Goal: Task Accomplishment & Management: Manage account settings

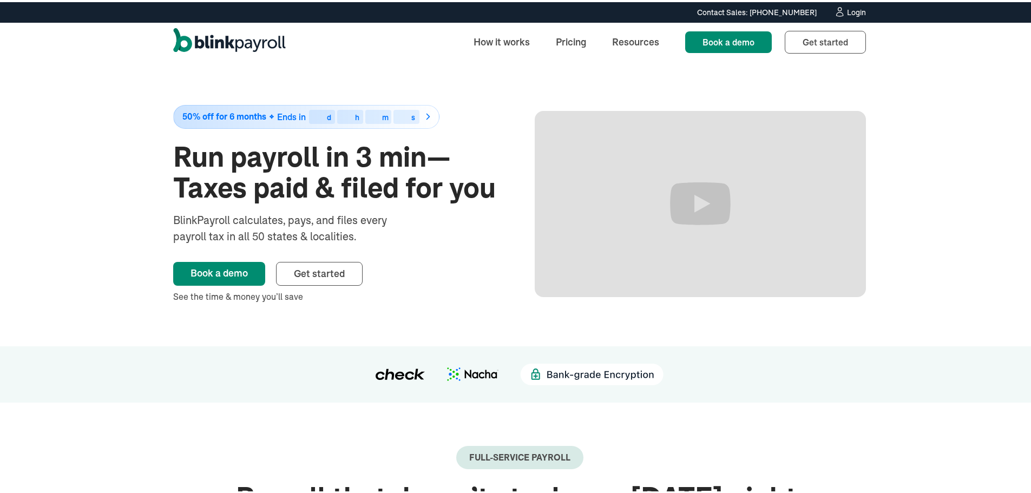
click at [838, 7] on icon at bounding box center [839, 9] width 11 height 11
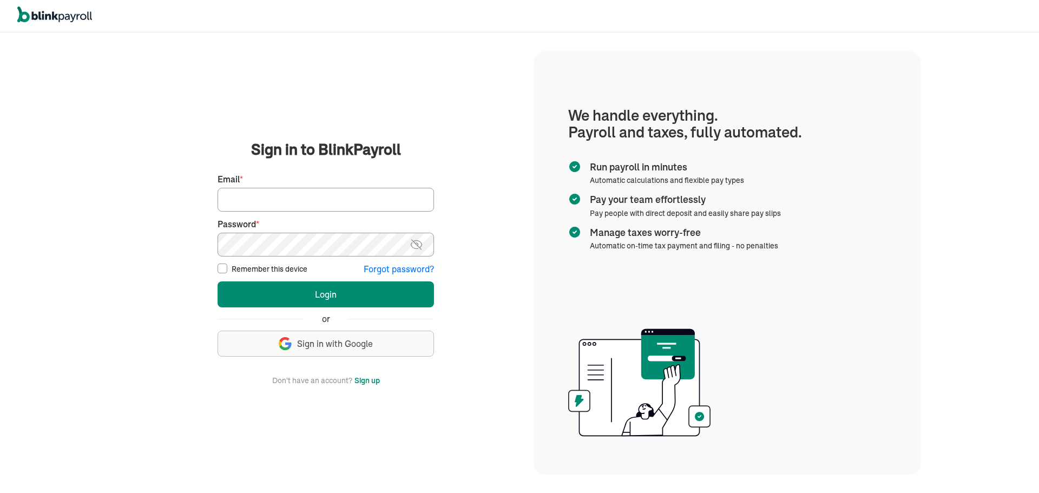
click at [285, 207] on input "Email *" at bounding box center [326, 200] width 217 height 24
click at [288, 339] on img "button" at bounding box center [285, 343] width 13 height 13
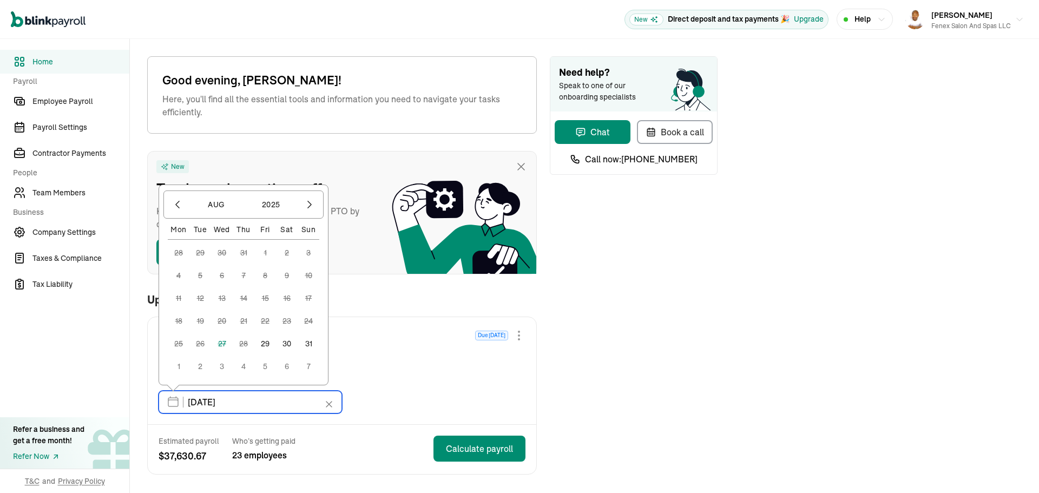
click at [211, 400] on input "[DATE]" at bounding box center [251, 402] width 184 height 23
click at [503, 378] on div "Regular Payroll Due [DATE] [DATE] - [DATE] Semi-monthly Pay date * [DATE] [DATE…" at bounding box center [342, 370] width 389 height 107
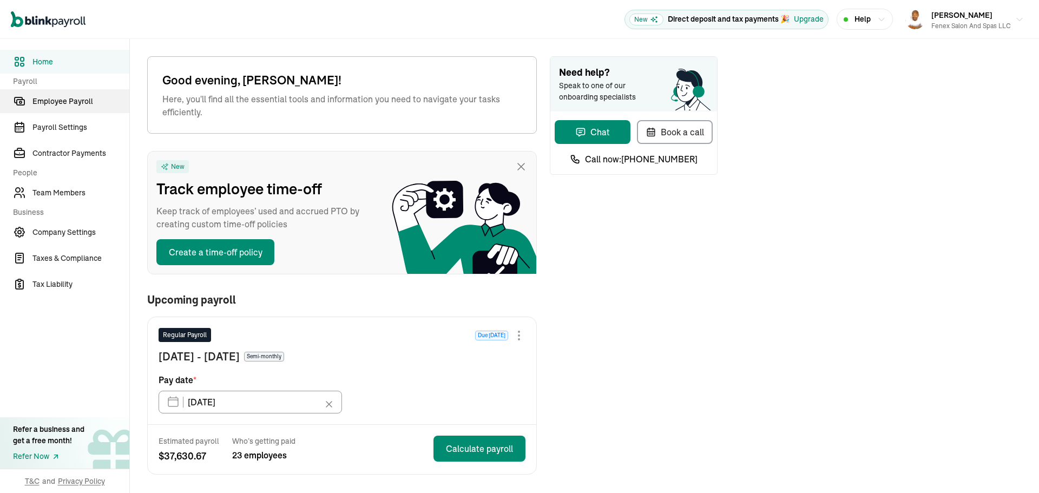
click at [64, 107] on link "Employee Payroll" at bounding box center [64, 101] width 129 height 24
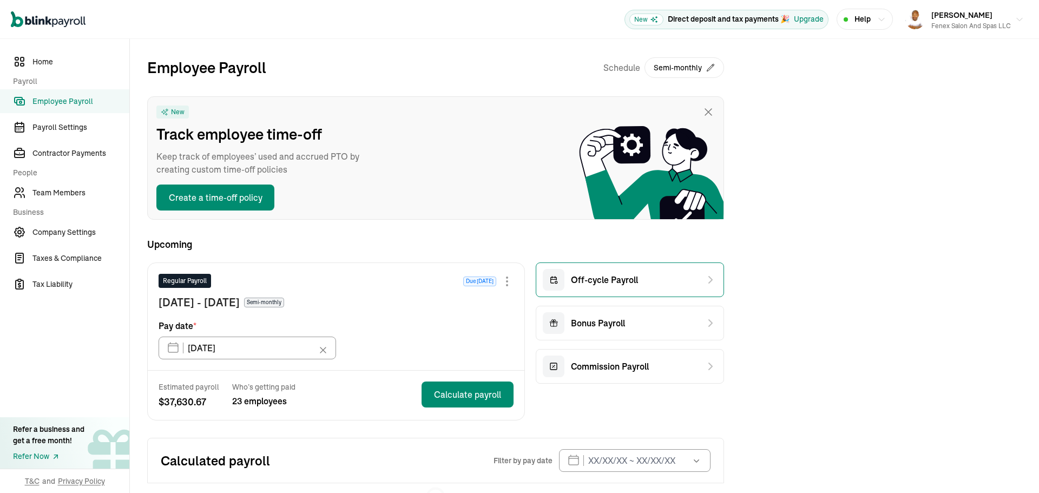
click at [607, 283] on span "Off-cycle Payroll" at bounding box center [604, 279] width 67 height 13
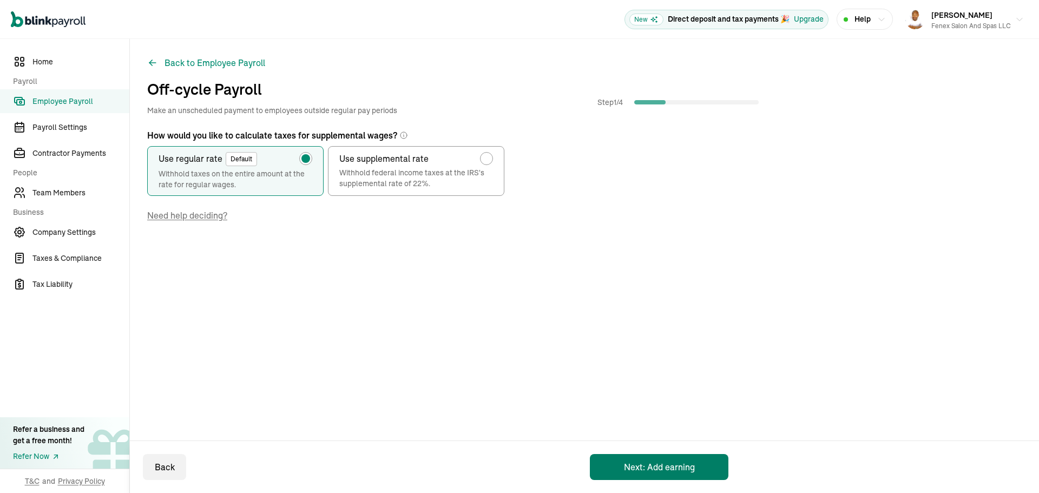
click at [684, 466] on button "Next: Add earning" at bounding box center [659, 467] width 139 height 26
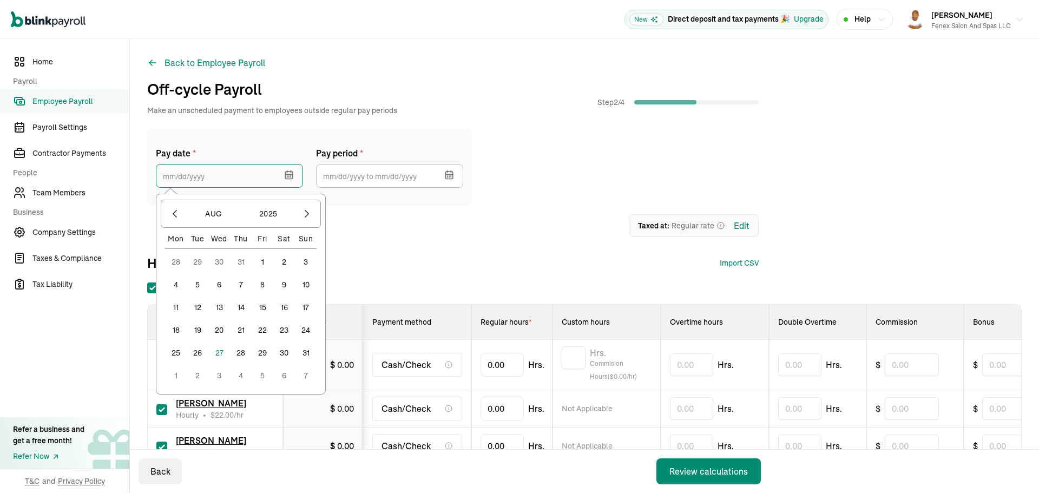
click at [206, 182] on input "text" at bounding box center [229, 176] width 147 height 24
click at [290, 354] on button "30" at bounding box center [284, 353] width 22 height 22
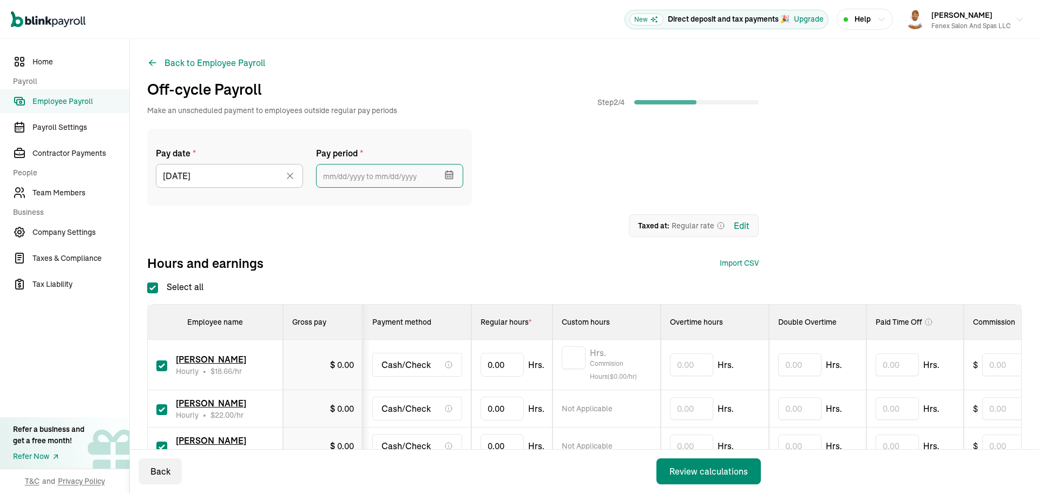
click at [423, 174] on input "text" at bounding box center [389, 176] width 147 height 24
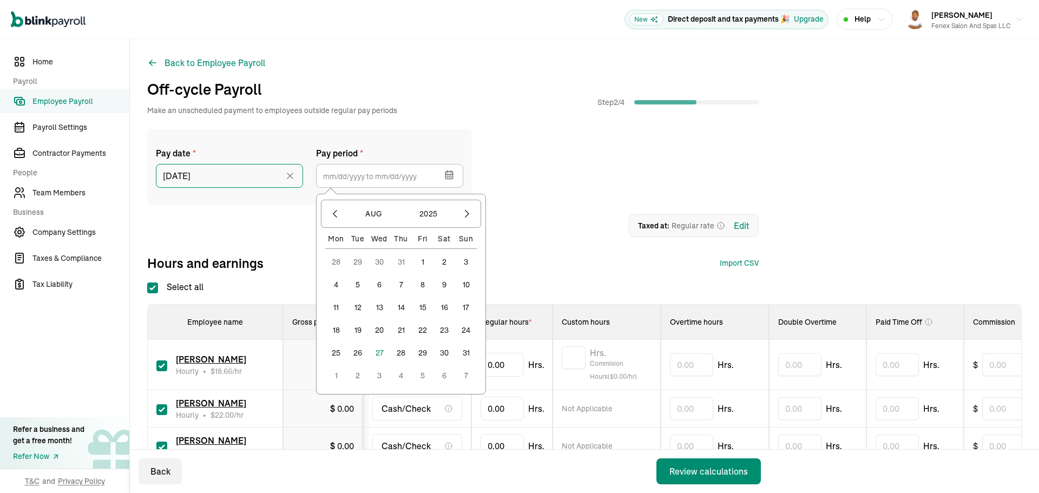
click at [249, 178] on input "[DATE]" at bounding box center [229, 176] width 147 height 24
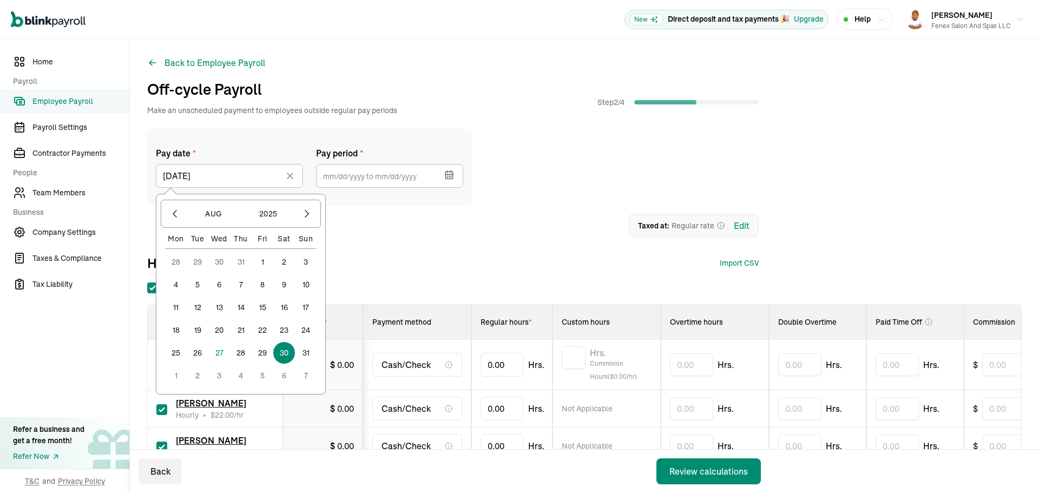
click at [259, 348] on button "29" at bounding box center [263, 353] width 22 height 22
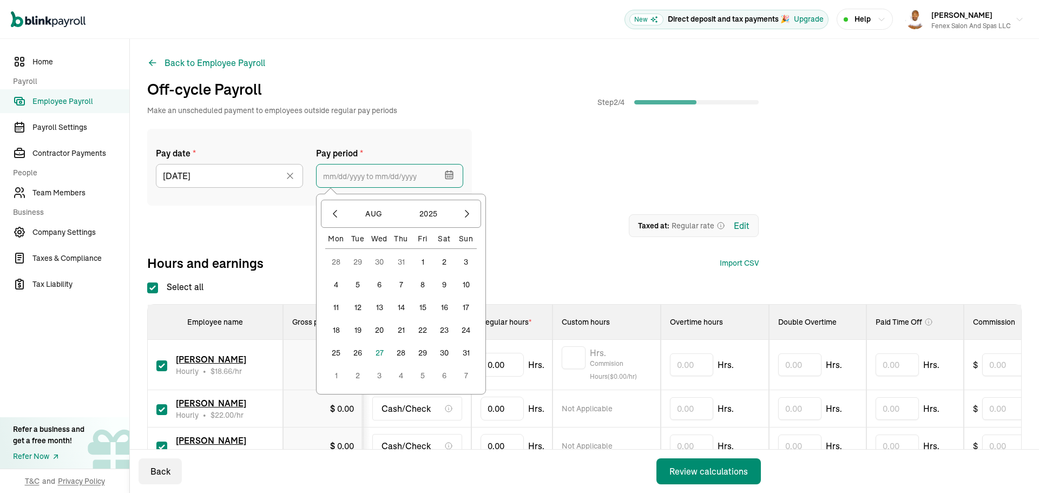
click at [391, 182] on input "text" at bounding box center [389, 176] width 147 height 24
click at [335, 309] on button "11" at bounding box center [336, 308] width 22 height 22
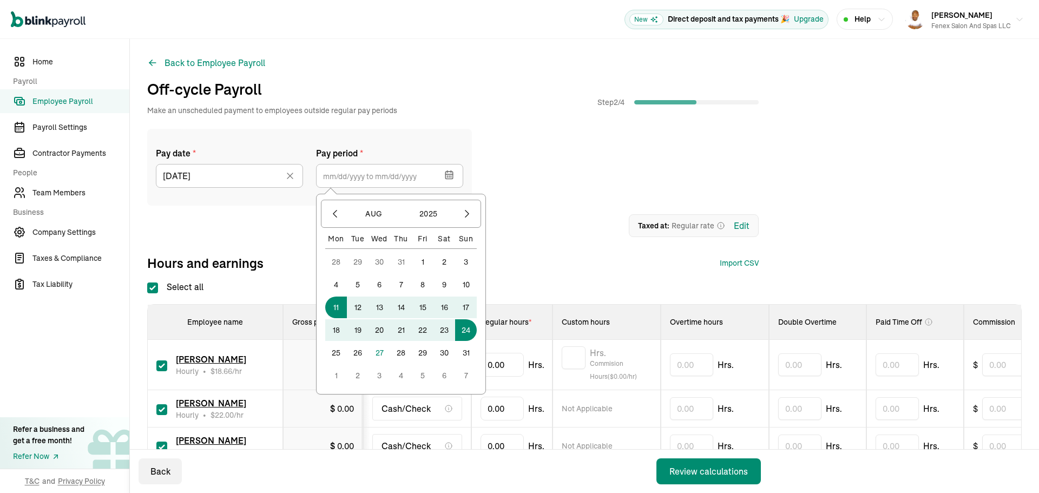
click at [465, 329] on button "24" at bounding box center [466, 330] width 22 height 22
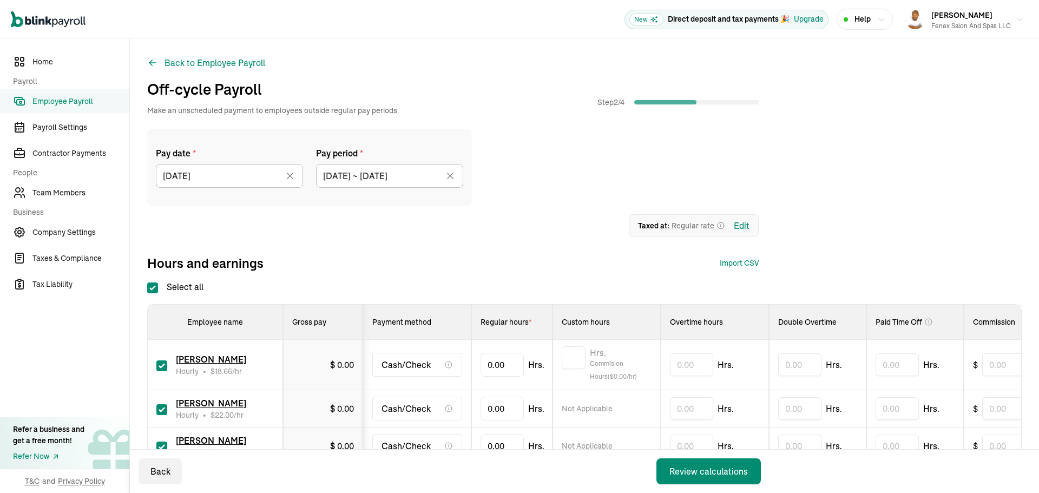
type input "[DATE] ~ [DATE]"
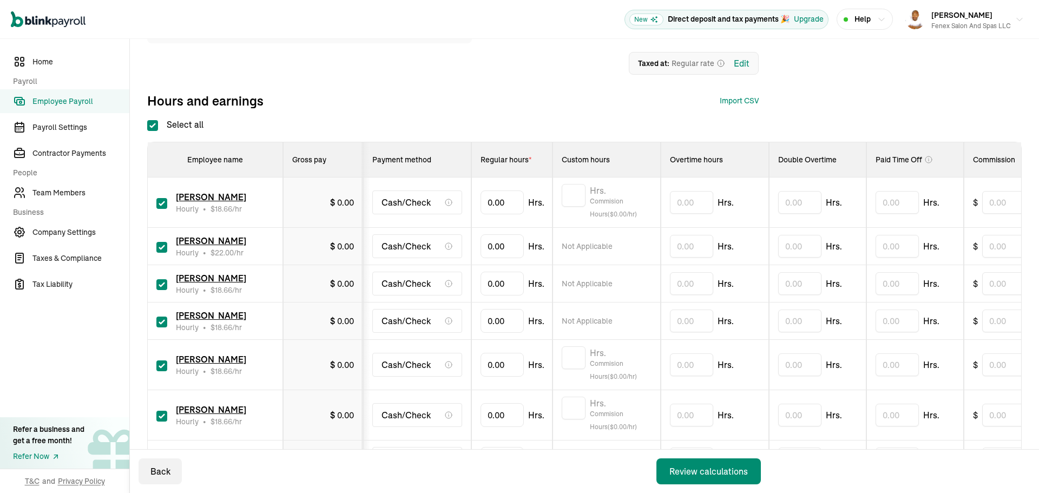
click at [153, 119] on label "Select all" at bounding box center [175, 124] width 56 height 13
click at [153, 120] on input "Select all" at bounding box center [152, 125] width 11 height 11
checkbox input "false"
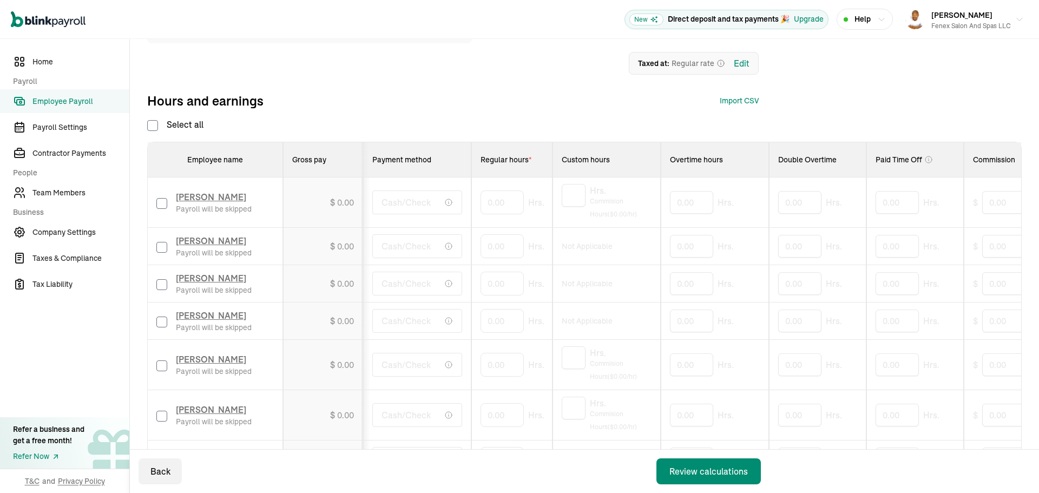
checkbox input "false"
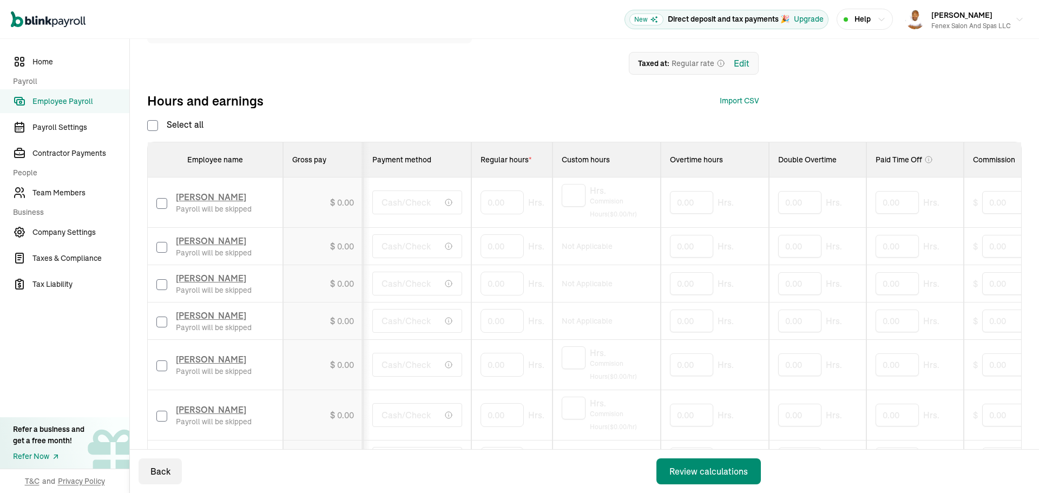
checkbox input "false"
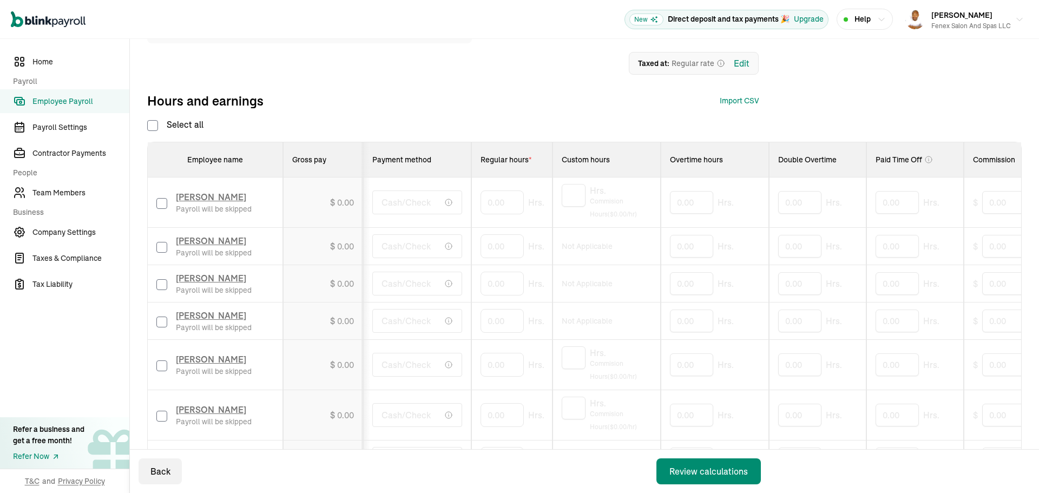
checkbox input "false"
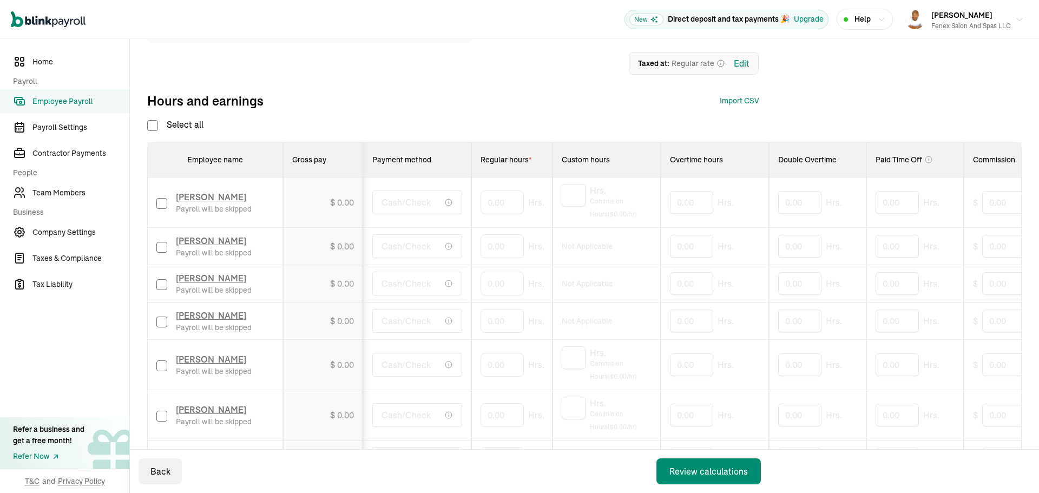
checkbox input "false"
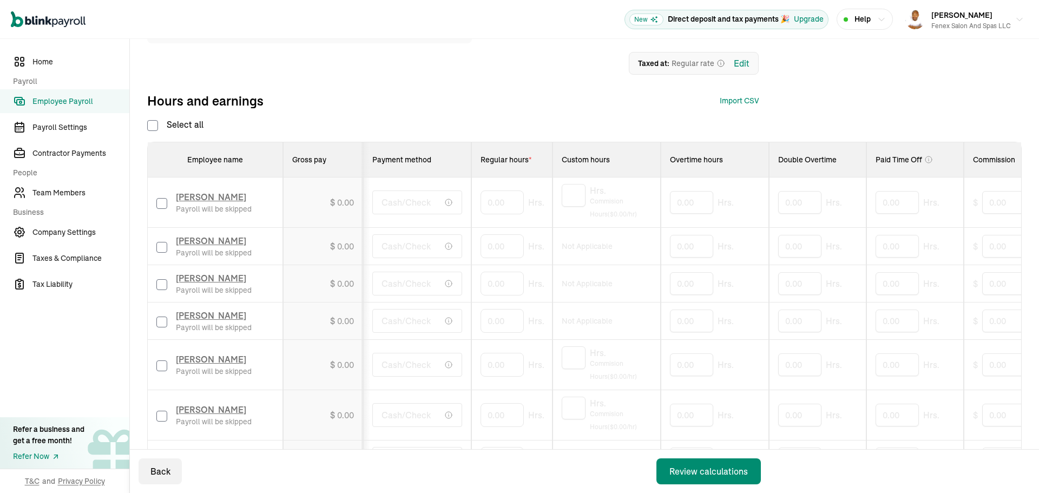
checkbox input "false"
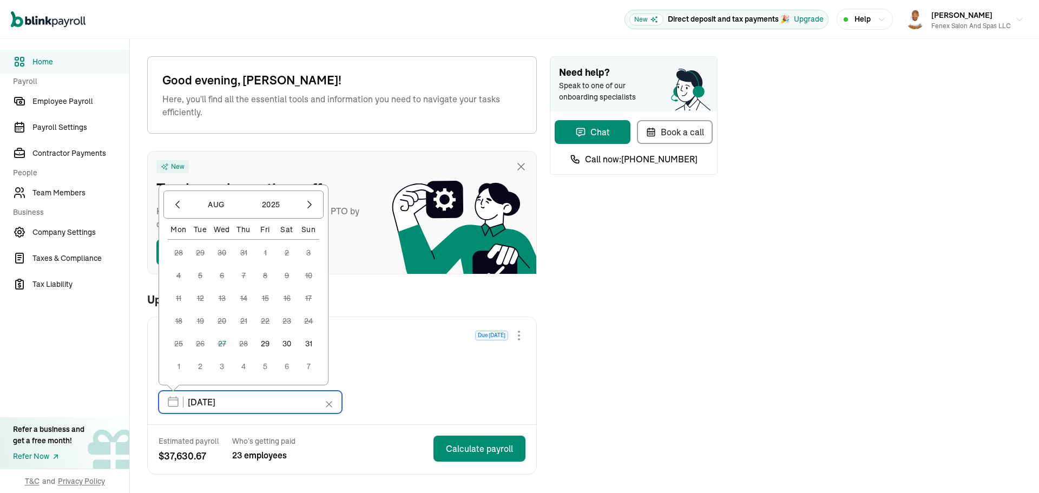
click at [211, 400] on input "[DATE]" at bounding box center [251, 402] width 184 height 23
click at [503, 378] on div "Regular Payroll Due [DATE] [DATE] - [DATE] Semi-monthly Pay date * [DATE] [DATE…" at bounding box center [342, 370] width 389 height 107
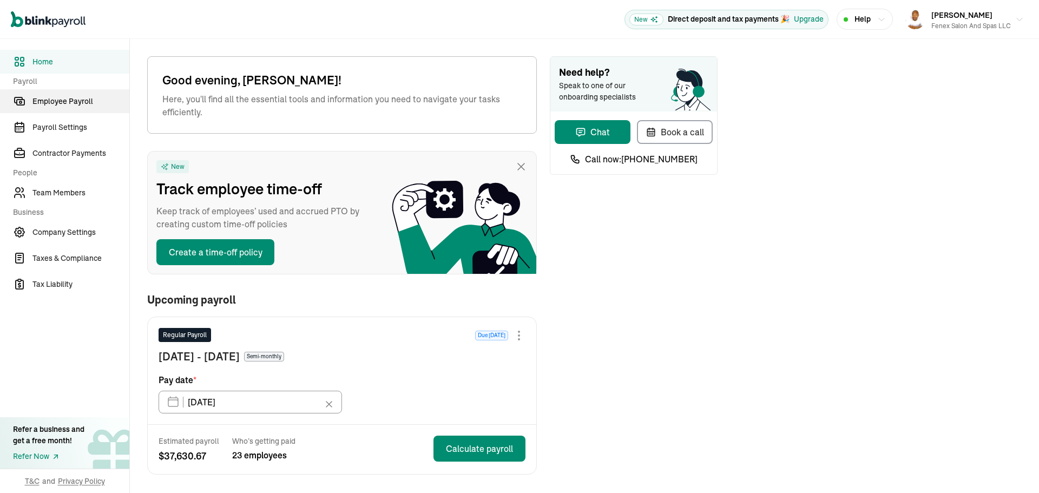
click at [64, 107] on link "Employee Payroll" at bounding box center [64, 101] width 129 height 24
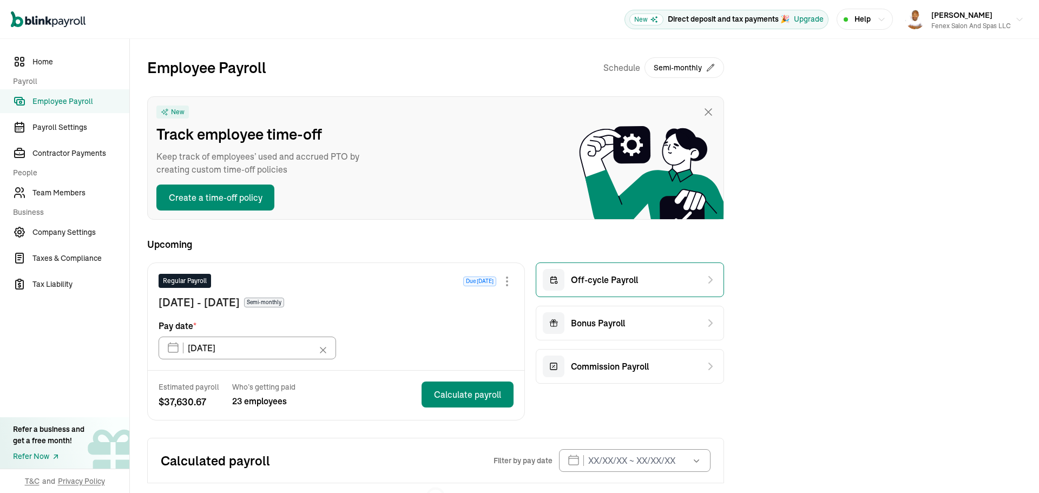
click at [607, 283] on span "Off-cycle Payroll" at bounding box center [604, 279] width 67 height 13
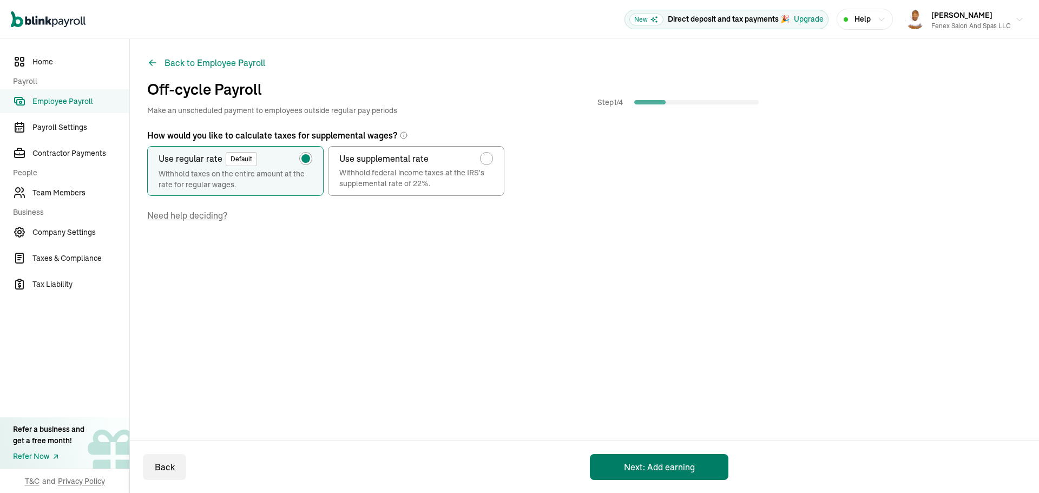
click at [684, 466] on button "Next: Add earning" at bounding box center [659, 467] width 139 height 26
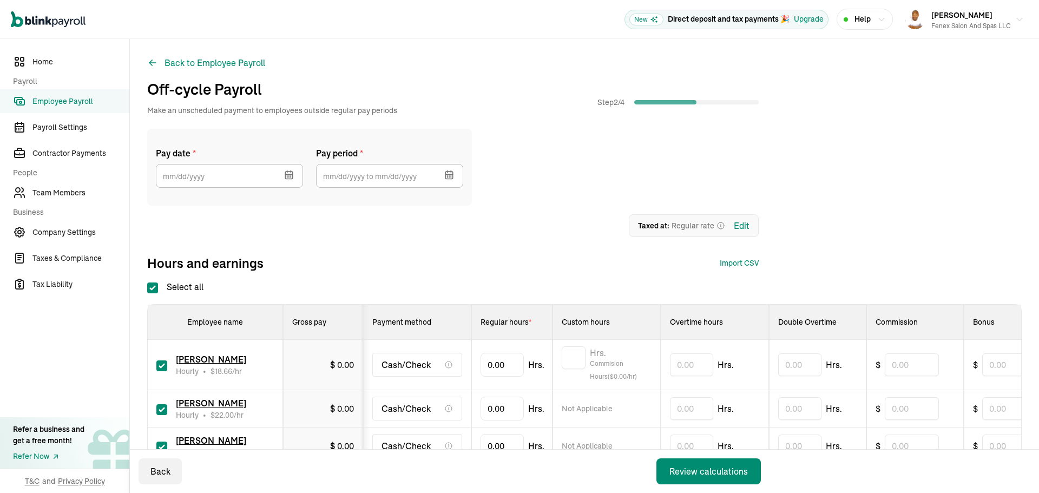
checkbox input "true"
click at [206, 182] on input "text" at bounding box center [229, 176] width 147 height 24
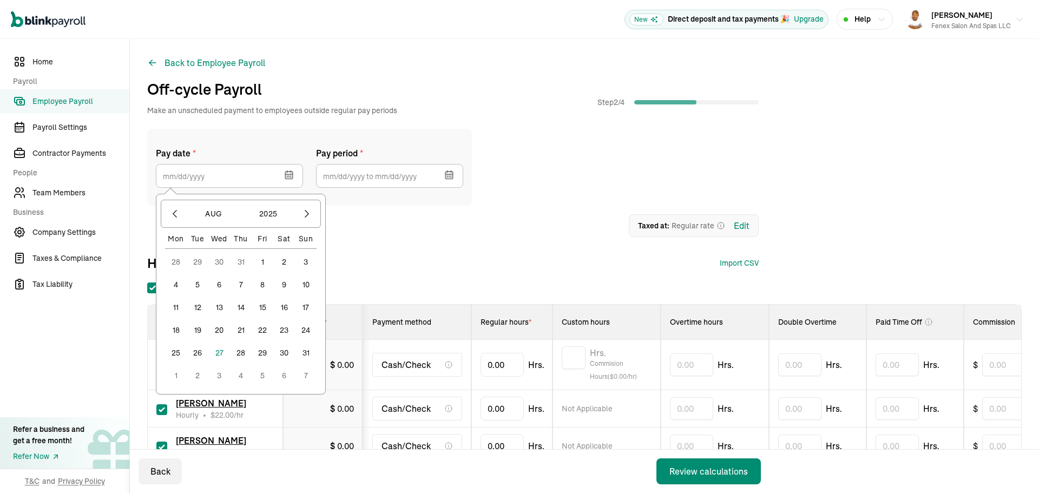
click at [290, 354] on button "30" at bounding box center [284, 353] width 22 height 22
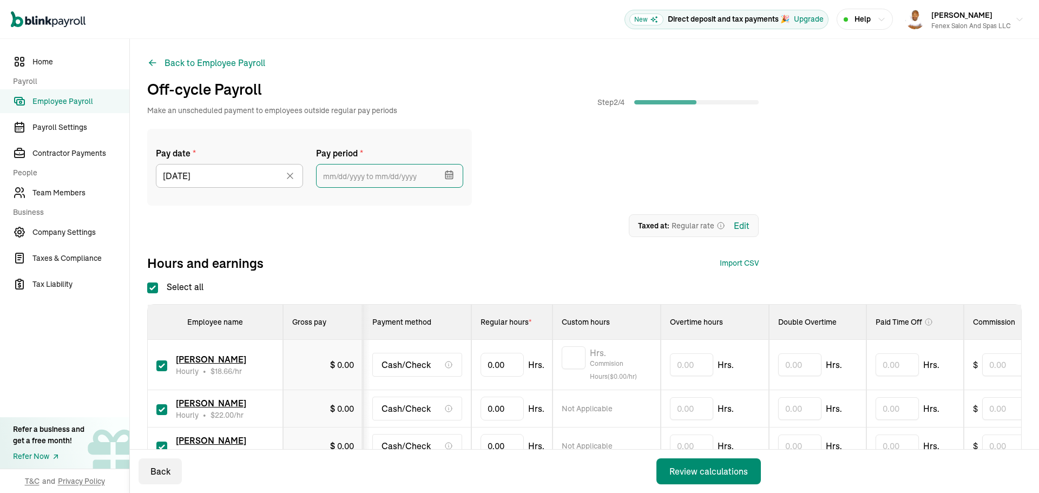
click at [423, 174] on input "text" at bounding box center [389, 176] width 147 height 24
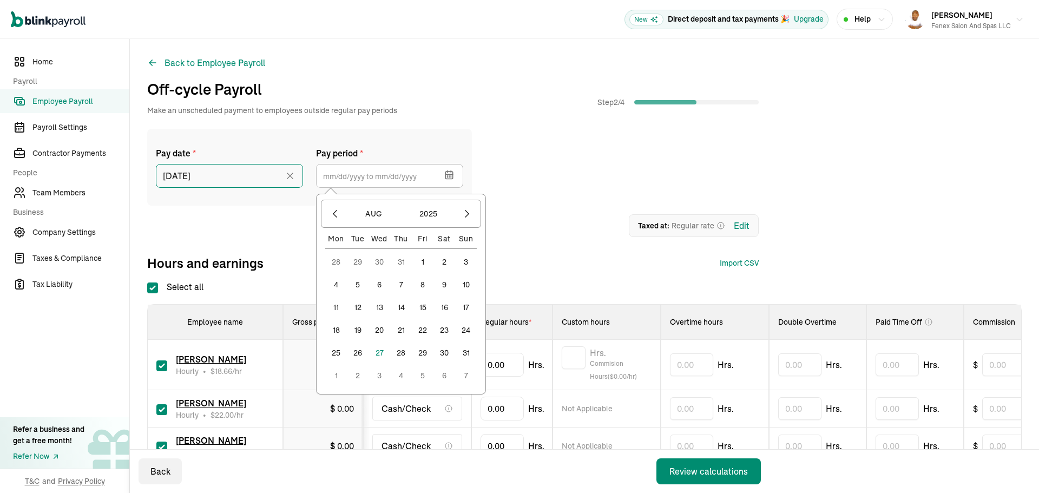
click at [249, 178] on input "[DATE]" at bounding box center [229, 176] width 147 height 24
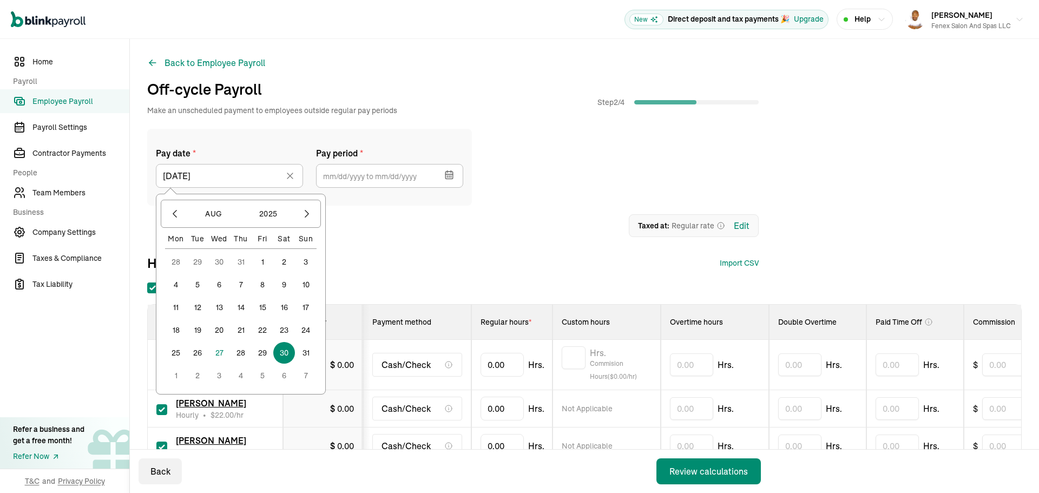
click at [259, 348] on button "29" at bounding box center [263, 353] width 22 height 22
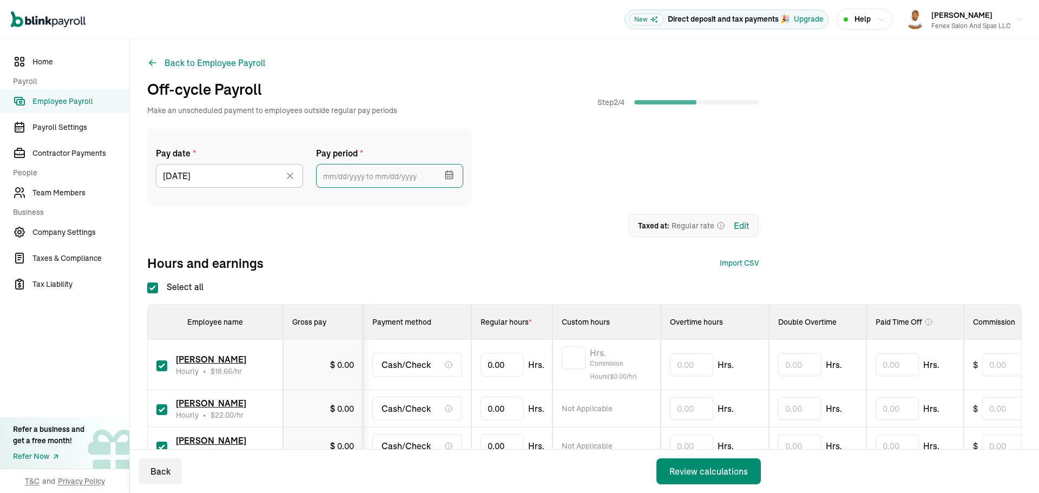
click at [391, 182] on input "text" at bounding box center [389, 176] width 147 height 24
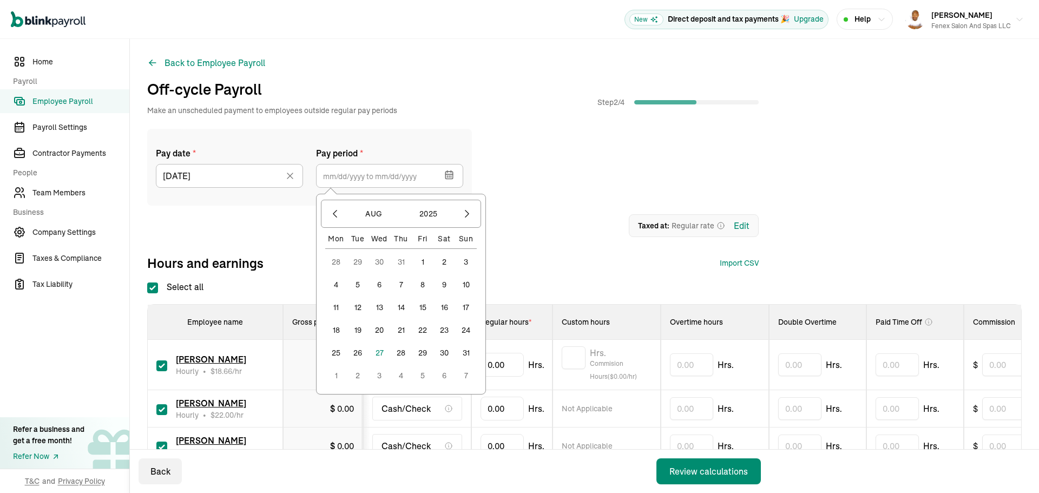
click at [335, 309] on button "11" at bounding box center [336, 308] width 22 height 22
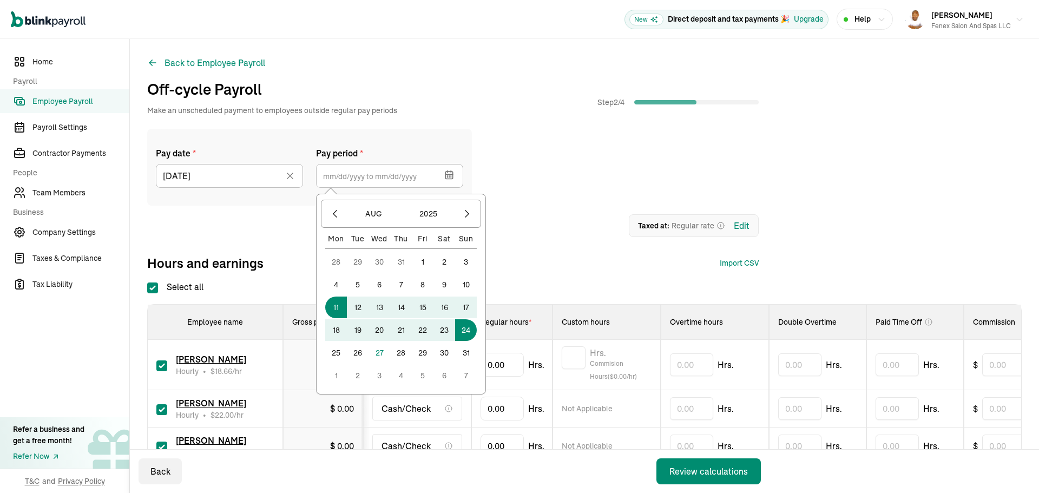
click at [465, 329] on button "24" at bounding box center [466, 330] width 22 height 22
type input "[DATE] ~ [DATE]"
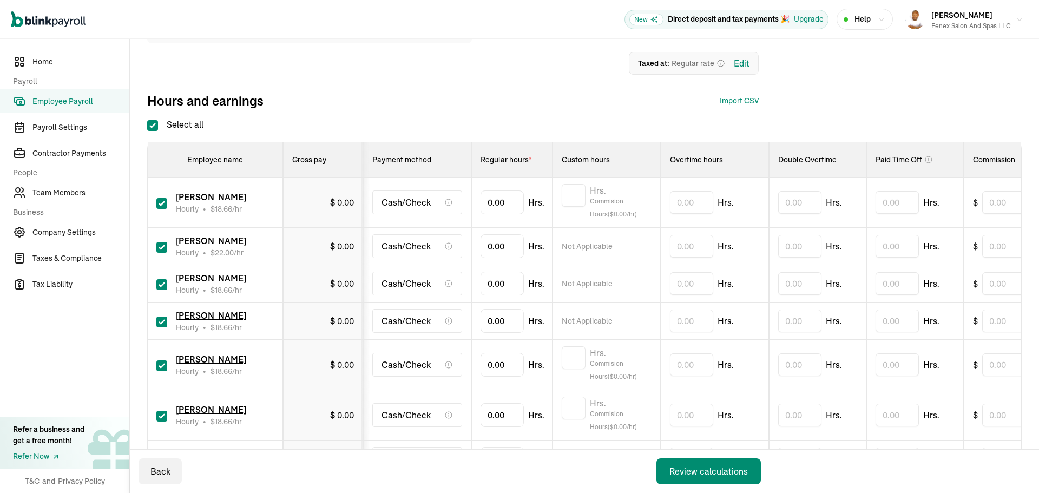
click at [153, 119] on label "Select all" at bounding box center [175, 124] width 56 height 13
click at [153, 120] on input "Select all" at bounding box center [152, 125] width 11 height 11
checkbox input "false"
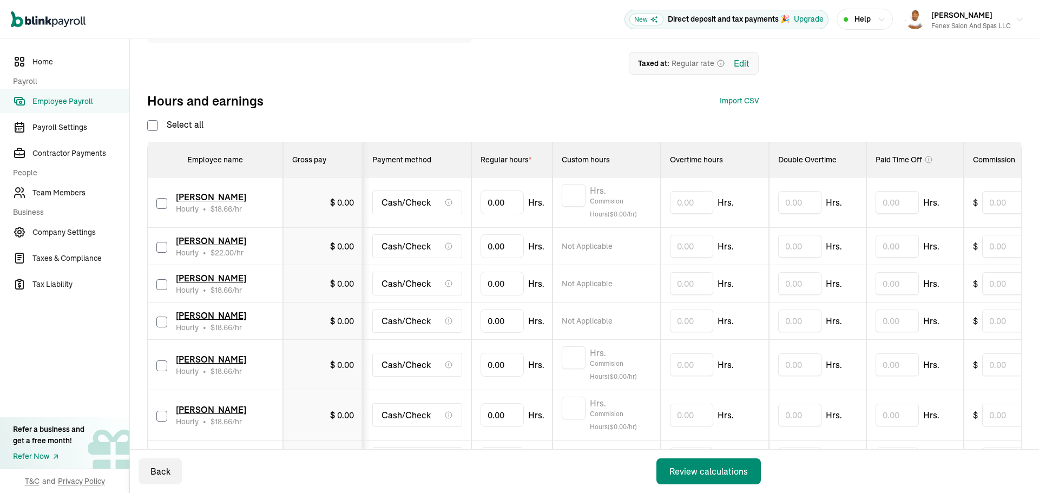
checkbox input "false"
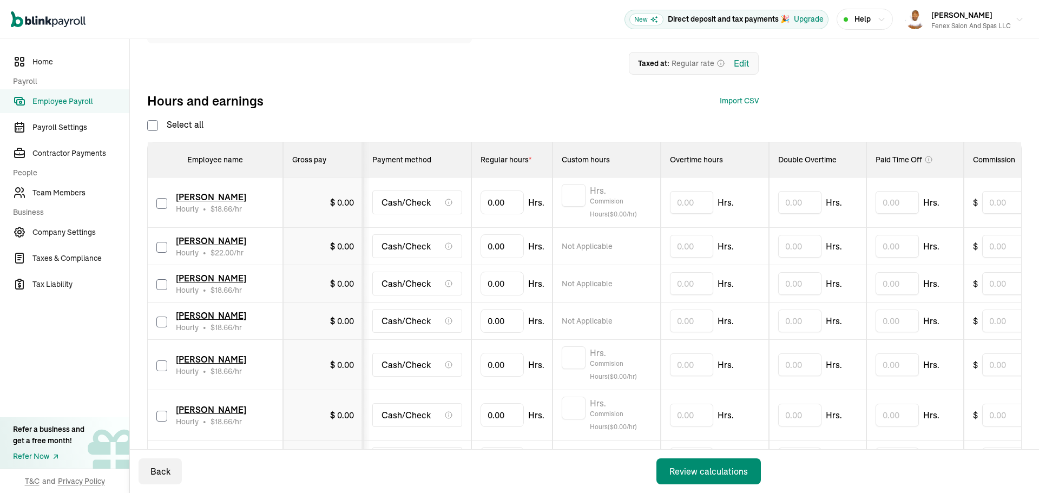
checkbox input "false"
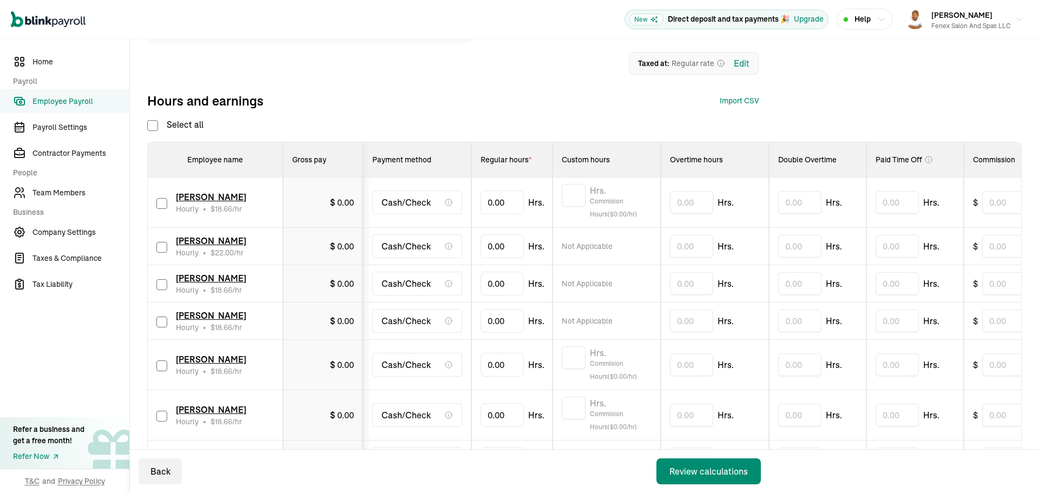
checkbox input "false"
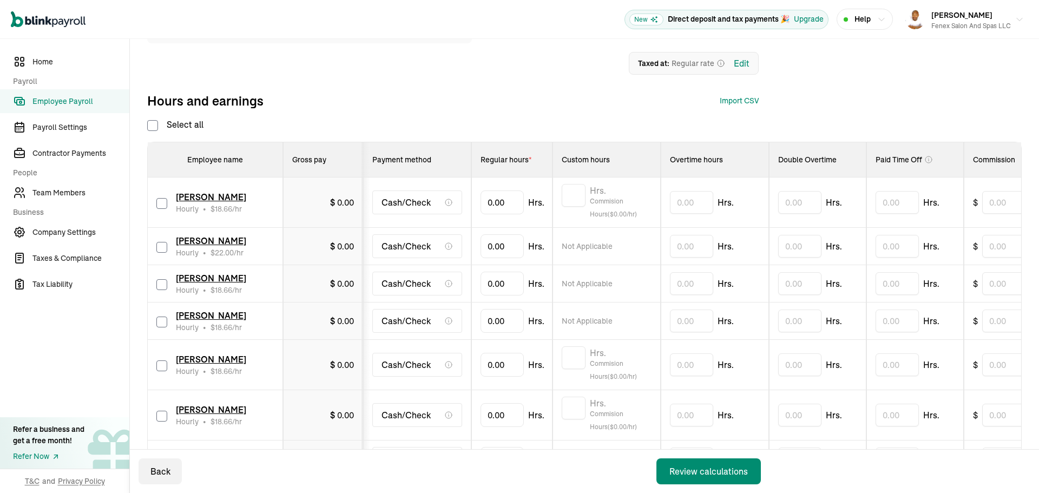
checkbox input "false"
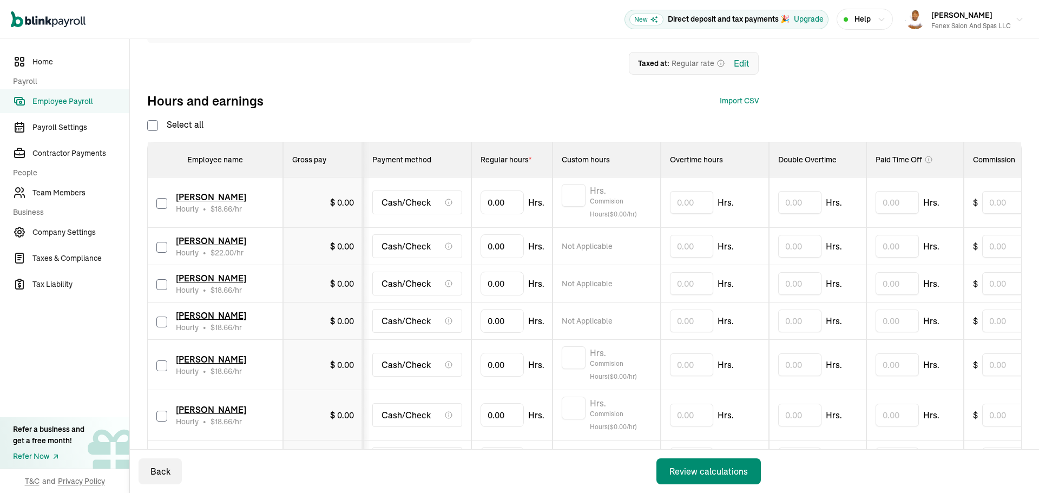
checkbox input "false"
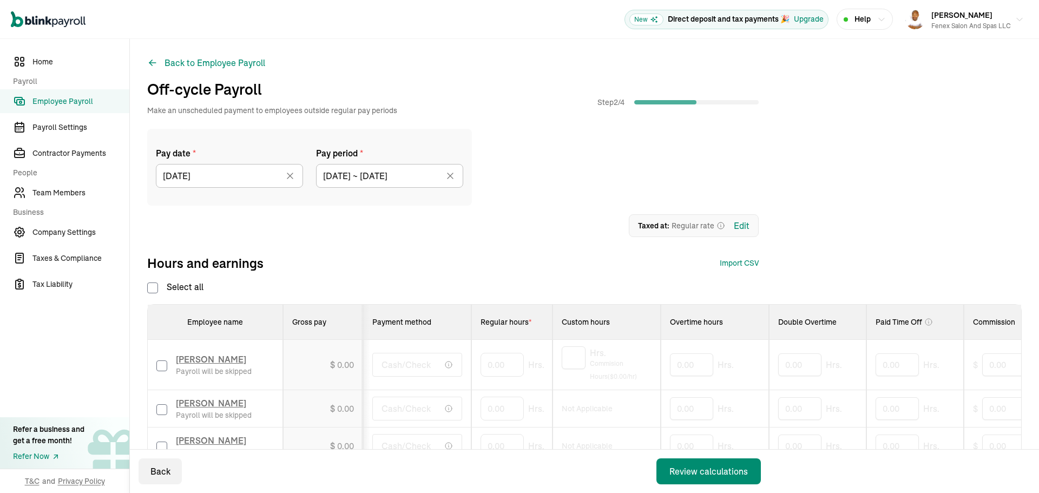
scroll to position [217, 0]
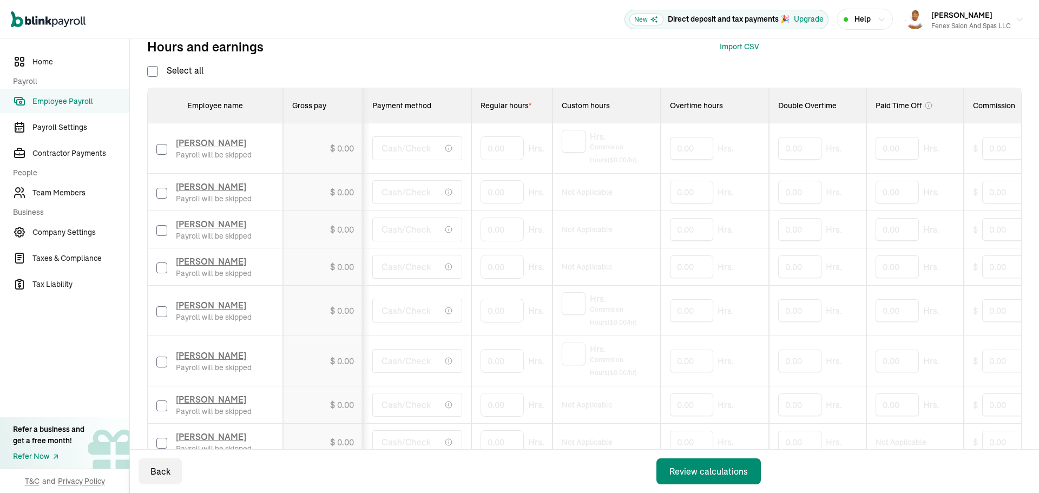
click at [165, 232] on input "checkbox" at bounding box center [161, 230] width 11 height 11
checkbox input "true"
click at [494, 230] on input "0" at bounding box center [502, 229] width 43 height 23
type input "64.42"
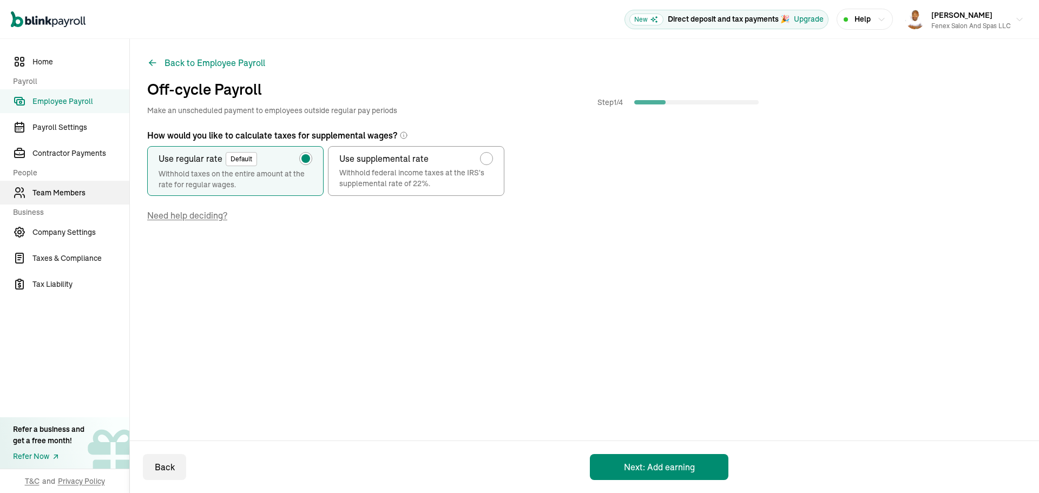
click at [52, 193] on span "Team Members" at bounding box center [80, 192] width 97 height 11
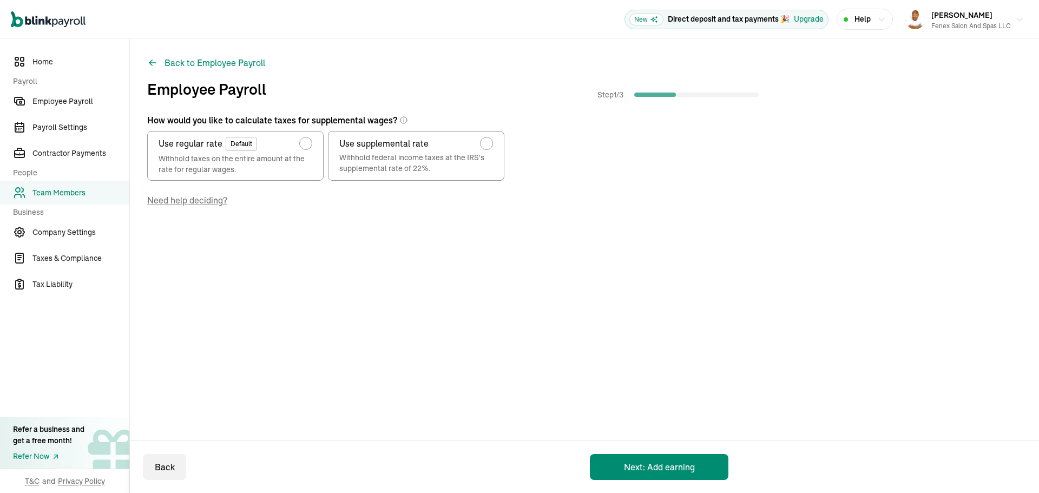
radio input "false"
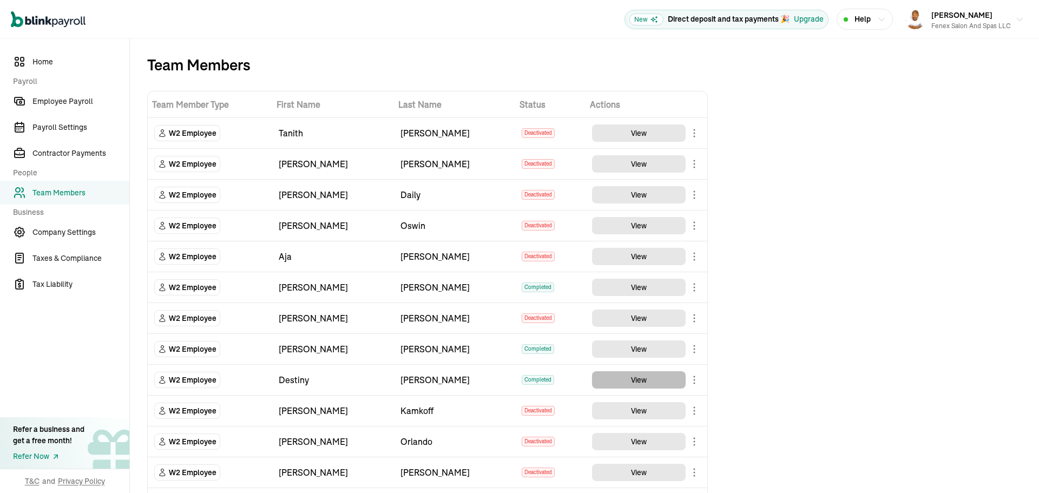
click at [645, 379] on button "View" at bounding box center [639, 379] width 94 height 17
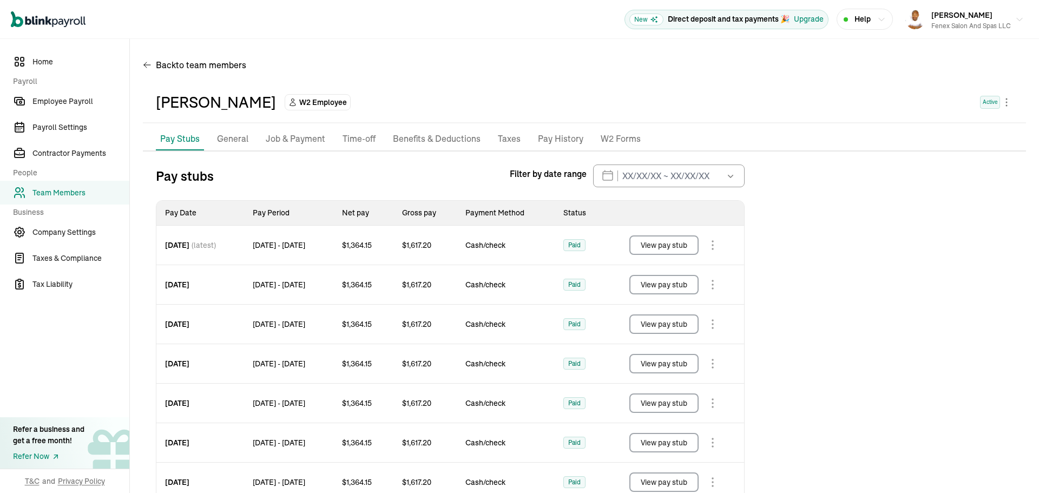
click at [218, 135] on p "General" at bounding box center [232, 139] width 31 height 14
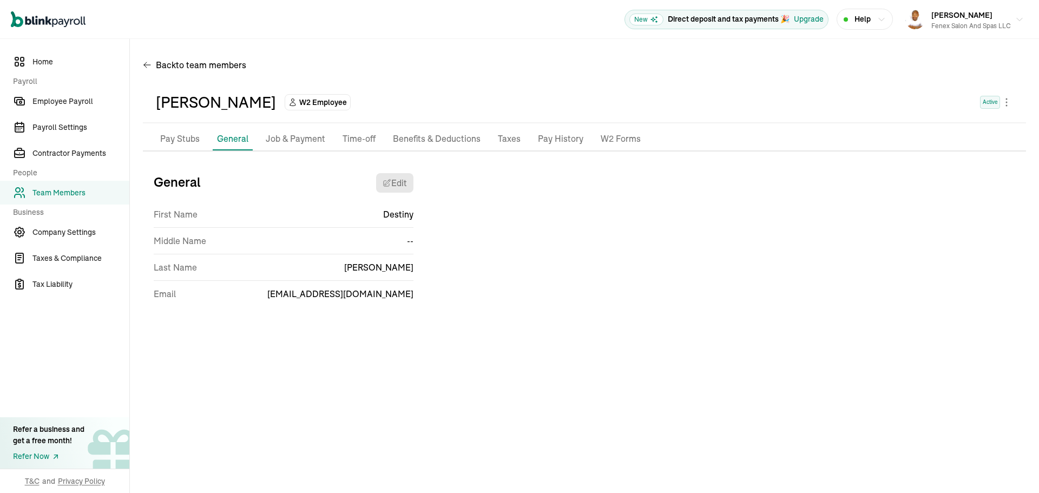
click at [310, 142] on p "Job & Payment" at bounding box center [296, 139] width 60 height 14
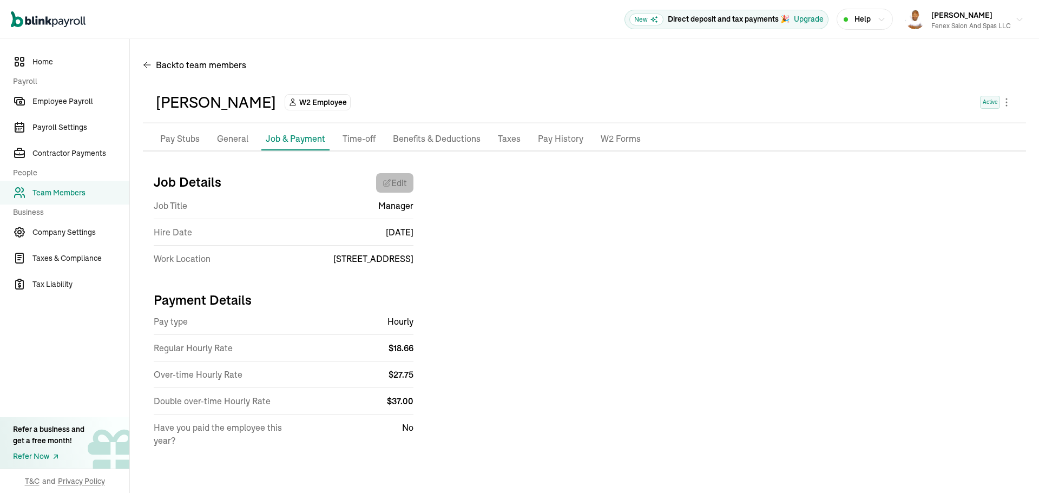
select select "11 Bellwether Way"
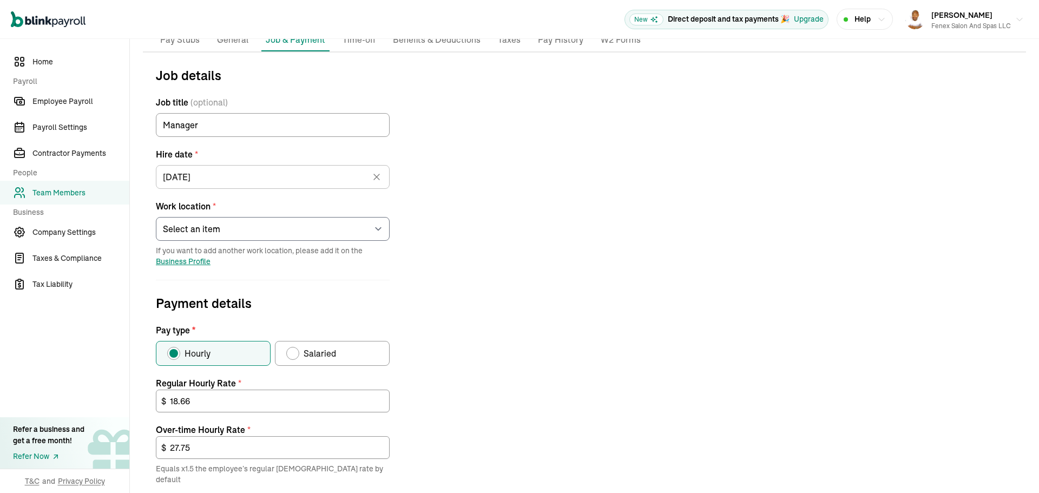
scroll to position [271, 0]
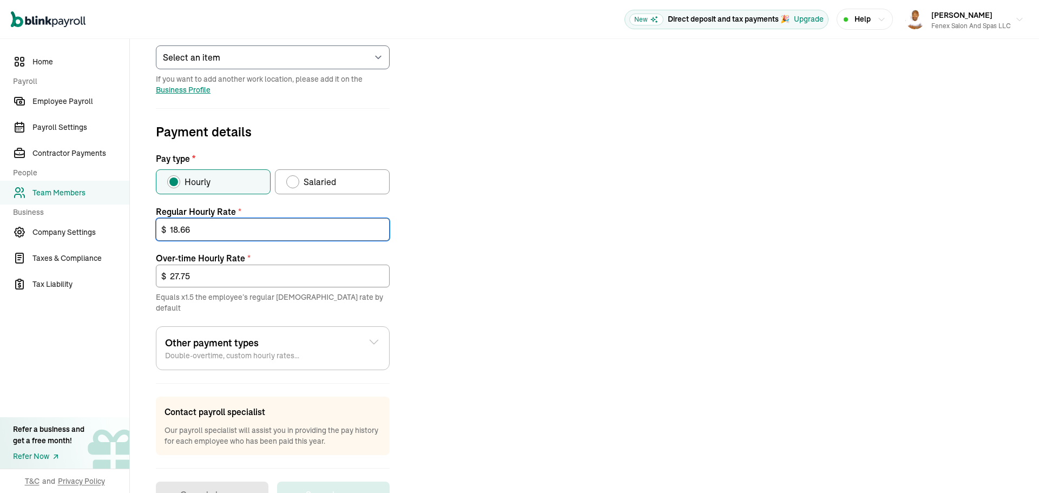
click at [247, 227] on input "18.66" at bounding box center [273, 229] width 234 height 23
type input "20.66"
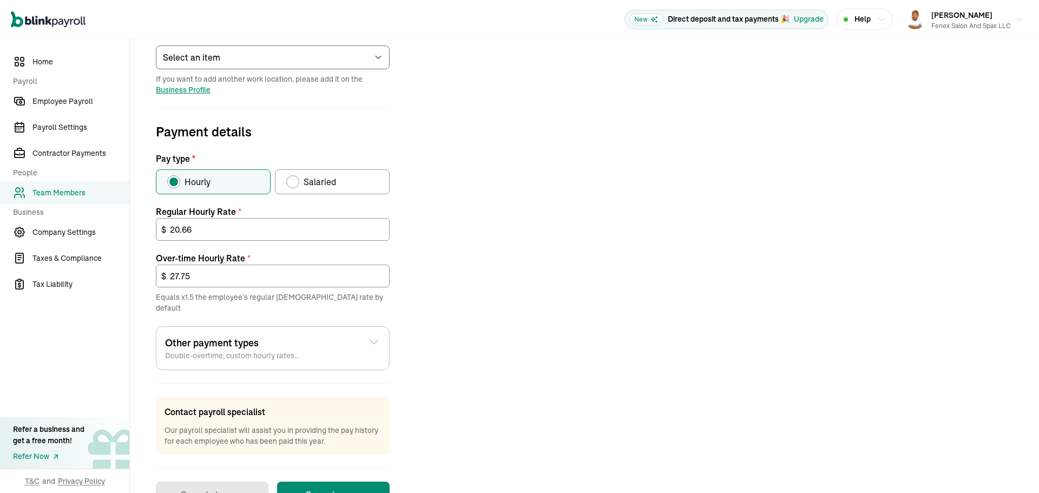
click at [440, 276] on div "Job details Job title (optional) Manager Hire date * 04/23/2021 Apr 2021 Mon Tu…" at bounding box center [584, 201] width 883 height 614
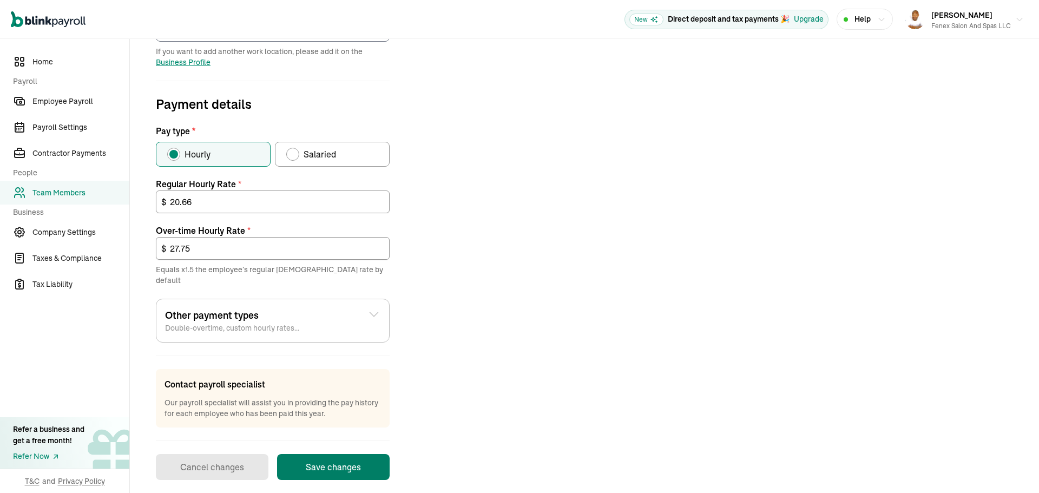
click at [343, 456] on button "Save changes" at bounding box center [333, 467] width 113 height 26
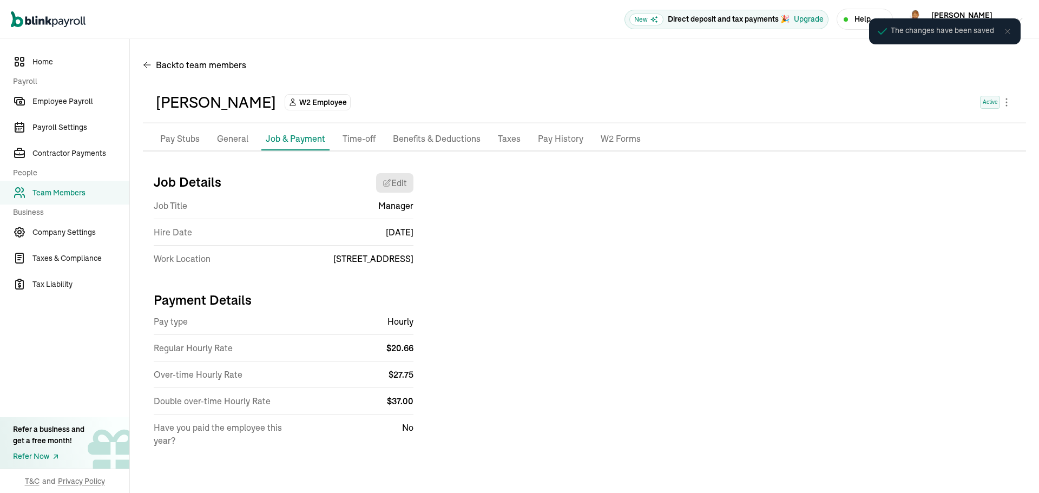
scroll to position [0, 0]
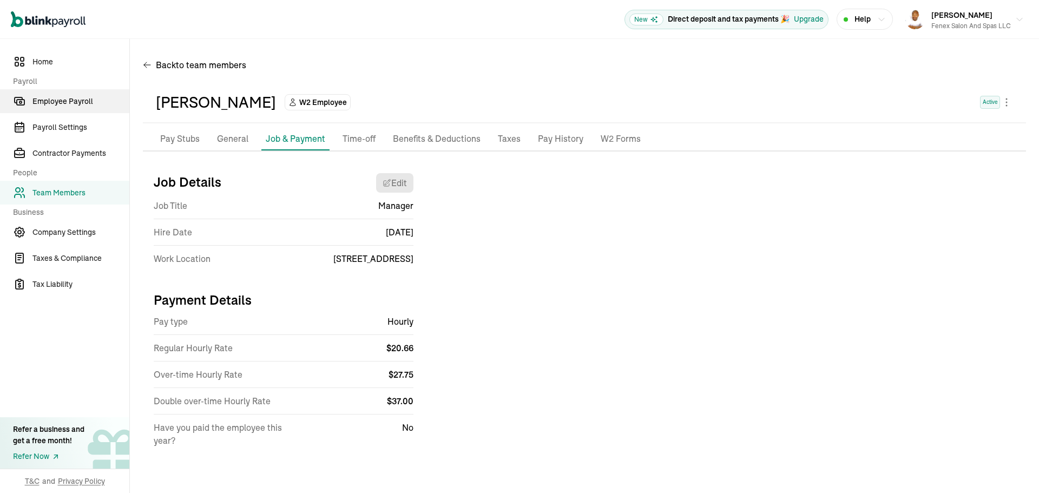
click at [66, 99] on span "Employee Payroll" at bounding box center [80, 101] width 97 height 11
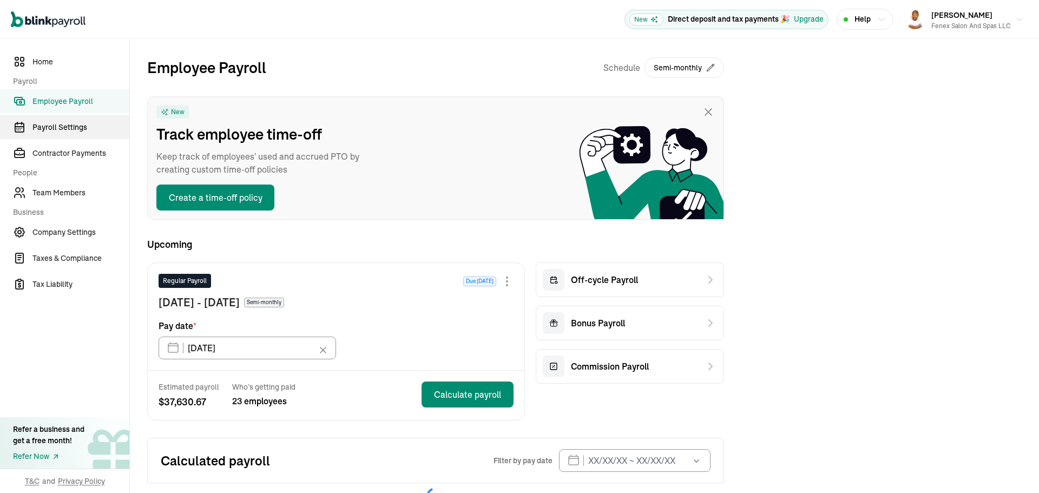
click at [66, 123] on span "Payroll Settings" at bounding box center [80, 127] width 97 height 11
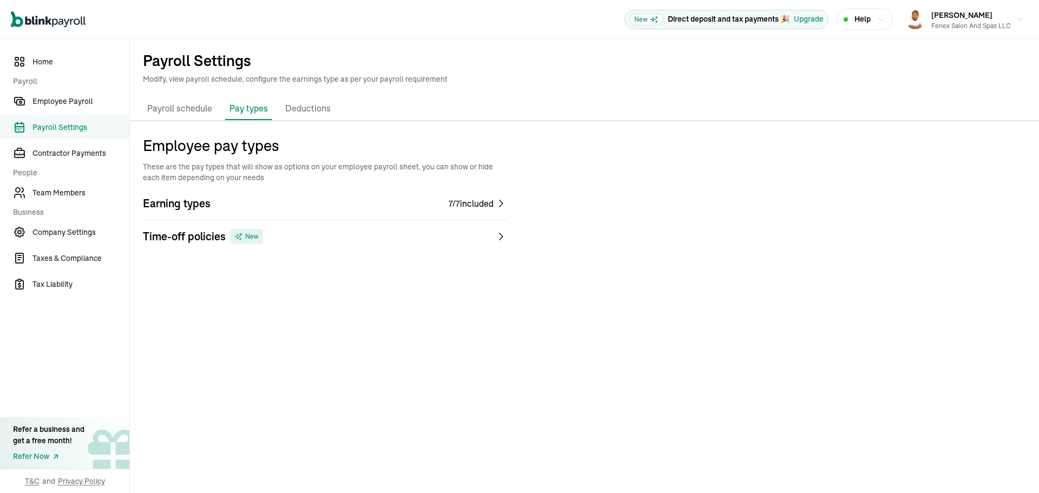
click at [171, 109] on p "Payroll schedule" at bounding box center [179, 109] width 65 height 14
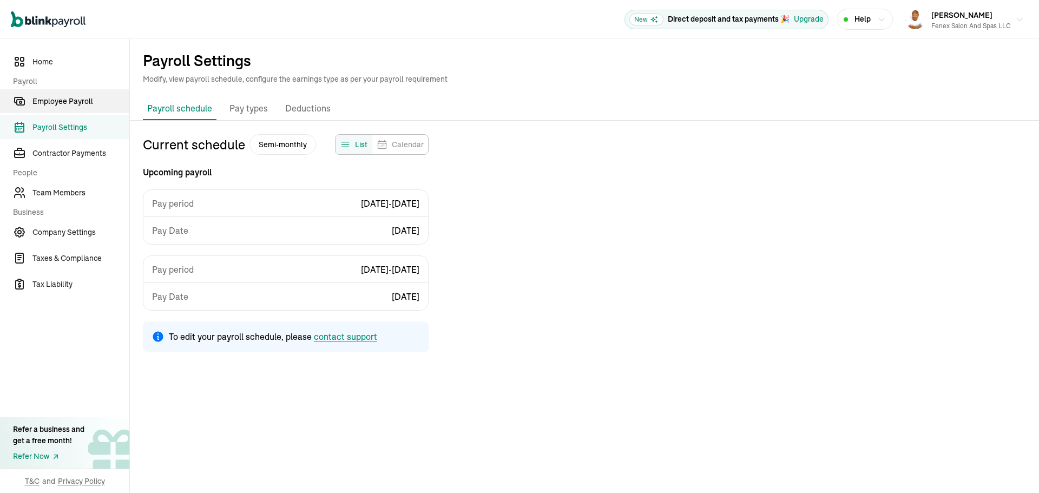
click at [68, 95] on link "Employee Payroll" at bounding box center [64, 101] width 129 height 24
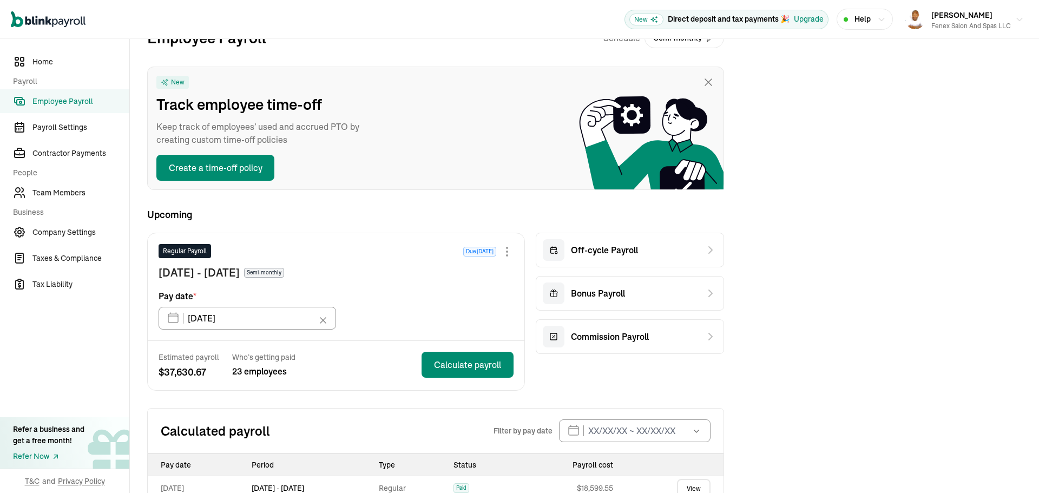
scroll to position [54, 0]
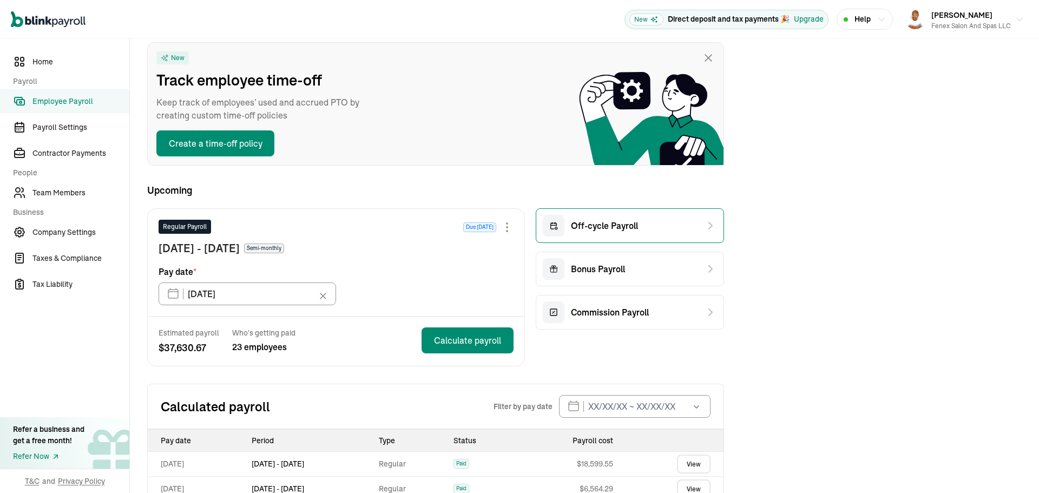
click at [599, 231] on span "Off-cycle Payroll" at bounding box center [604, 225] width 67 height 13
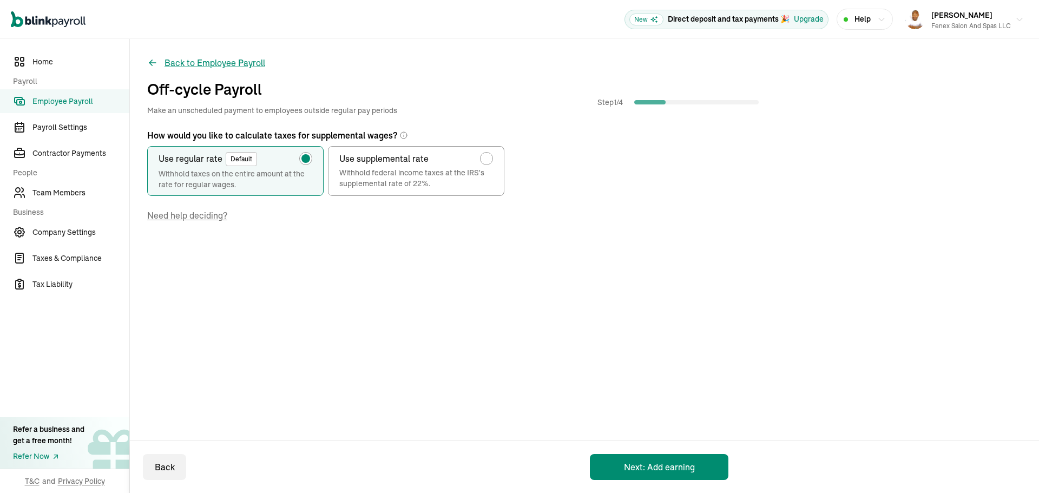
click at [176, 63] on button "Back to Employee Payroll" at bounding box center [206, 62] width 118 height 13
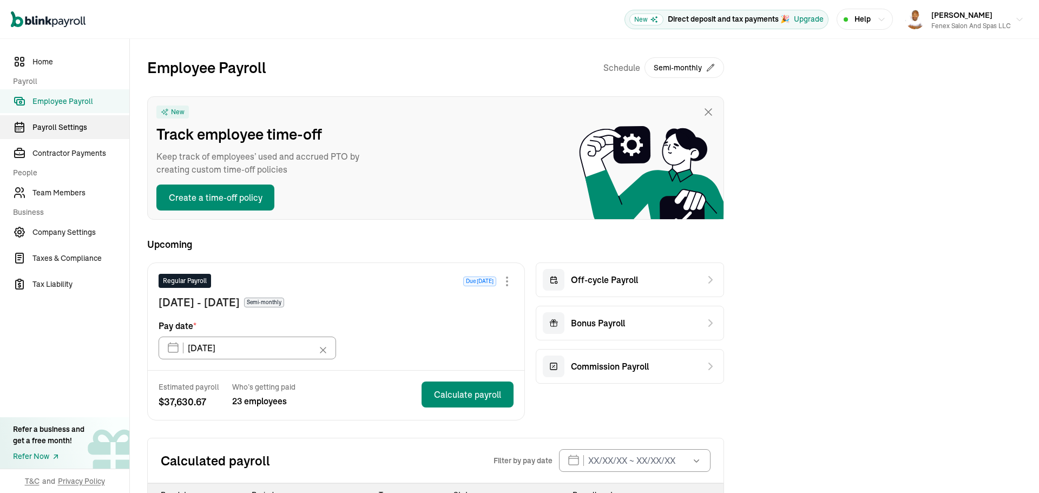
click at [43, 129] on span "Payroll Settings" at bounding box center [80, 127] width 97 height 11
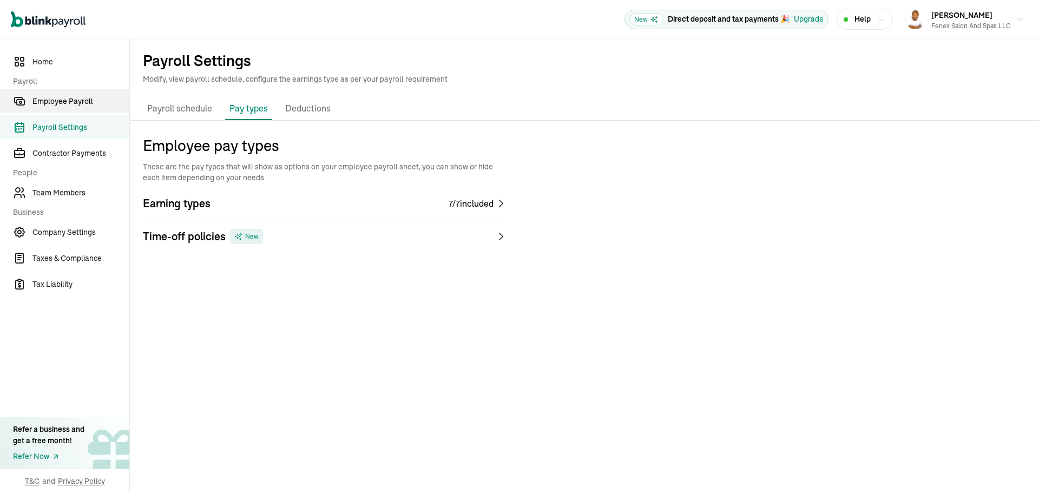
click at [77, 96] on span "Employee Payroll" at bounding box center [80, 101] width 97 height 11
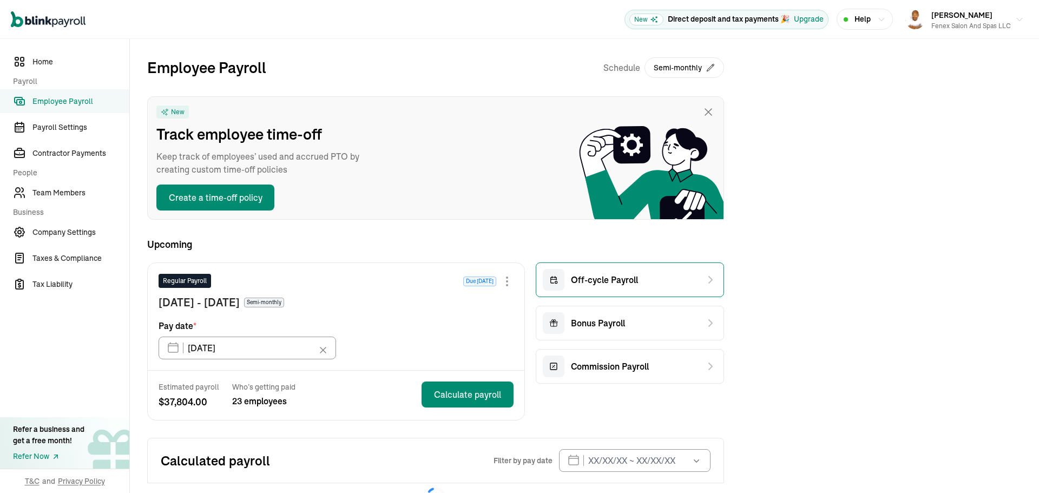
click at [596, 285] on span "Off-cycle Payroll" at bounding box center [604, 279] width 67 height 13
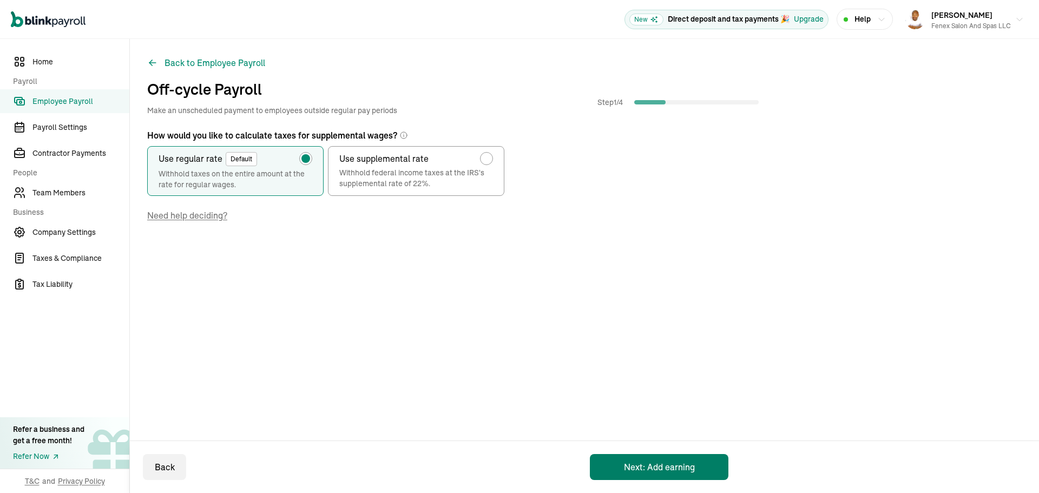
click at [641, 463] on button "Next: Add earning" at bounding box center [659, 467] width 139 height 26
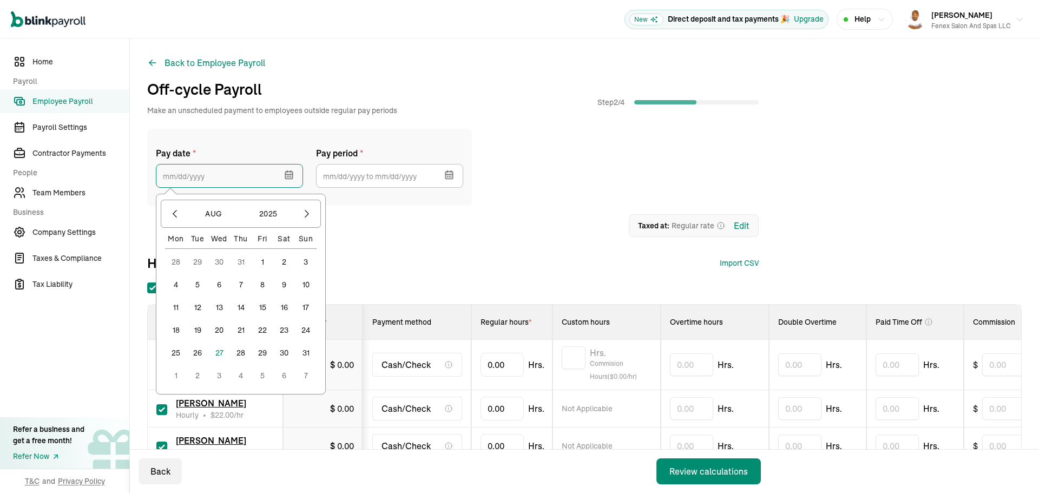
click at [232, 178] on input "text" at bounding box center [229, 176] width 147 height 24
click at [280, 353] on button "30" at bounding box center [284, 353] width 22 height 22
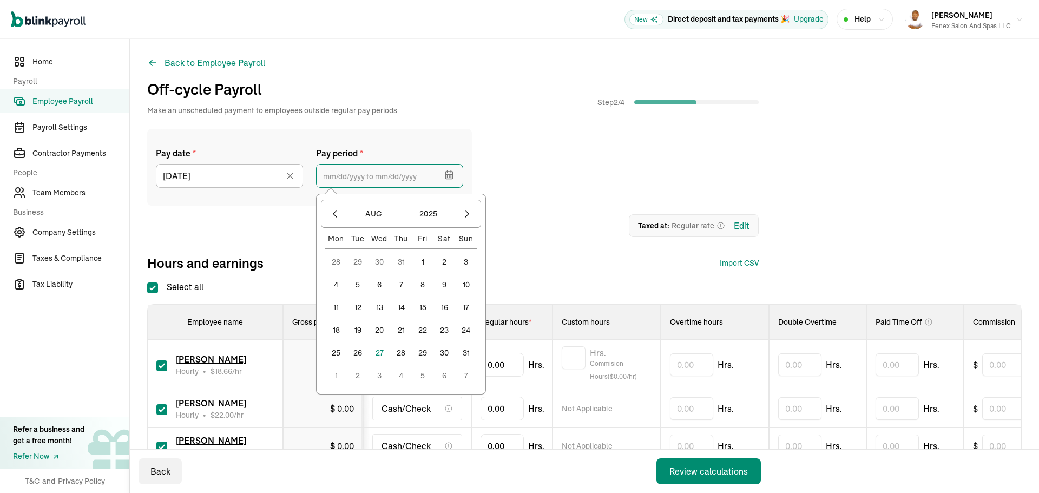
click at [333, 185] on input "text" at bounding box center [389, 176] width 147 height 24
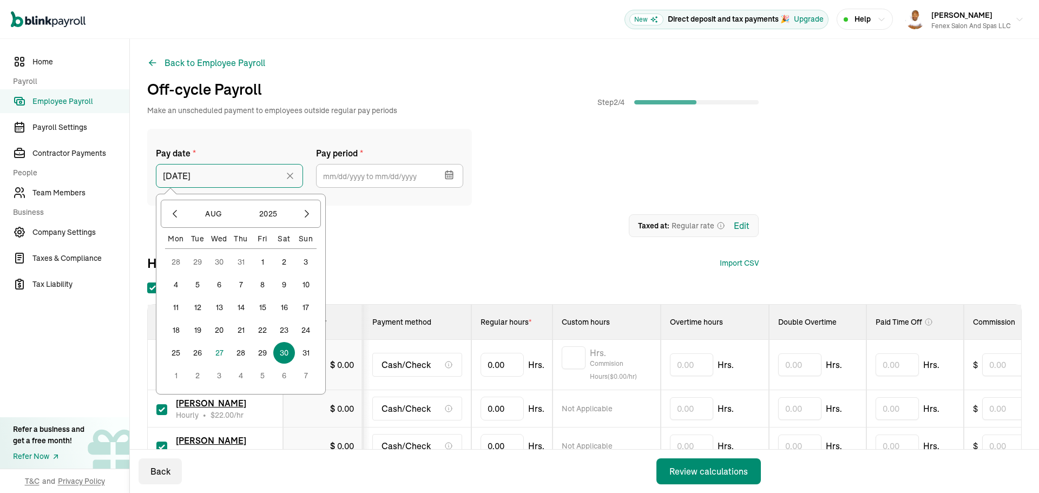
click at [225, 181] on input "[DATE]" at bounding box center [229, 176] width 147 height 24
click at [262, 350] on button "29" at bounding box center [263, 353] width 22 height 22
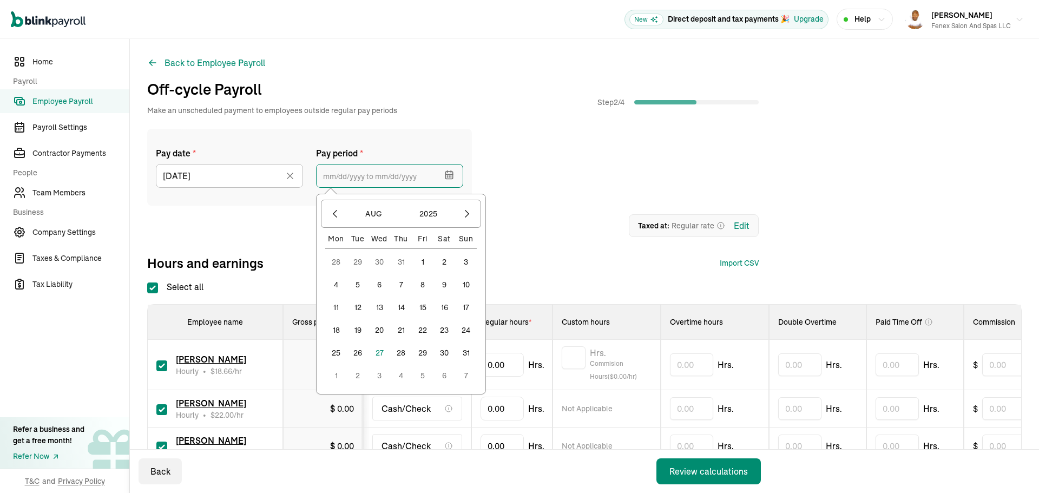
click at [333, 174] on input "text" at bounding box center [389, 176] width 147 height 24
click at [337, 311] on button "11" at bounding box center [336, 308] width 22 height 22
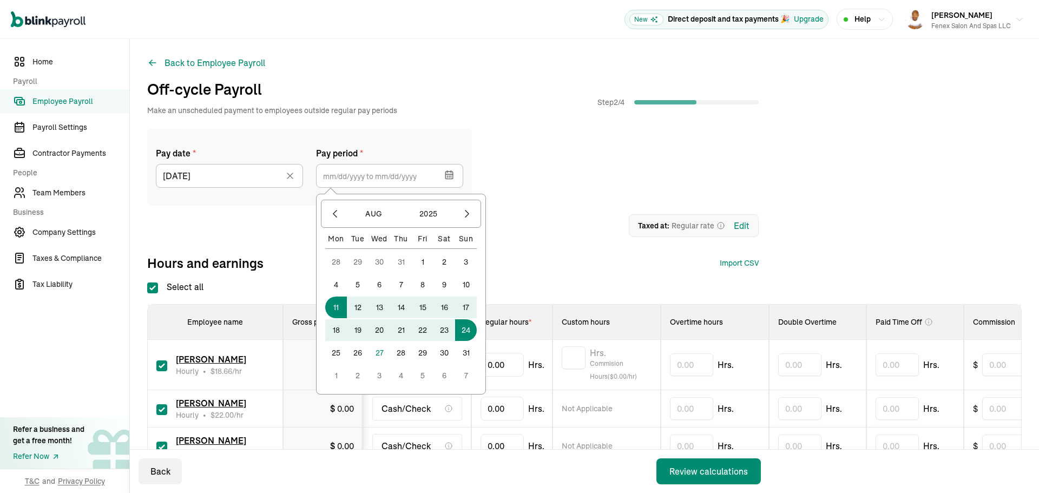
click at [463, 335] on button "24" at bounding box center [466, 330] width 22 height 22
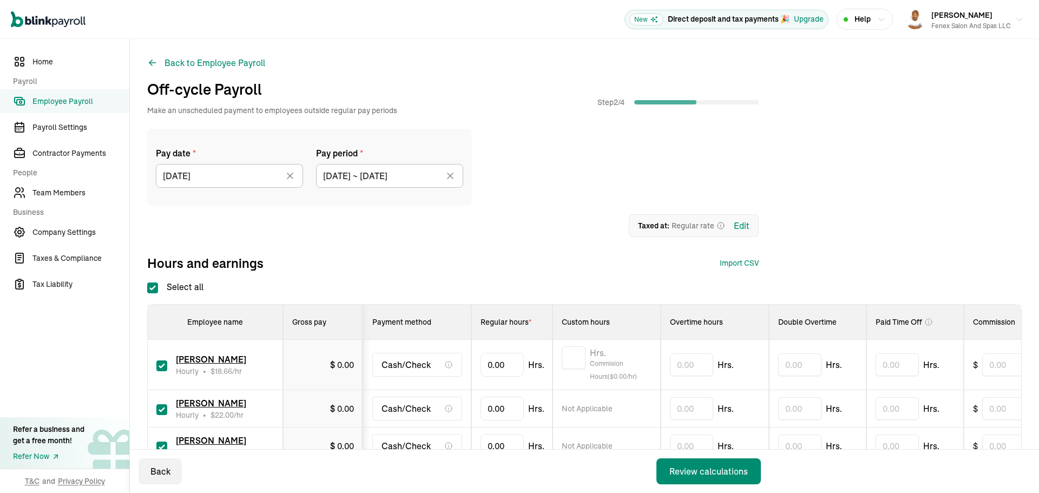
type input "[DATE] ~ [DATE]"
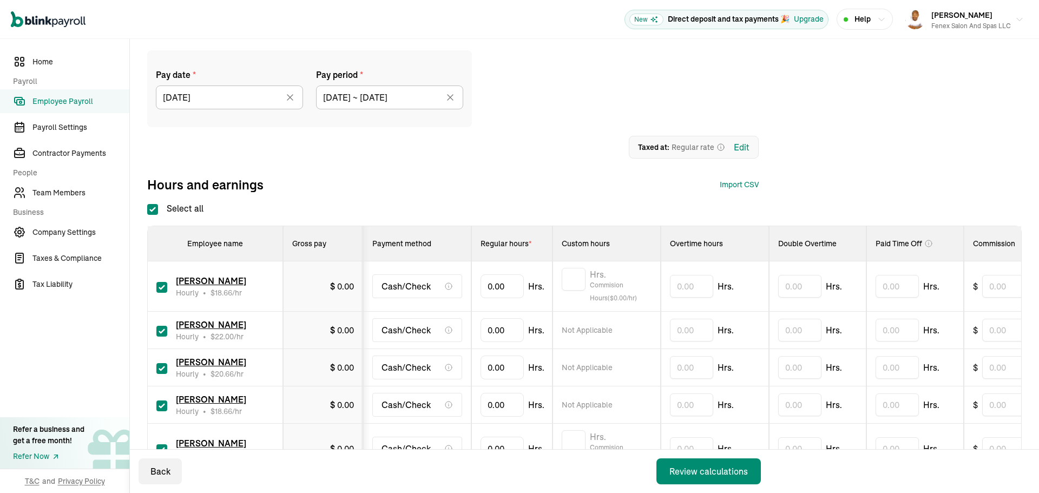
scroll to position [108, 0]
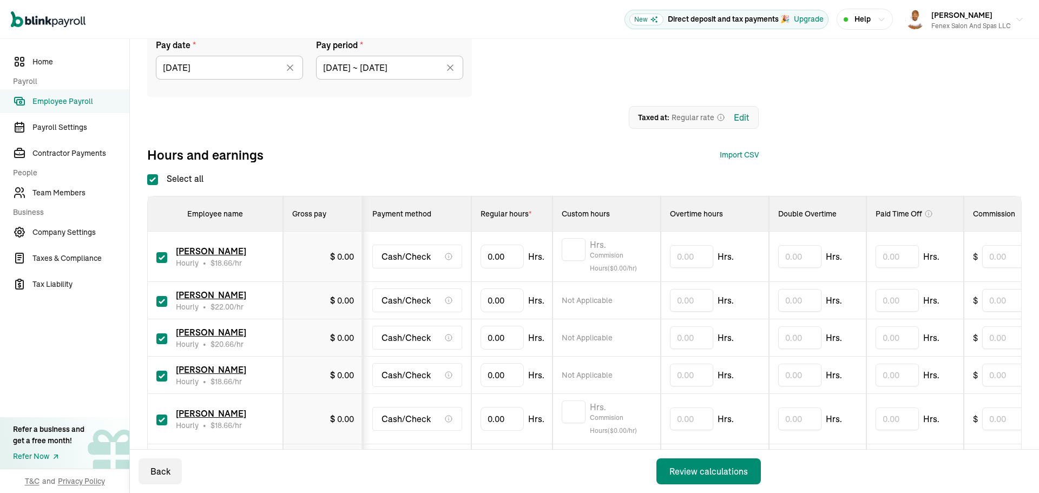
drag, startPoint x: 157, startPoint y: 178, endPoint x: 163, endPoint y: 191, distance: 14.5
click at [157, 178] on input "Select all" at bounding box center [152, 179] width 11 height 11
checkbox input "false"
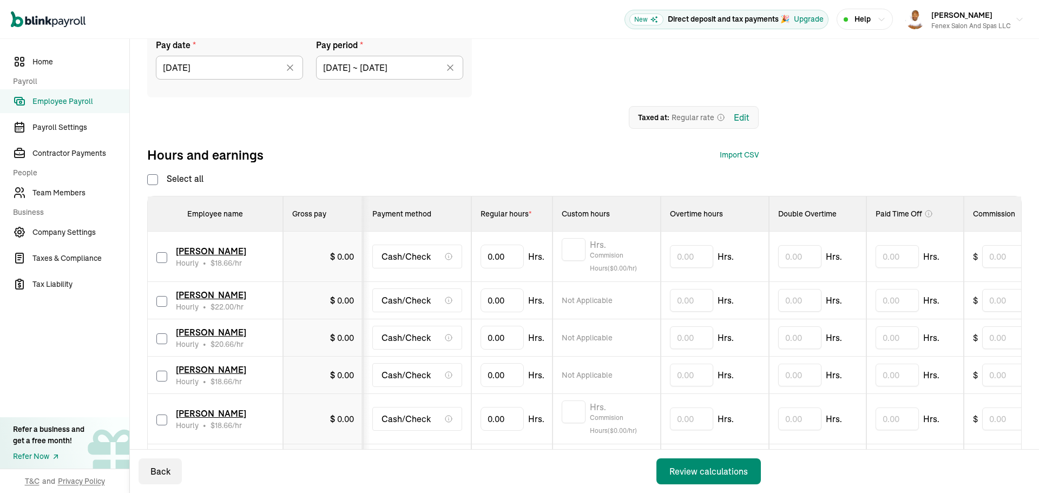
checkbox input "false"
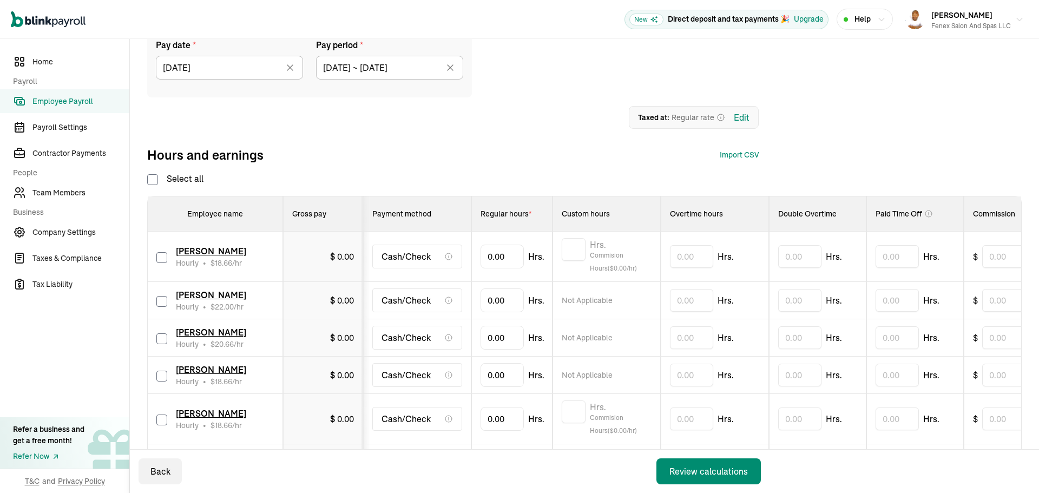
checkbox input "false"
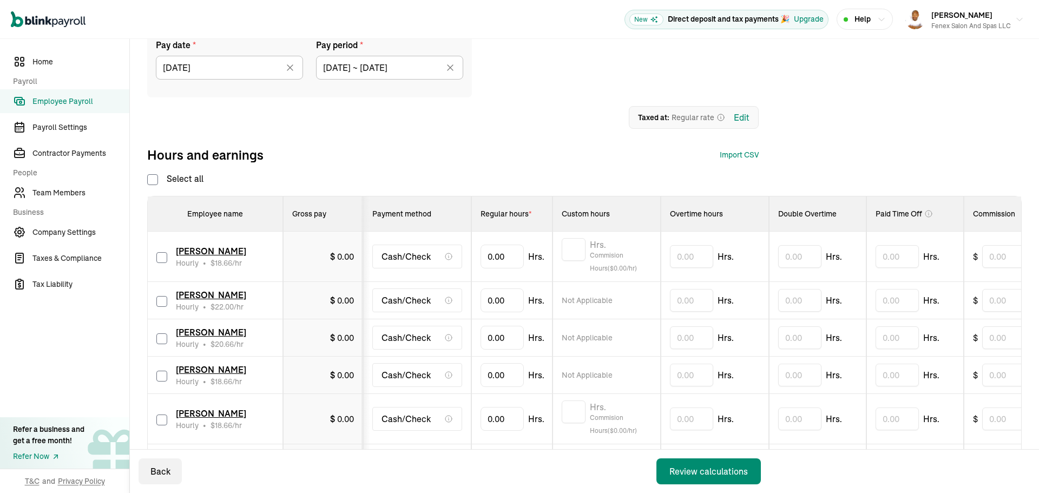
checkbox input "false"
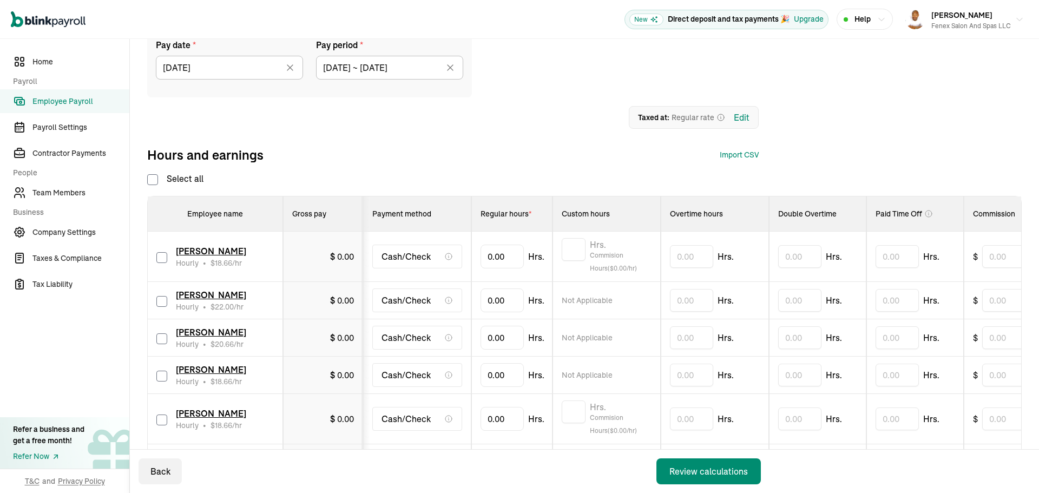
checkbox input "false"
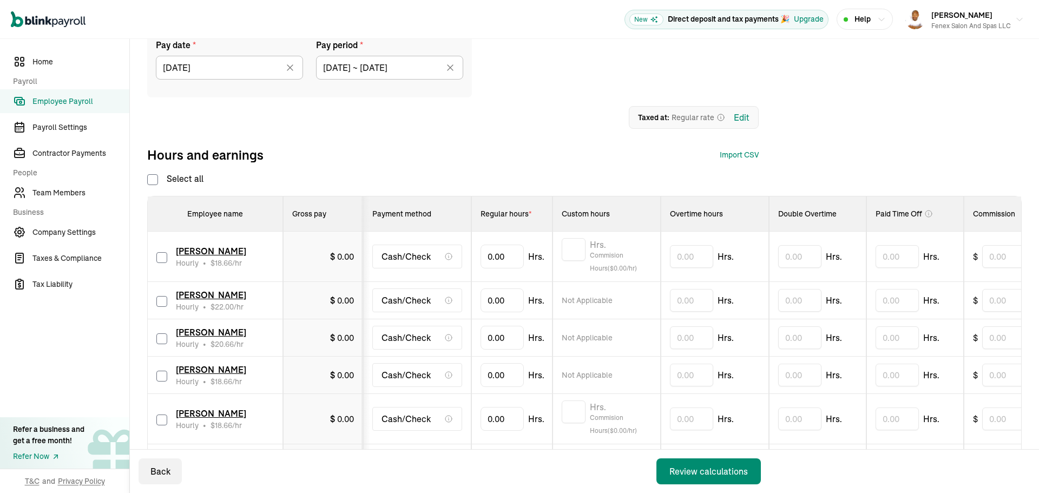
checkbox input "false"
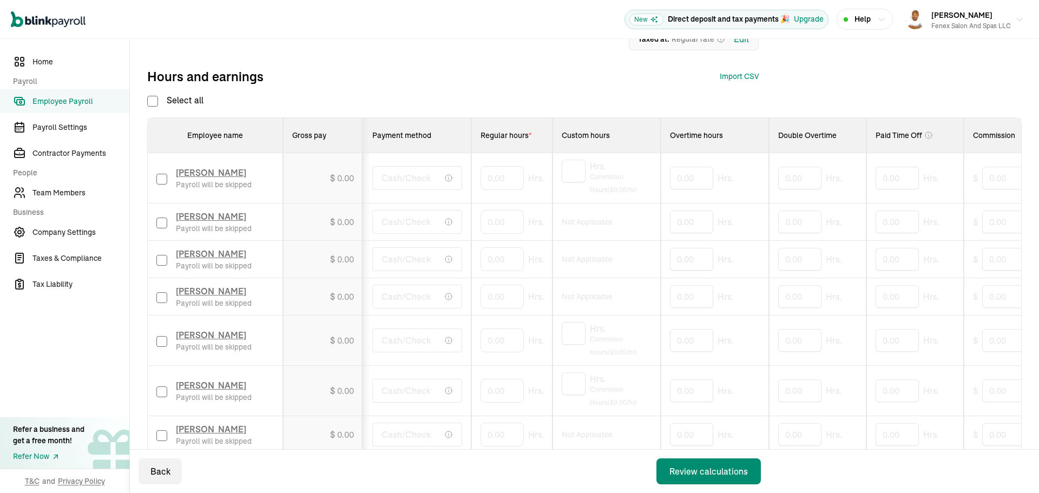
scroll to position [162, 0]
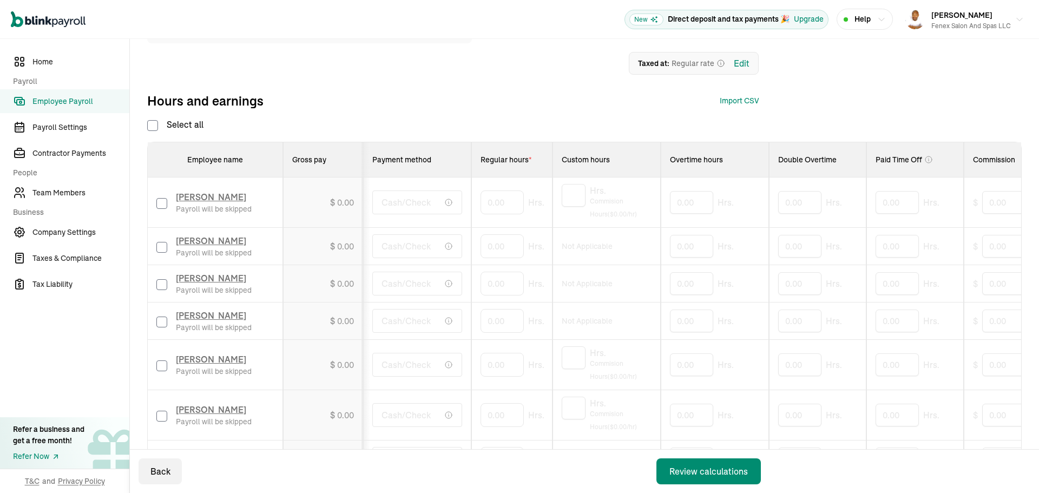
click at [160, 283] on input "checkbox" at bounding box center [161, 284] width 11 height 11
checkbox input "true"
click at [495, 292] on input "0" at bounding box center [502, 283] width 43 height 23
type input "9"
type input "64.42"
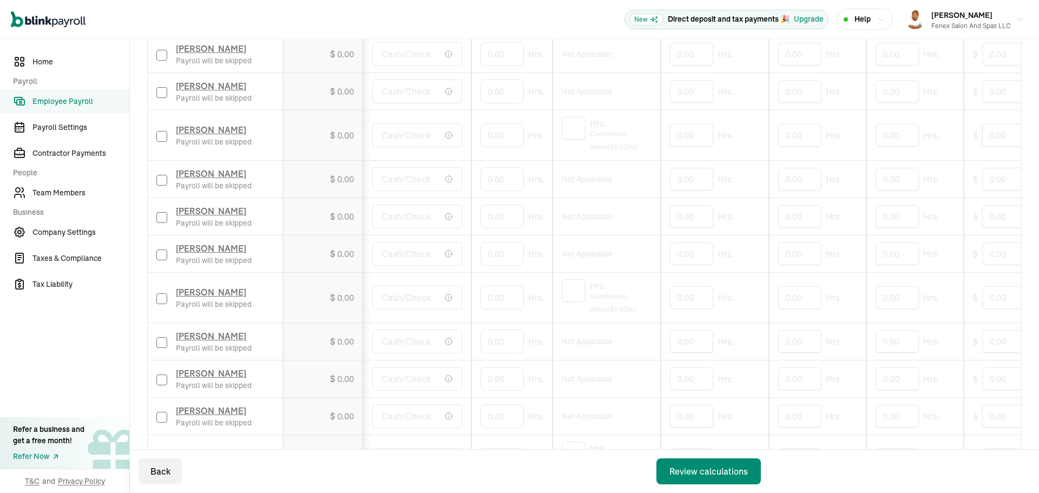
scroll to position [922, 0]
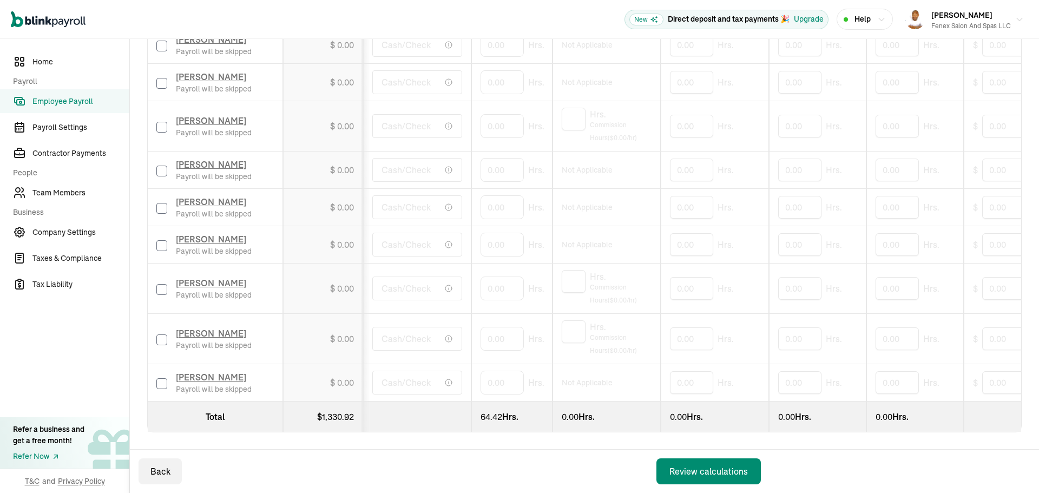
click at [158, 379] on input "checkbox" at bounding box center [161, 383] width 11 height 11
checkbox input "true"
type input "42.31"
click at [160, 166] on input "checkbox" at bounding box center [161, 171] width 11 height 11
checkbox input "true"
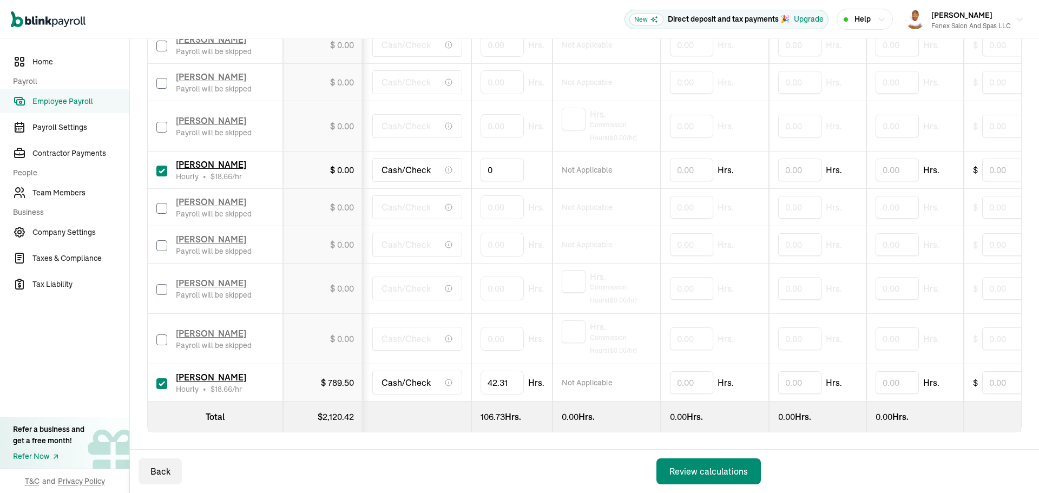
click at [483, 166] on input "0" at bounding box center [502, 170] width 43 height 23
type input "16.23"
click at [161, 203] on input "checkbox" at bounding box center [161, 208] width 11 height 11
checkbox input "true"
click at [488, 201] on input "0" at bounding box center [502, 207] width 43 height 23
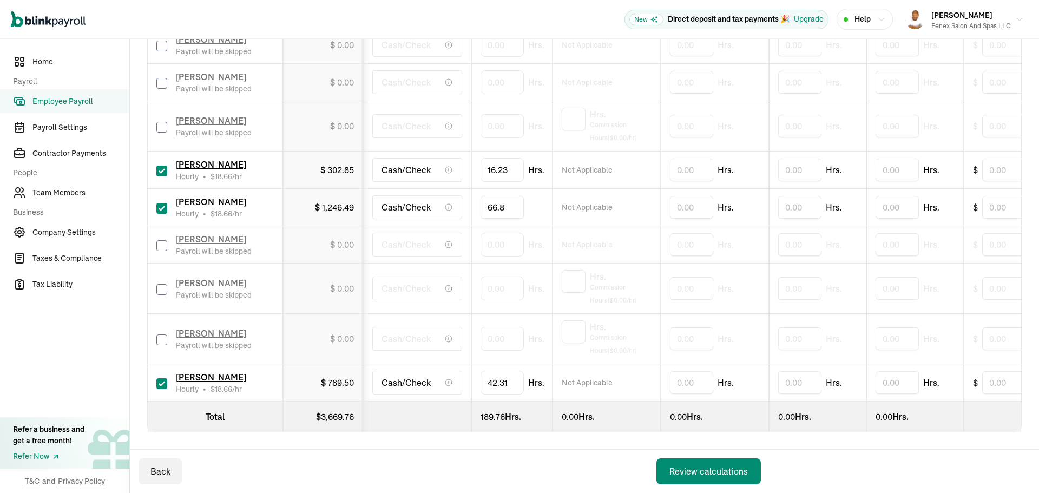
type input "66.88"
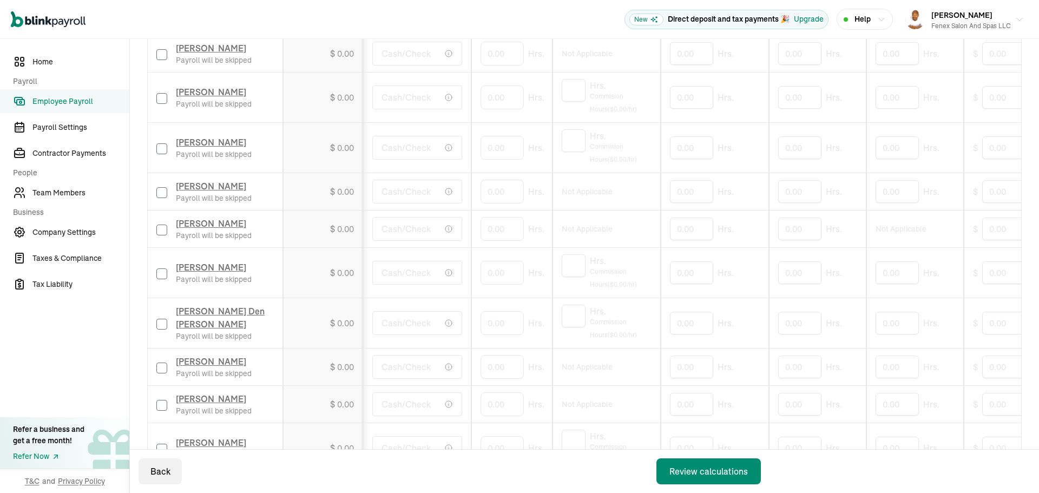
scroll to position [219, 0]
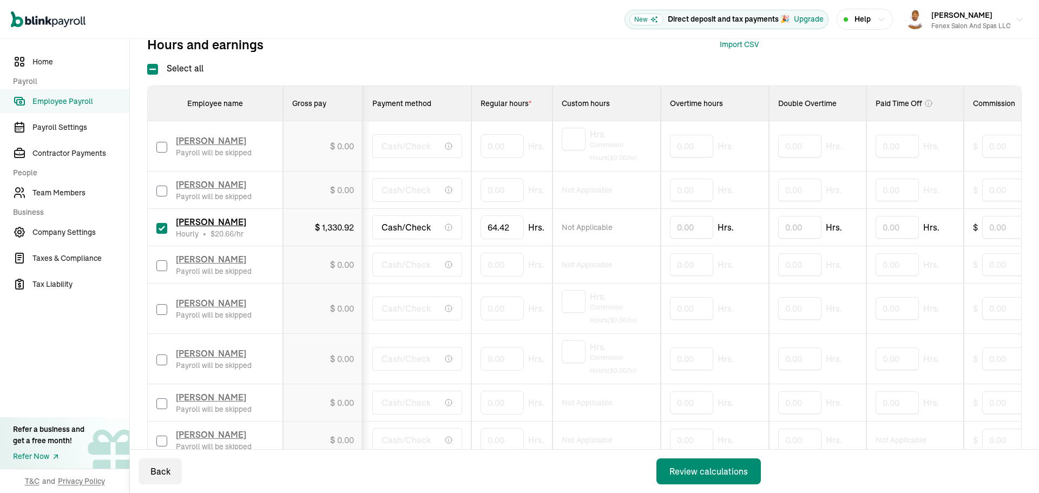
click at [160, 188] on input "checkbox" at bounding box center [161, 191] width 11 height 11
checkbox input "true"
type input "49.02"
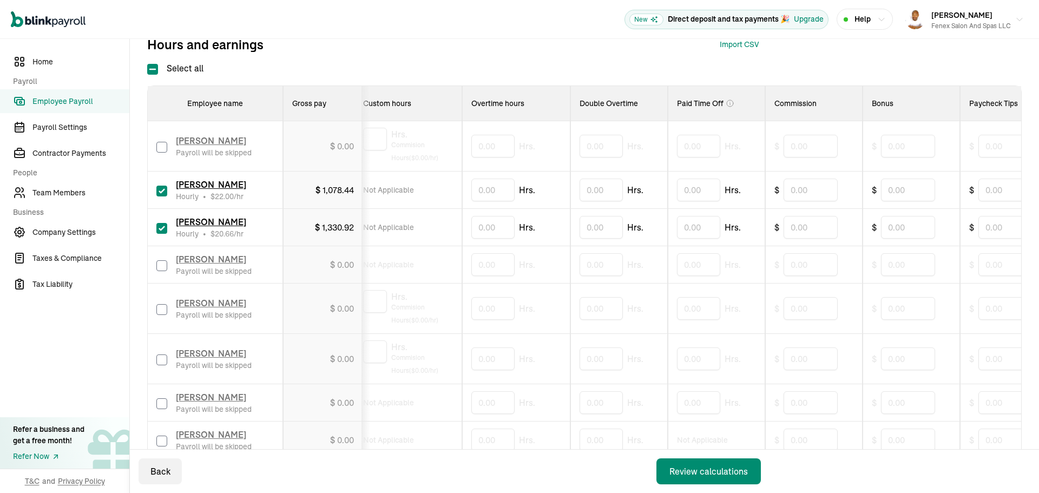
drag, startPoint x: 666, startPoint y: 302, endPoint x: 718, endPoint y: 292, distance: 53.4
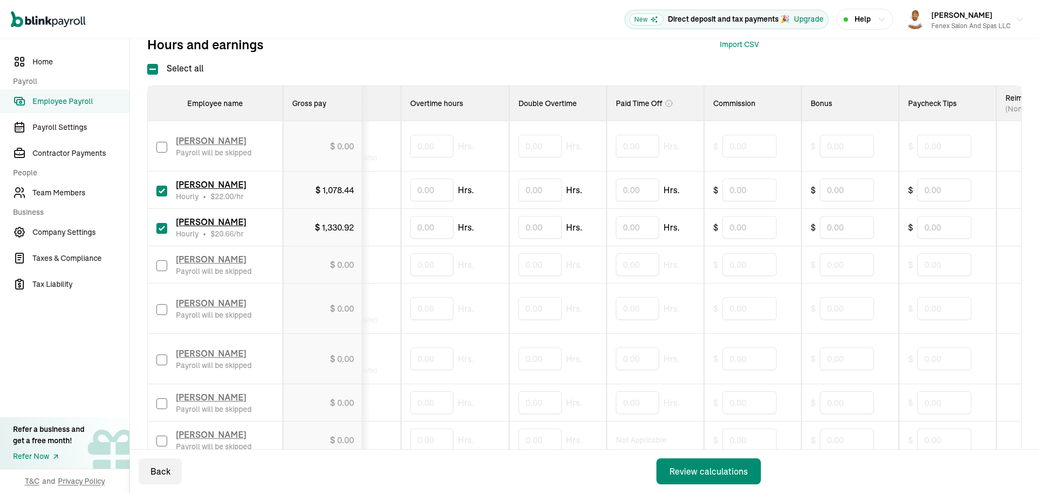
scroll to position [0, 287]
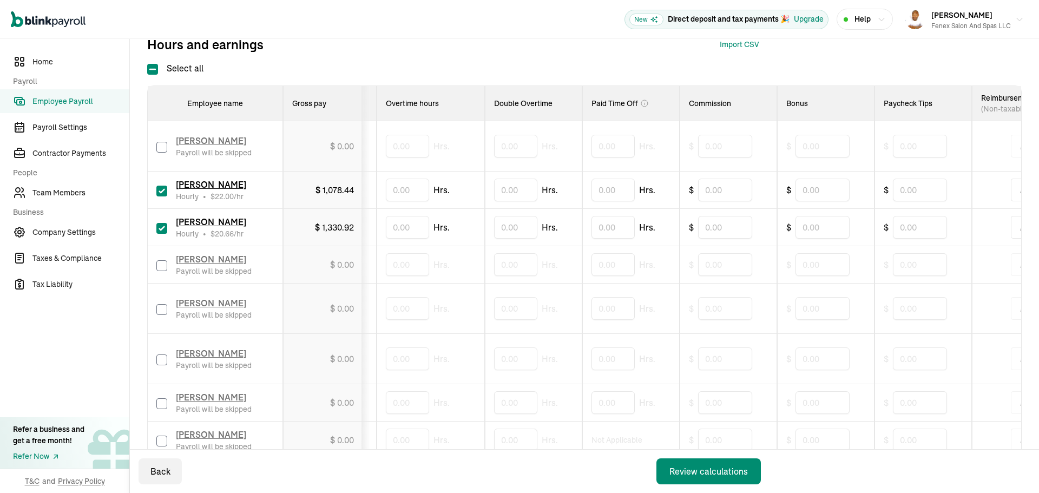
drag, startPoint x: 685, startPoint y: 283, endPoint x: 720, endPoint y: 283, distance: 34.6
click at [708, 191] on input "text" at bounding box center [722, 190] width 54 height 23
type input "2.30"
type input "329.35"
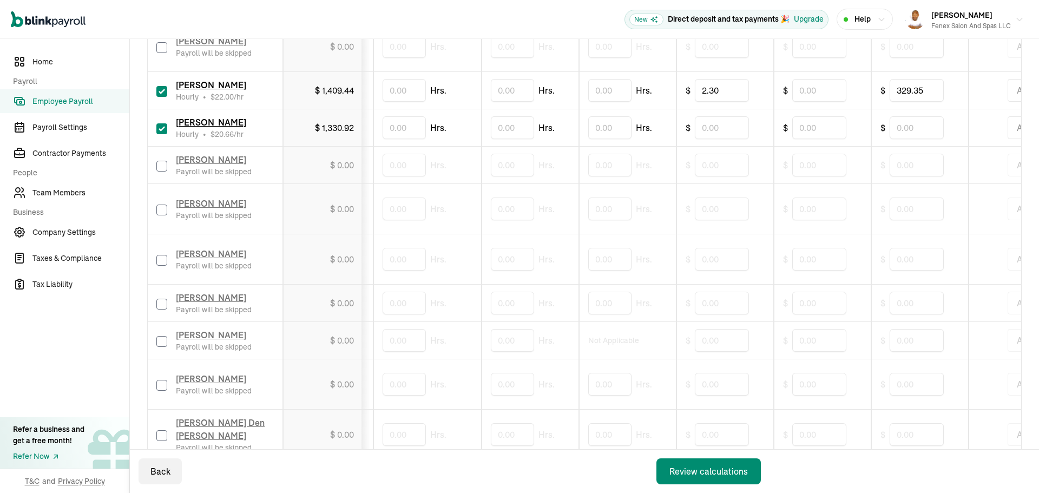
scroll to position [327, 0]
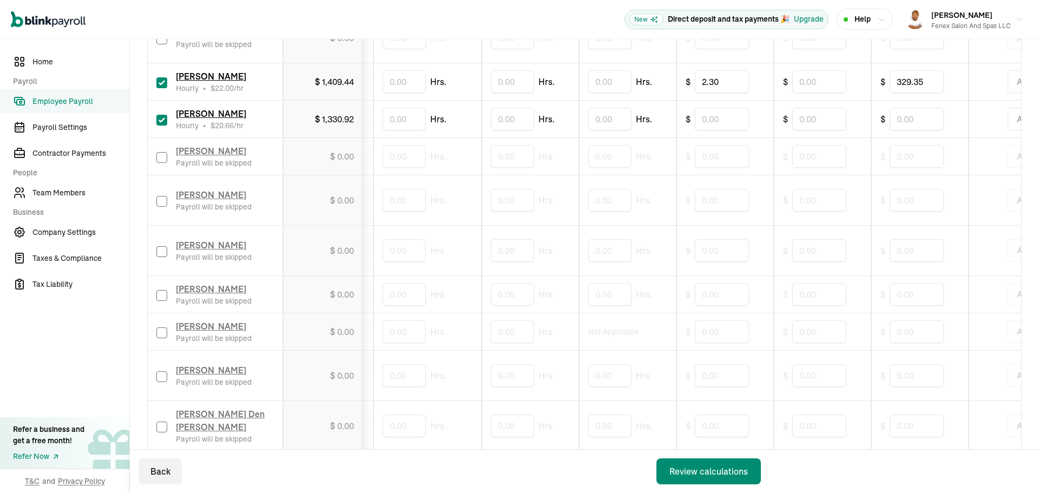
drag, startPoint x: 160, startPoint y: 295, endPoint x: 175, endPoint y: 321, distance: 29.8
click at [160, 295] on input "checkbox" at bounding box center [161, 295] width 11 height 11
checkbox input "true"
click at [402, 301] on input "text" at bounding box center [404, 294] width 43 height 23
type input "59.48"
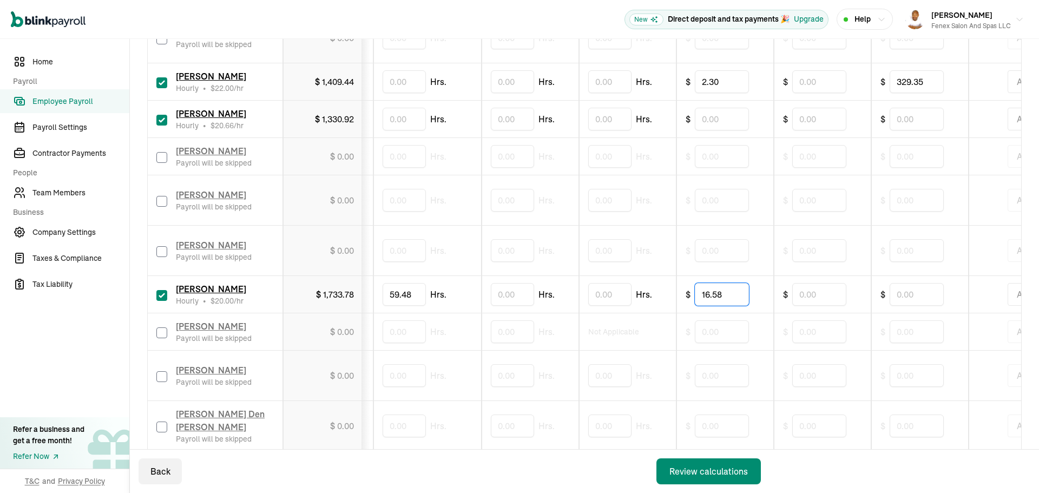
type input "16.58"
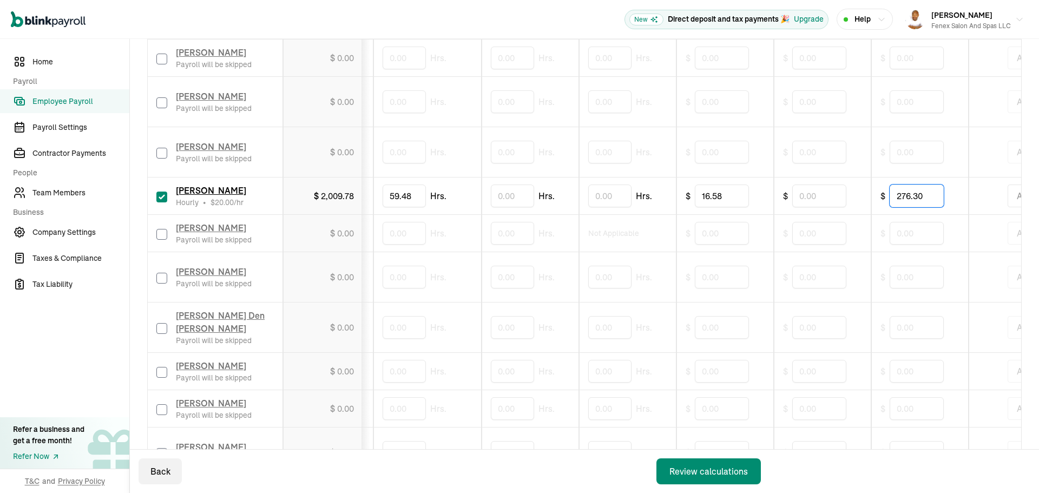
scroll to position [435, 0]
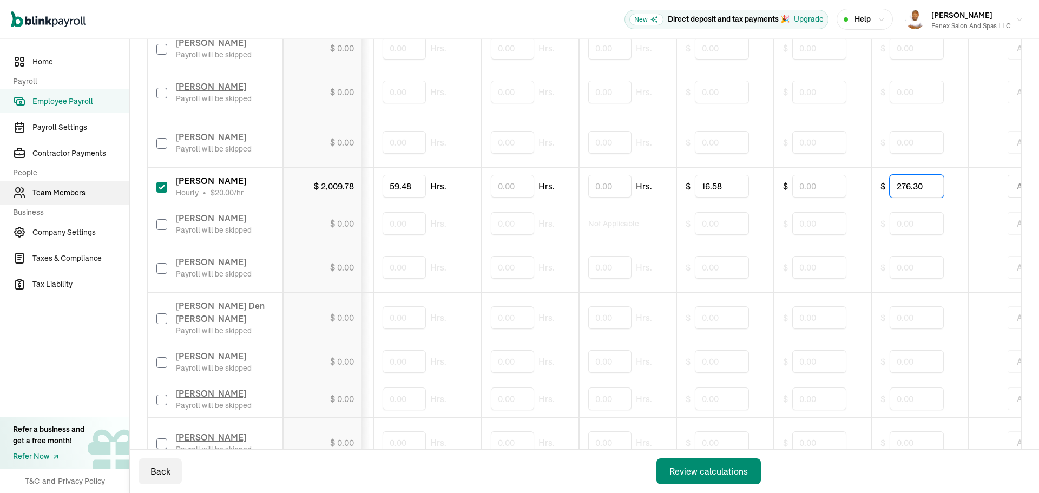
type input "276.30"
click at [165, 55] on div "Paiton Royev Payroll will be skipped" at bounding box center [214, 48] width 117 height 24
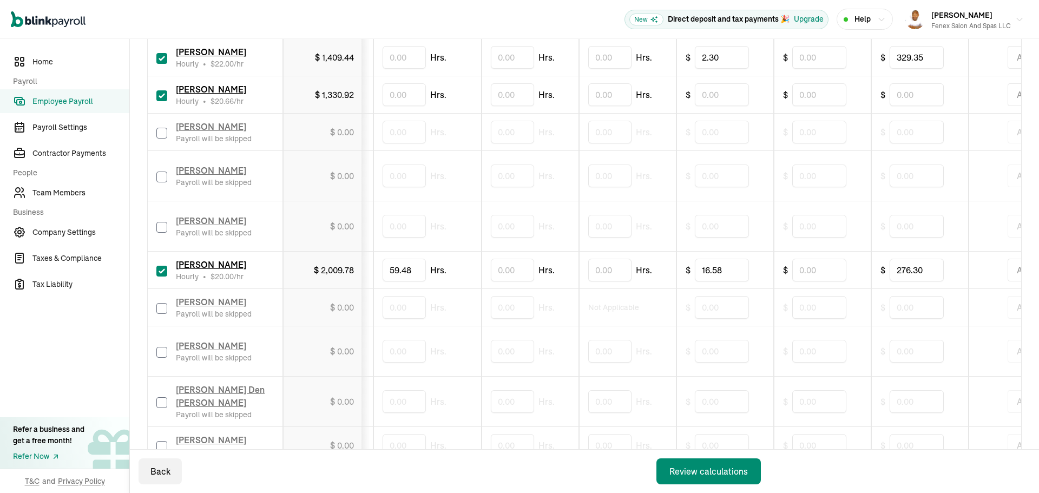
scroll to position [327, 0]
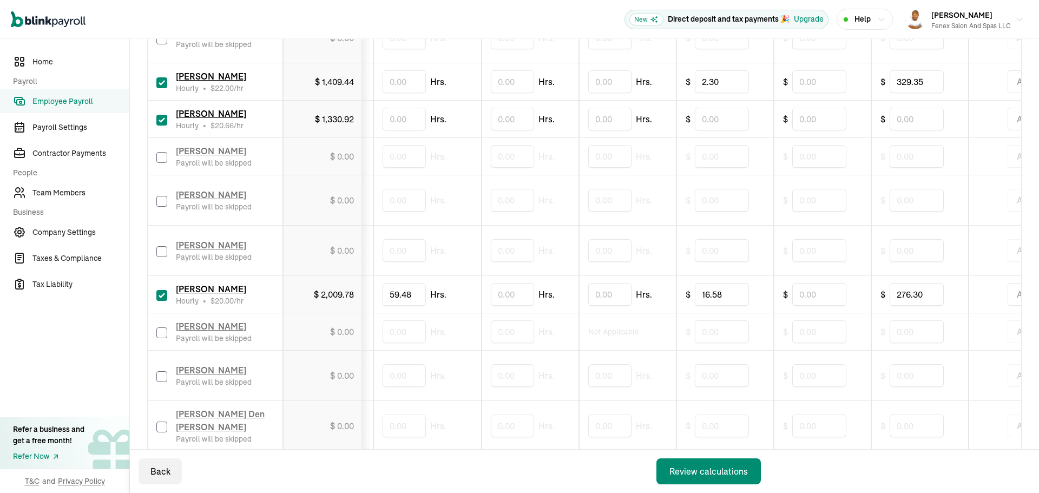
click at [160, 163] on div "Paiton Royev Payroll will be skipped" at bounding box center [214, 157] width 117 height 24
click at [161, 156] on input "checkbox" at bounding box center [161, 157] width 11 height 11
checkbox input "true"
click at [357, 155] on td "$ 0.00" at bounding box center [323, 156] width 80 height 37
click at [344, 156] on span "0.00" at bounding box center [345, 156] width 17 height 11
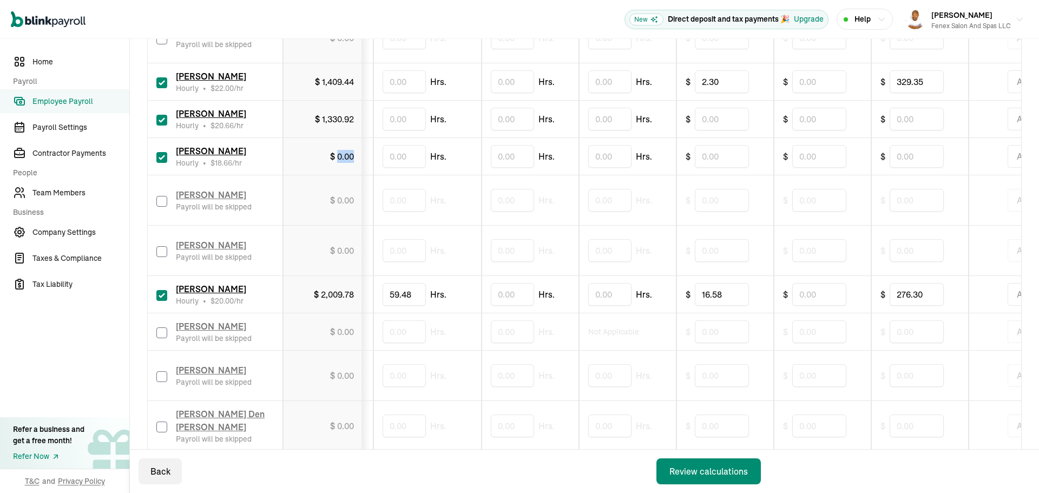
click at [344, 156] on span "0.00" at bounding box center [345, 156] width 17 height 11
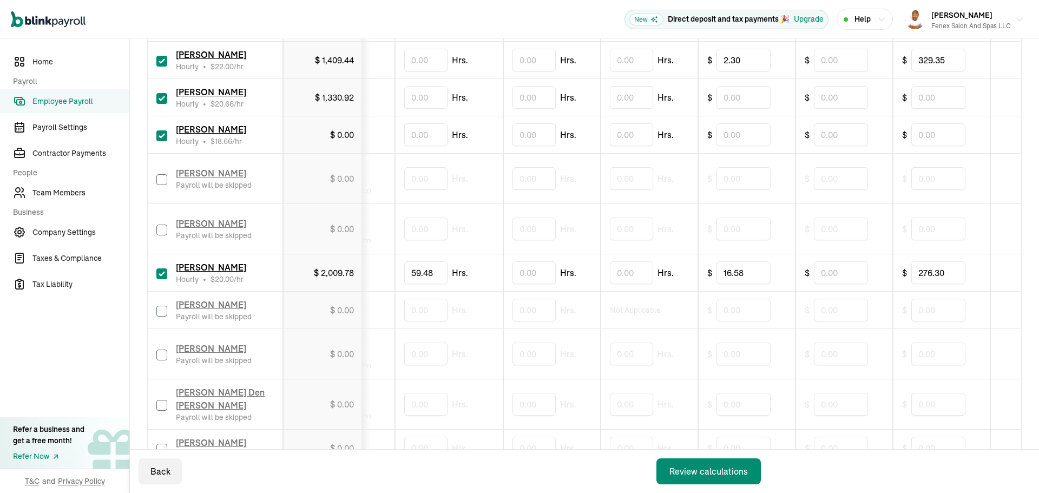
scroll to position [0, 0]
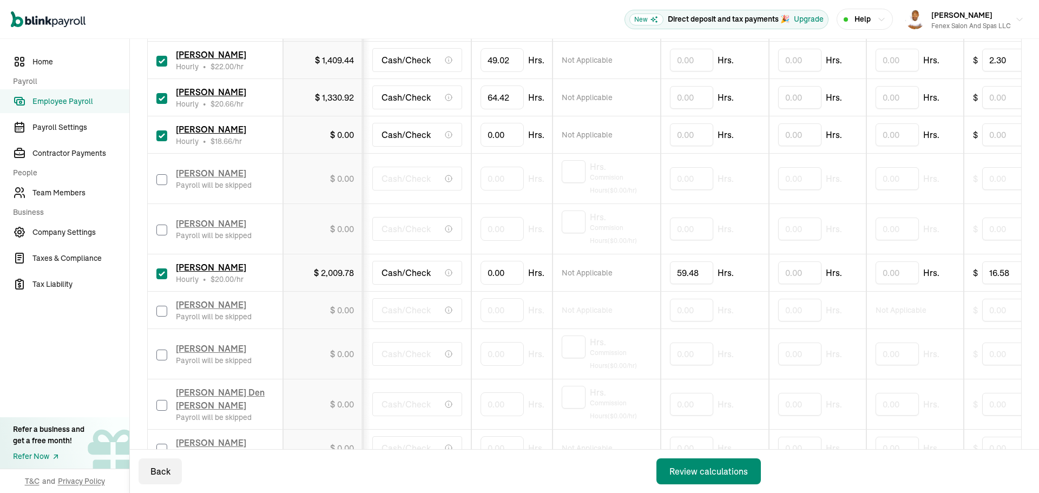
drag, startPoint x: 567, startPoint y: 150, endPoint x: 311, endPoint y: 144, distance: 256.1
click at [483, 129] on input "0" at bounding box center [502, 134] width 43 height 23
type input "24.63"
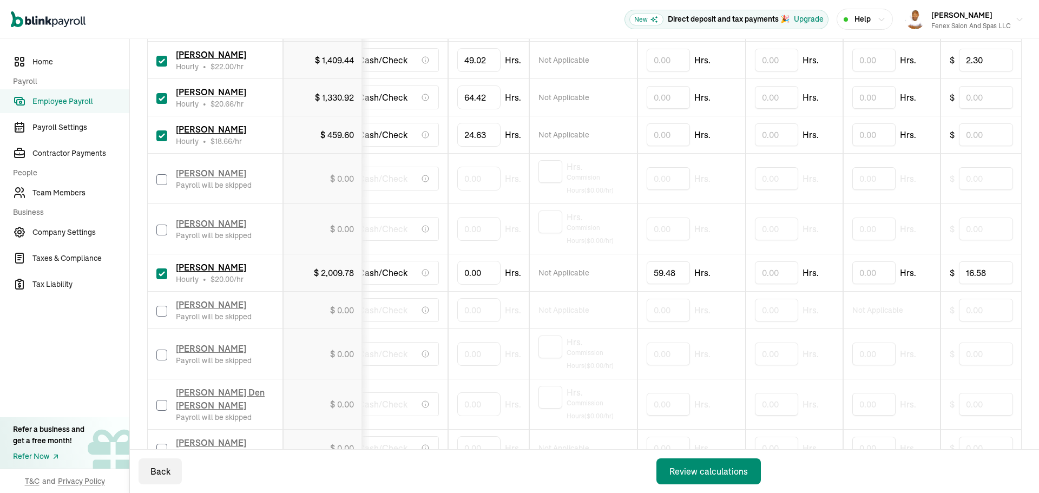
scroll to position [0, 449]
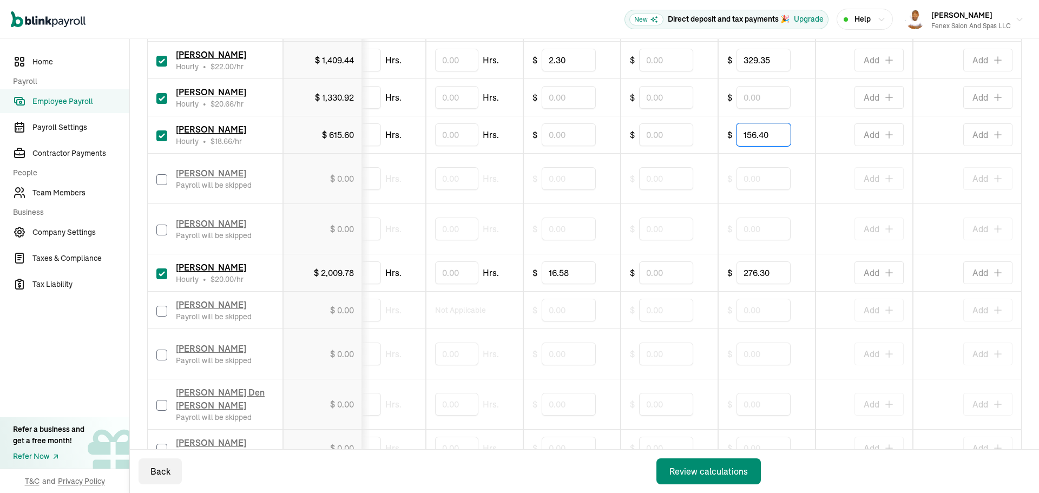
type input "156.40"
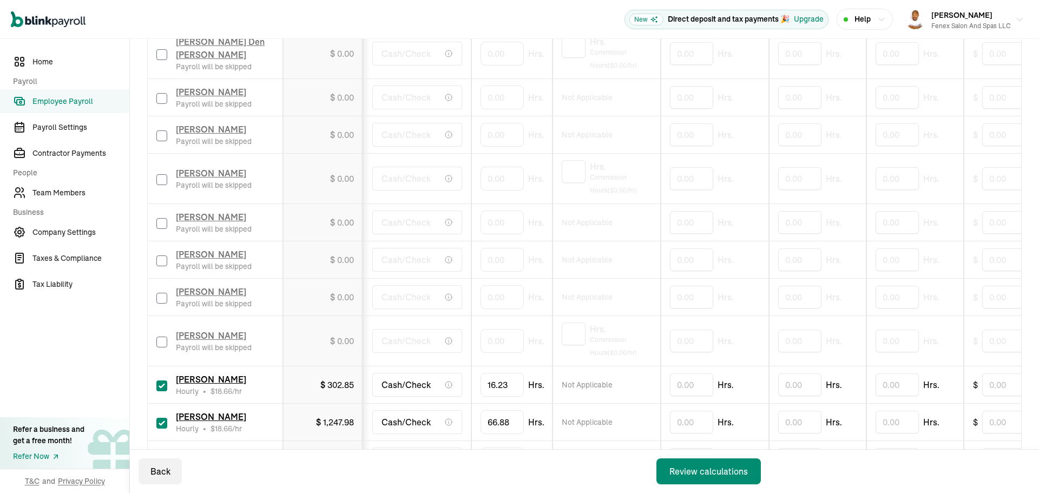
scroll to position [673, 0]
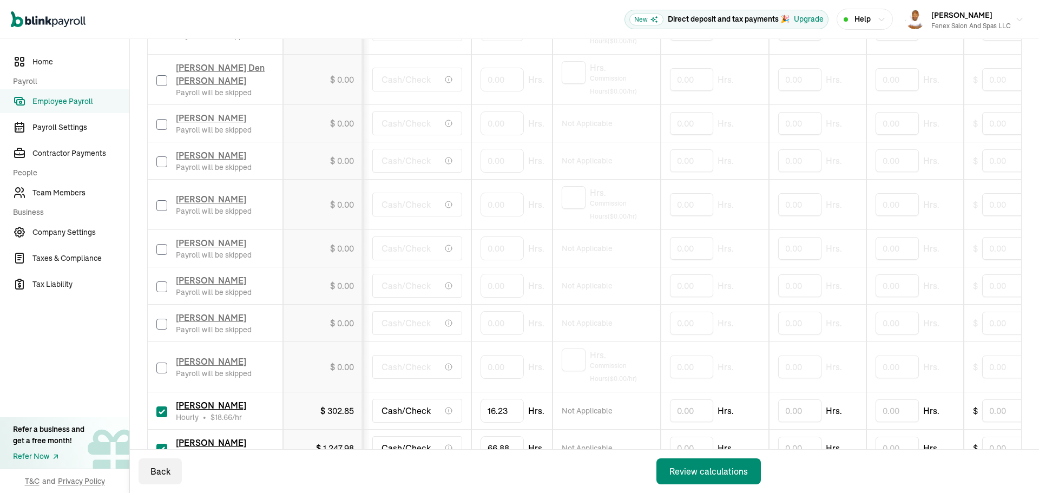
click at [163, 208] on input "checkbox" at bounding box center [161, 205] width 11 height 11
checkbox input "true"
click at [505, 207] on input "0" at bounding box center [502, 204] width 43 height 23
type input "9.22"
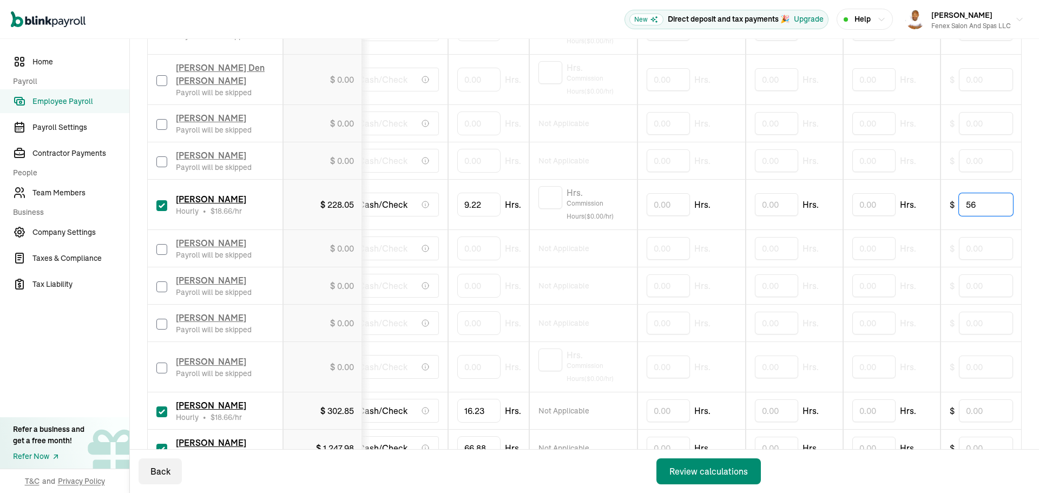
type input "5"
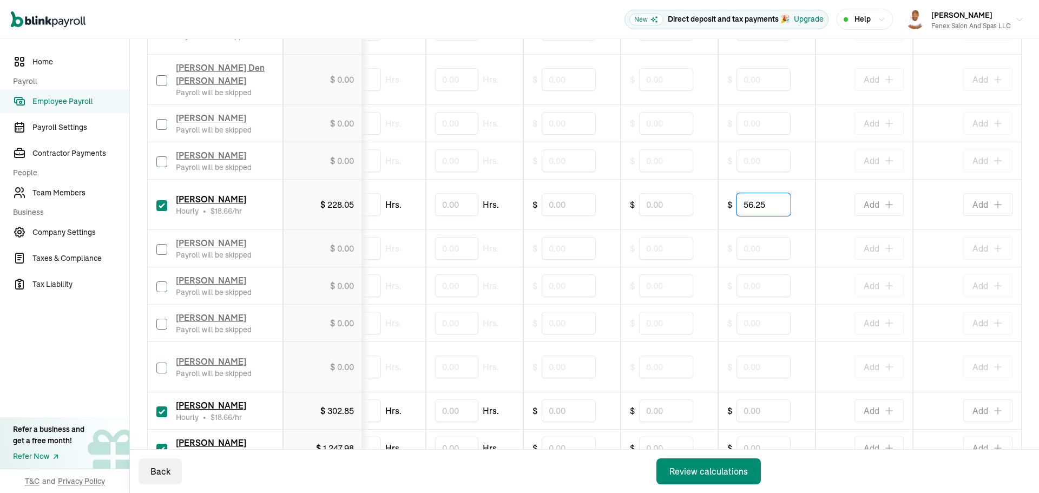
type input "56.25"
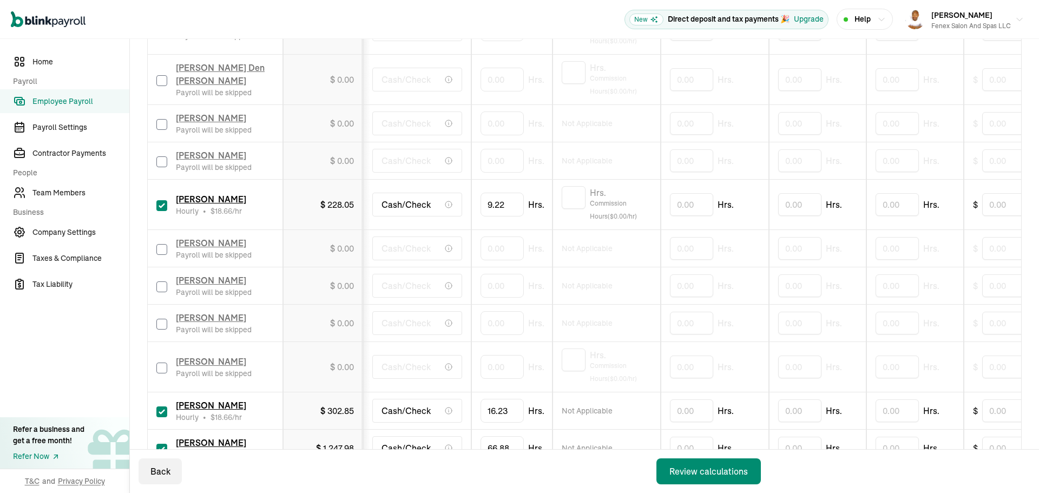
drag, startPoint x: 531, startPoint y: 266, endPoint x: 321, endPoint y: 267, distance: 210.0
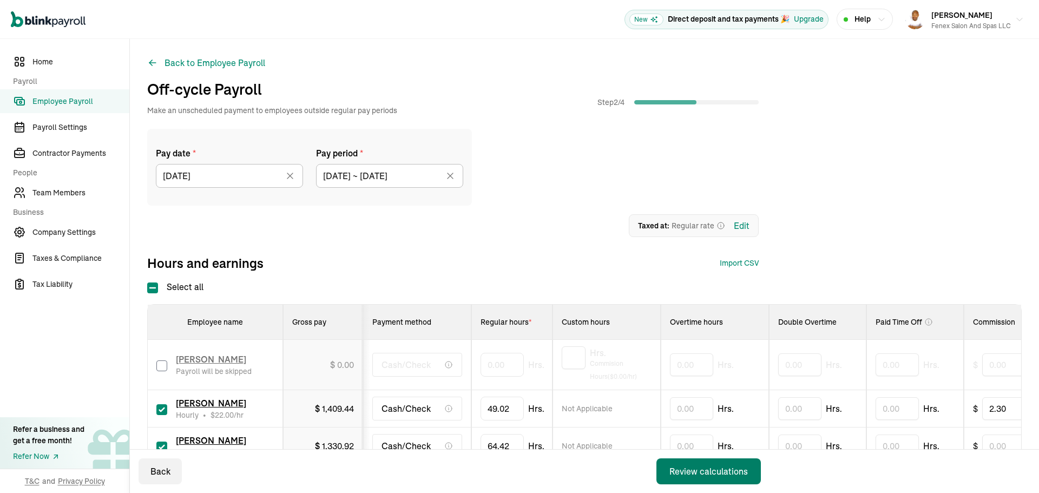
click at [712, 471] on div "Review calculations" at bounding box center [709, 471] width 78 height 13
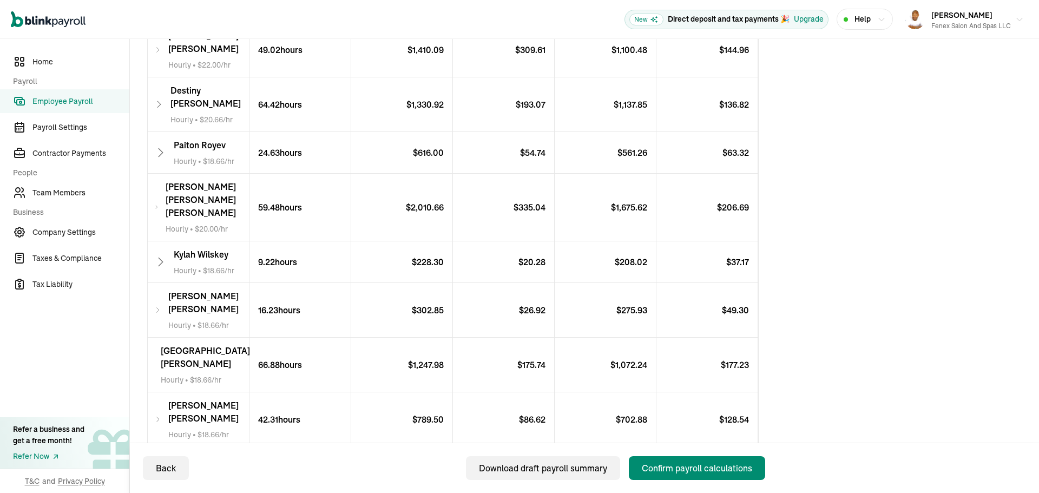
scroll to position [324, 0]
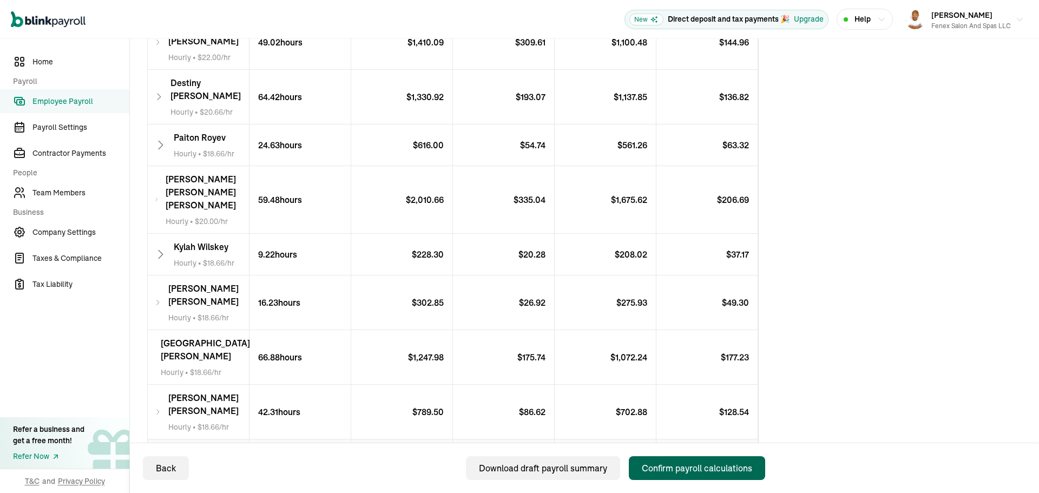
click at [675, 470] on div "Confirm payroll calculations" at bounding box center [697, 468] width 110 height 13
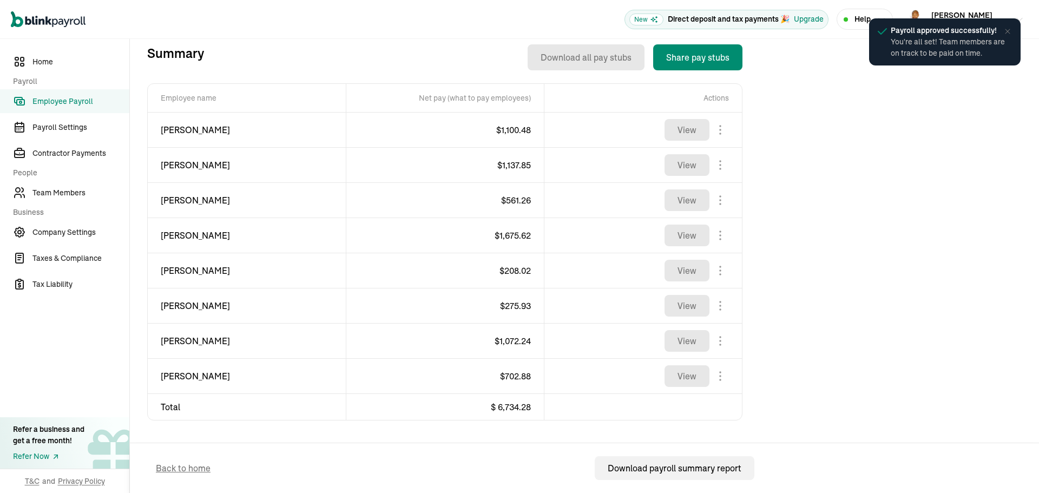
scroll to position [389, 0]
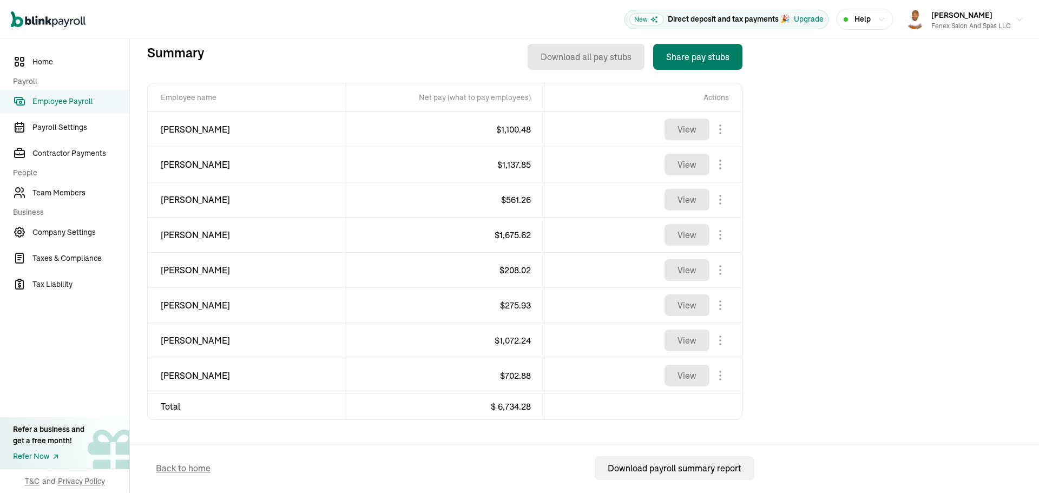
click at [681, 61] on button "Share pay stubs" at bounding box center [697, 57] width 89 height 26
click at [166, 129] on span "[PERSON_NAME]" at bounding box center [247, 129] width 172 height 13
copy div "[PERSON_NAME]"
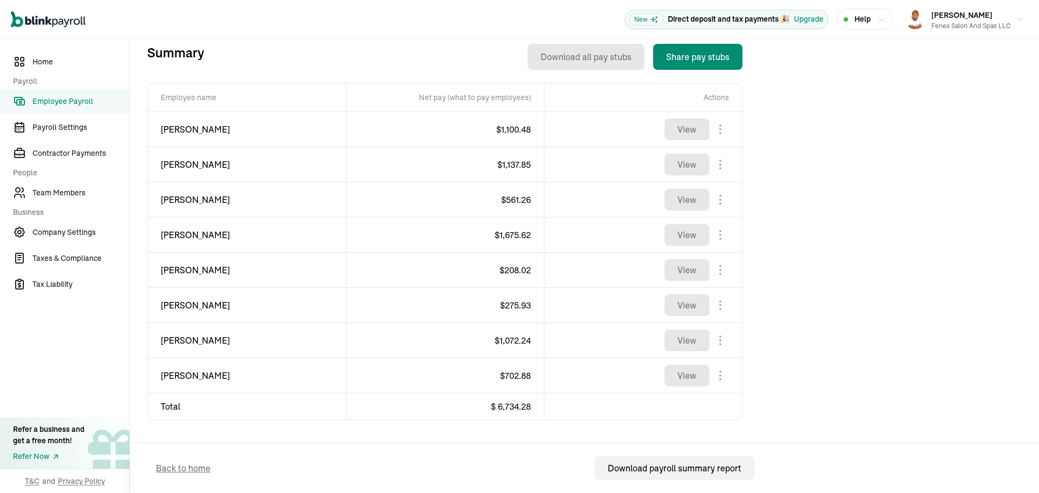
click at [508, 128] on span "$ 1,100.48" at bounding box center [513, 129] width 35 height 11
copy span "1,100.48"
click at [172, 162] on span "[PERSON_NAME]" at bounding box center [247, 164] width 172 height 13
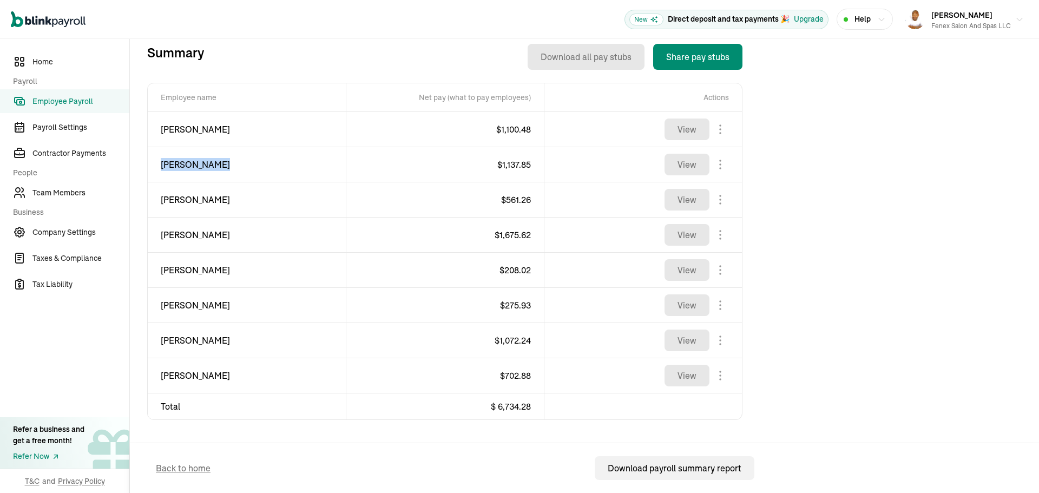
click at [172, 162] on span "[PERSON_NAME]" at bounding box center [247, 164] width 172 height 13
copy div "[PERSON_NAME]"
click at [524, 163] on span "$ 1,137.85" at bounding box center [514, 164] width 34 height 11
copy span "1,137.85"
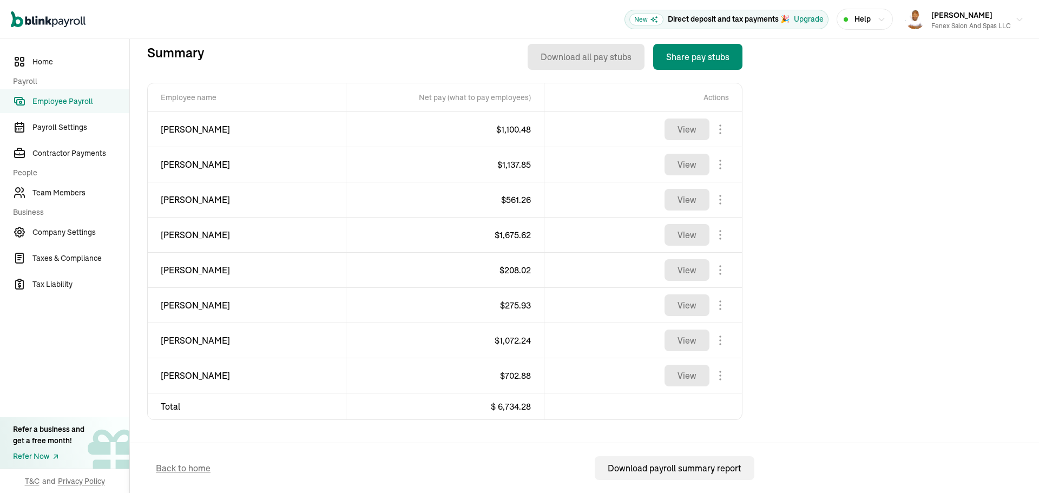
click at [176, 199] on span "[PERSON_NAME]" at bounding box center [247, 199] width 172 height 13
copy div "[PERSON_NAME]"
click at [508, 199] on span "$ 561.26" at bounding box center [516, 199] width 30 height 11
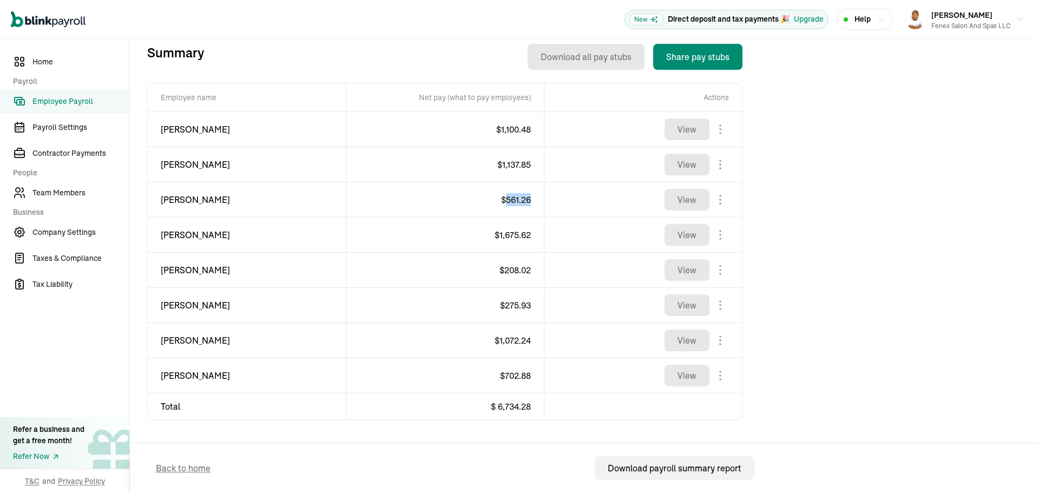
click at [508, 199] on span "$ 561.26" at bounding box center [516, 199] width 30 height 11
copy span "561.26"
click at [521, 235] on span "$ 1,675.62" at bounding box center [513, 235] width 36 height 11
copy span "1,675.62"
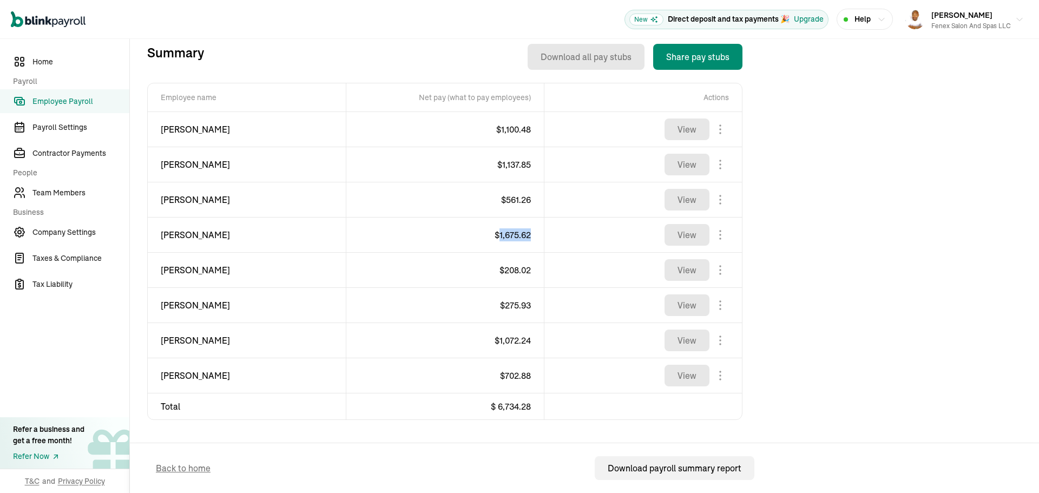
click at [205, 234] on span "[PERSON_NAME]" at bounding box center [247, 234] width 172 height 13
copy div "[PERSON_NAME]"
click at [179, 273] on span "[PERSON_NAME]" at bounding box center [247, 270] width 172 height 13
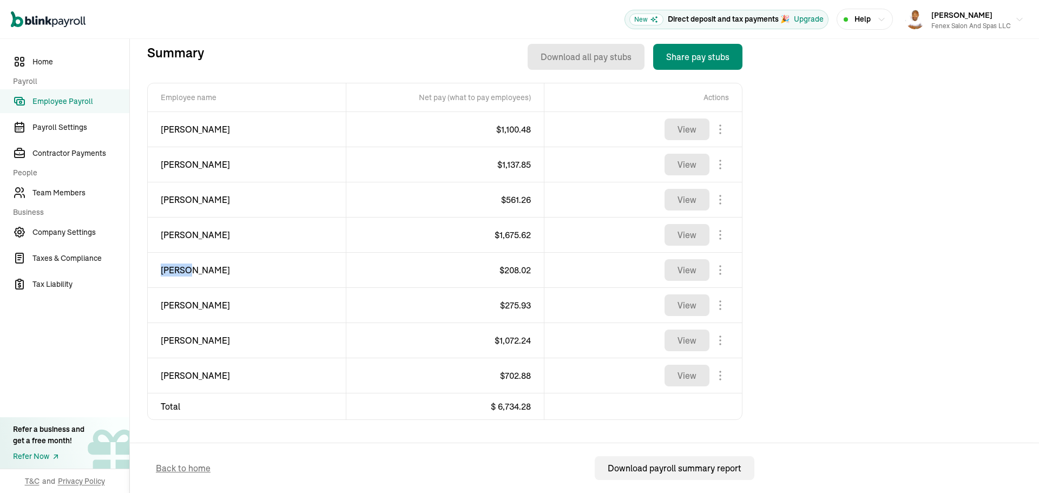
click at [179, 273] on span "[PERSON_NAME]" at bounding box center [247, 270] width 172 height 13
copy div "[PERSON_NAME]"
click at [521, 268] on span "$ 208.02" at bounding box center [515, 270] width 31 height 11
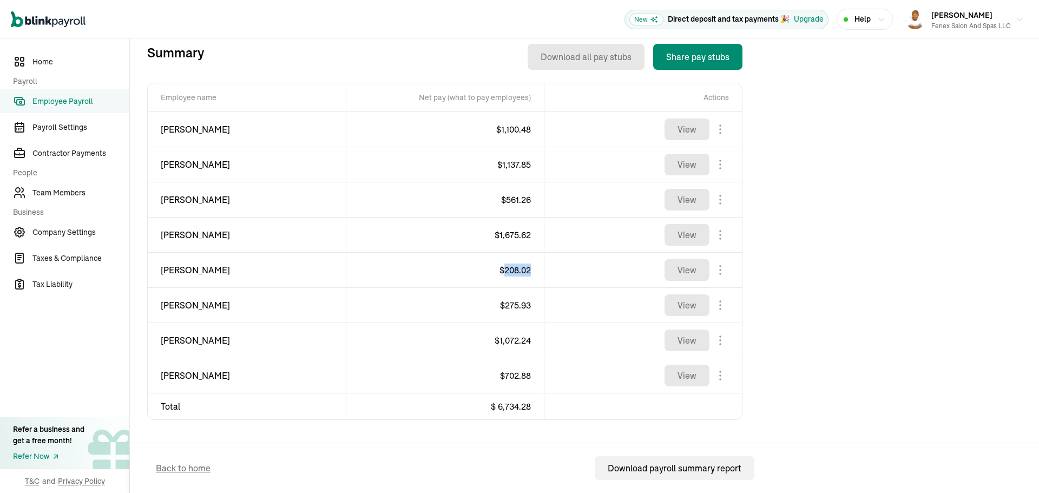
copy span "208.02"
click at [174, 304] on span "[PERSON_NAME]" at bounding box center [247, 305] width 172 height 13
click at [513, 307] on span "$ 275.93" at bounding box center [515, 305] width 31 height 11
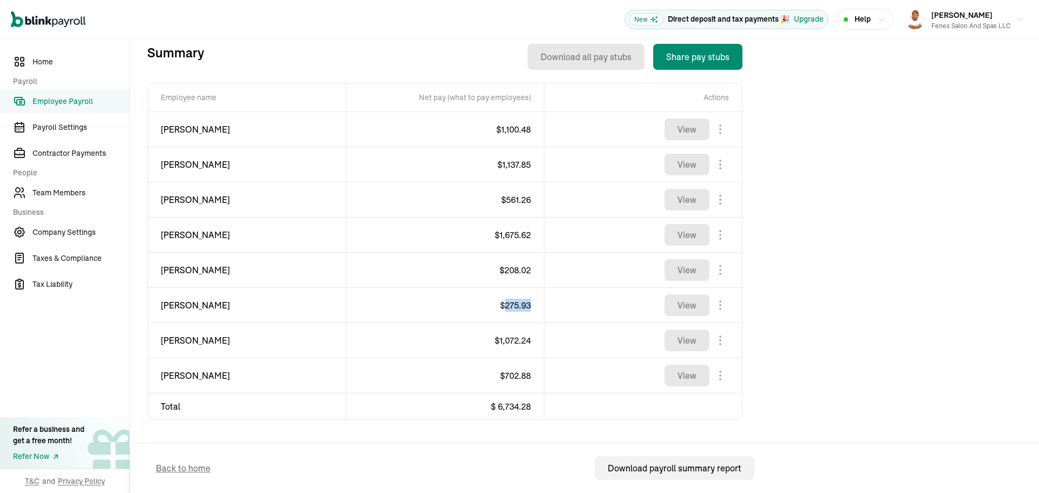
click at [513, 307] on span "$ 275.93" at bounding box center [515, 305] width 31 height 11
click at [515, 339] on span "$ 1,072.24" at bounding box center [513, 340] width 36 height 11
click at [181, 338] on span "[PERSON_NAME]" at bounding box center [247, 340] width 172 height 13
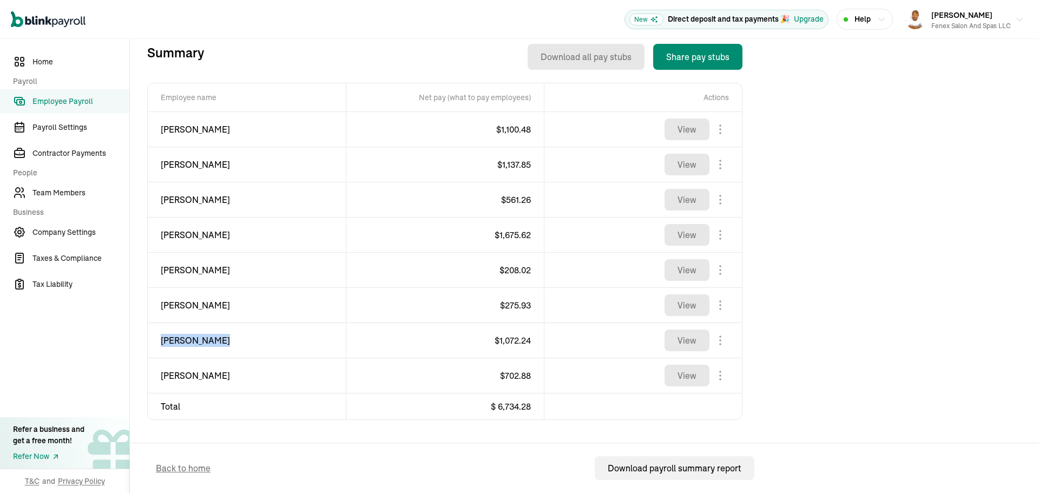
click at [181, 338] on span "[PERSON_NAME]" at bounding box center [247, 340] width 172 height 13
click at [520, 378] on span "$ 702.88" at bounding box center [515, 375] width 31 height 11
click at [187, 377] on span "[PERSON_NAME]" at bounding box center [247, 375] width 172 height 13
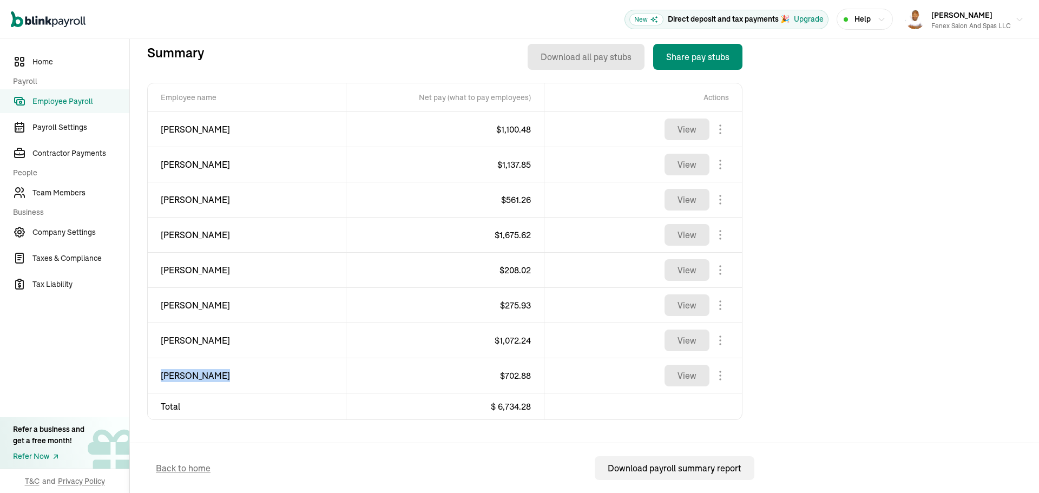
click at [187, 377] on span "[PERSON_NAME]" at bounding box center [247, 375] width 172 height 13
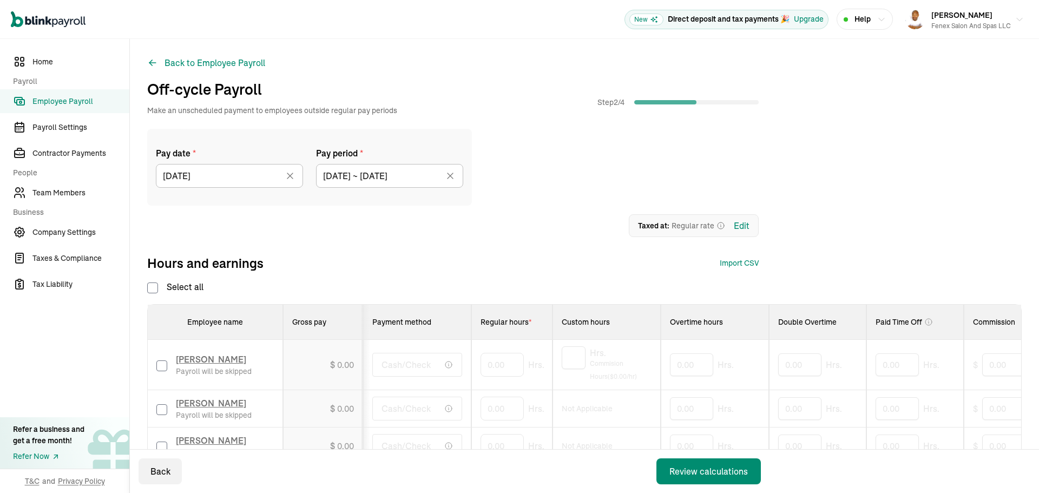
scroll to position [217, 0]
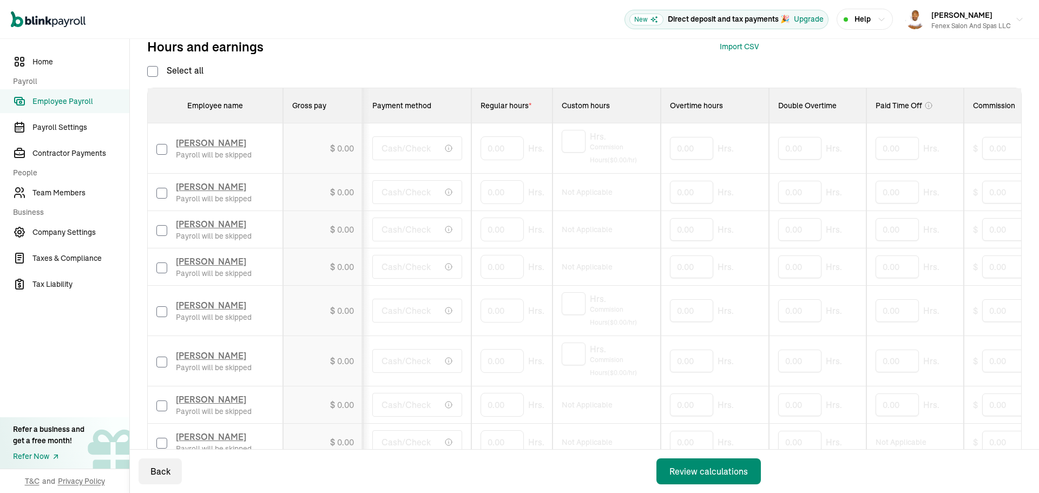
click at [165, 232] on input "checkbox" at bounding box center [161, 230] width 11 height 11
checkbox input "true"
click at [494, 230] on input "0" at bounding box center [502, 229] width 43 height 23
type input "64.42"
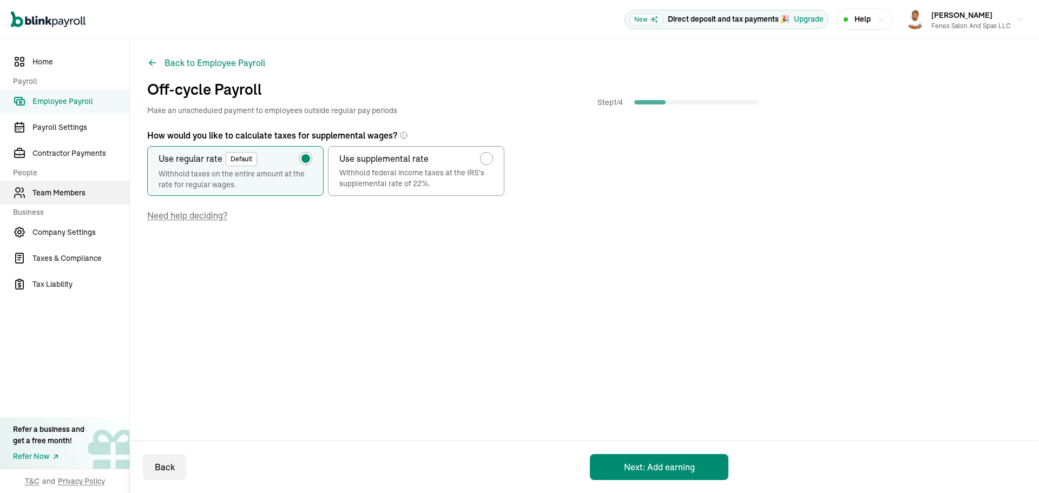
click at [52, 193] on span "Team Members" at bounding box center [80, 192] width 97 height 11
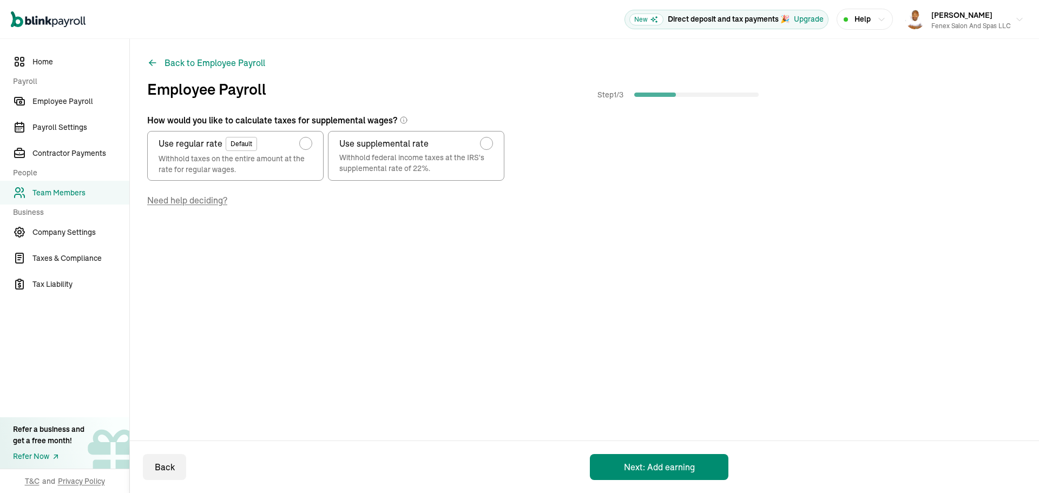
radio input "false"
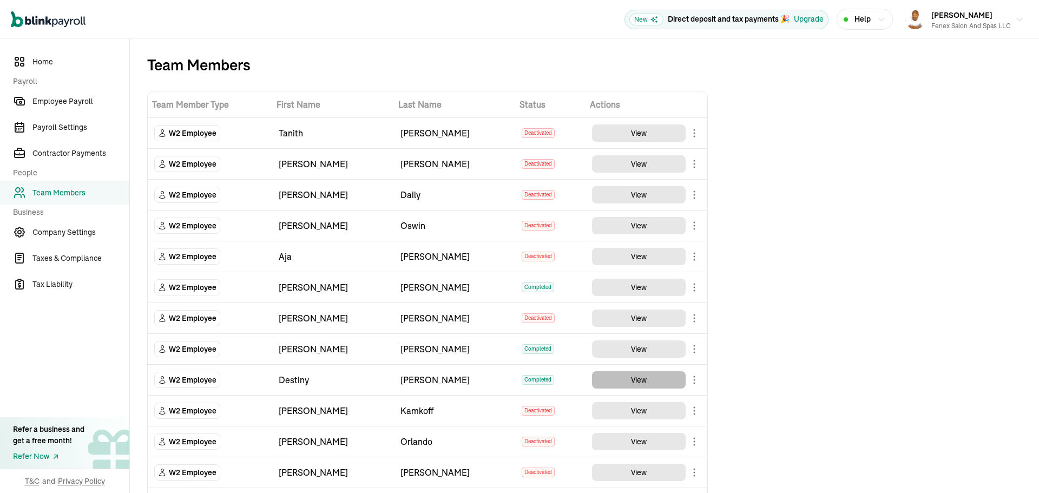
click at [645, 379] on button "View" at bounding box center [639, 379] width 94 height 17
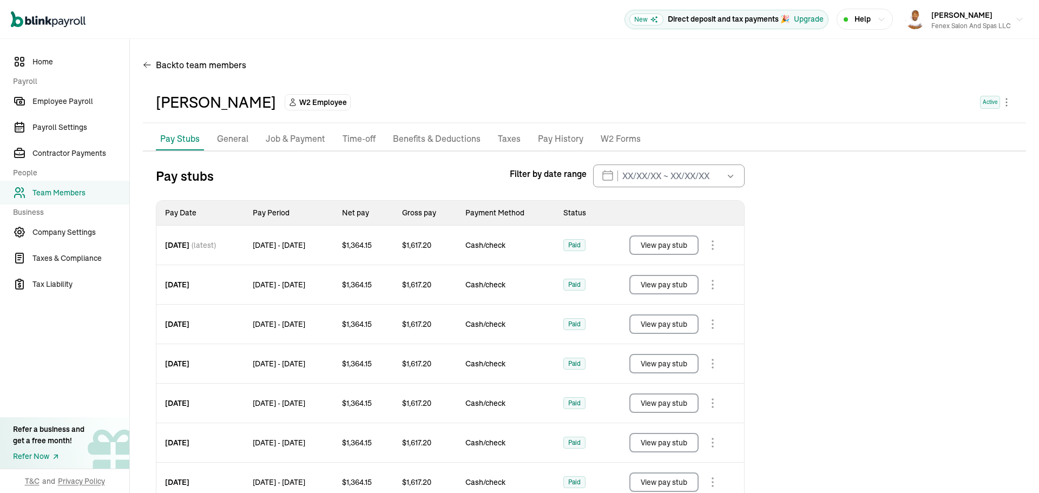
click at [218, 135] on p "General" at bounding box center [232, 139] width 31 height 14
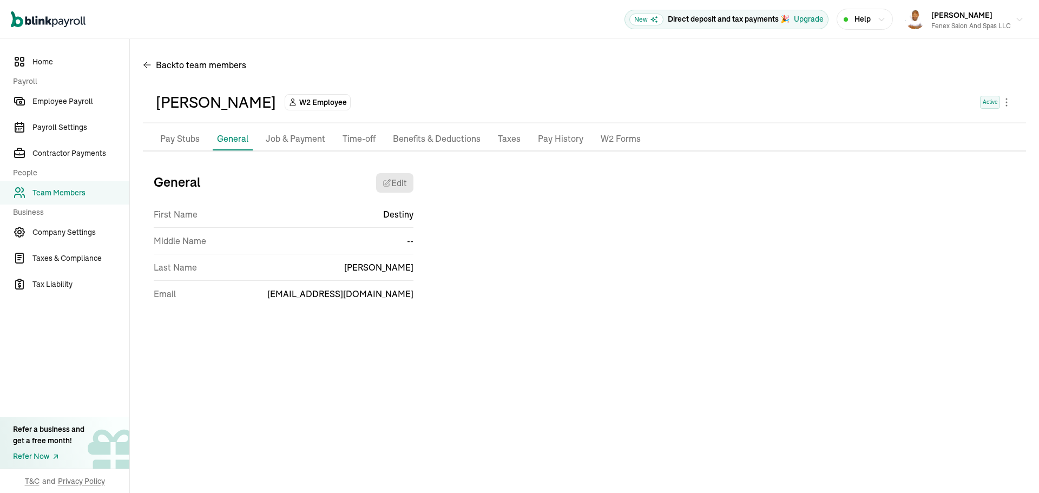
click at [310, 142] on p "Job & Payment" at bounding box center [296, 139] width 60 height 14
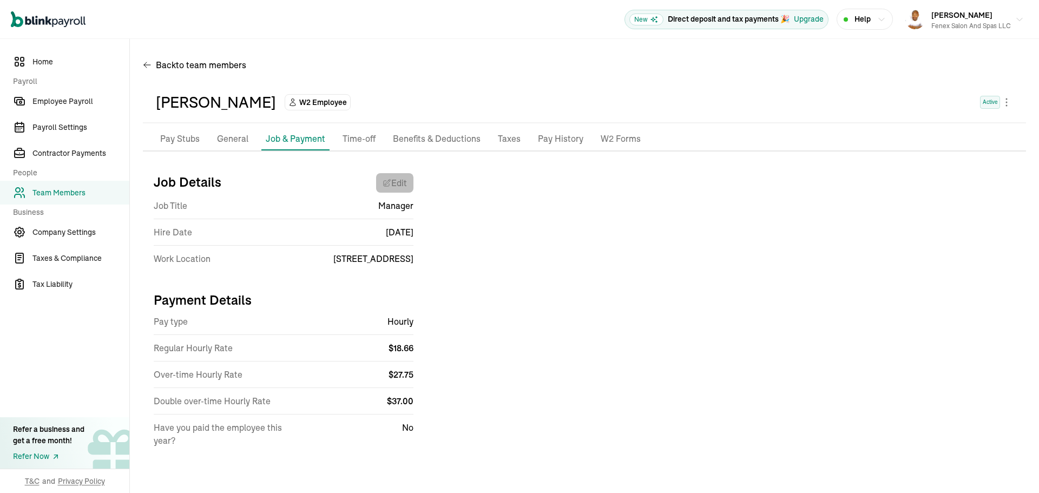
select select "11 Bellwether Way"
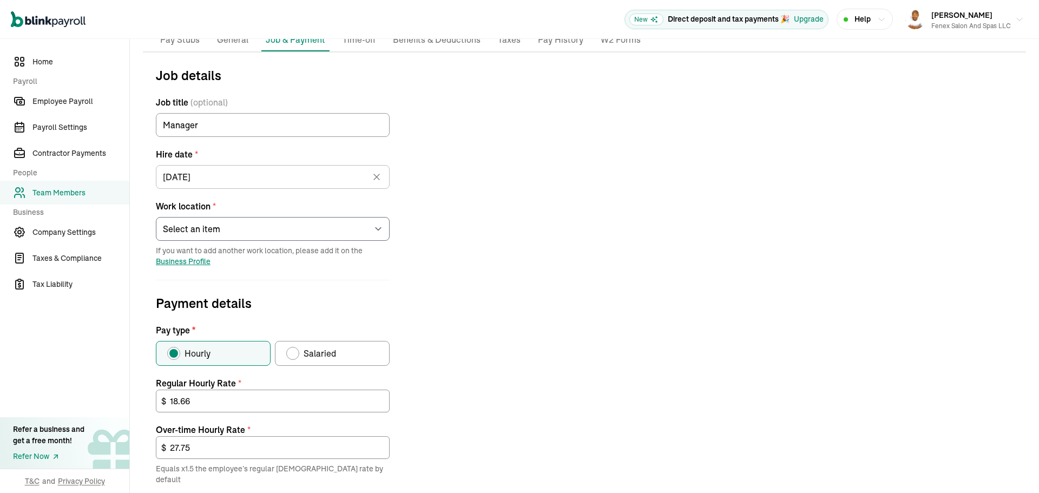
scroll to position [271, 0]
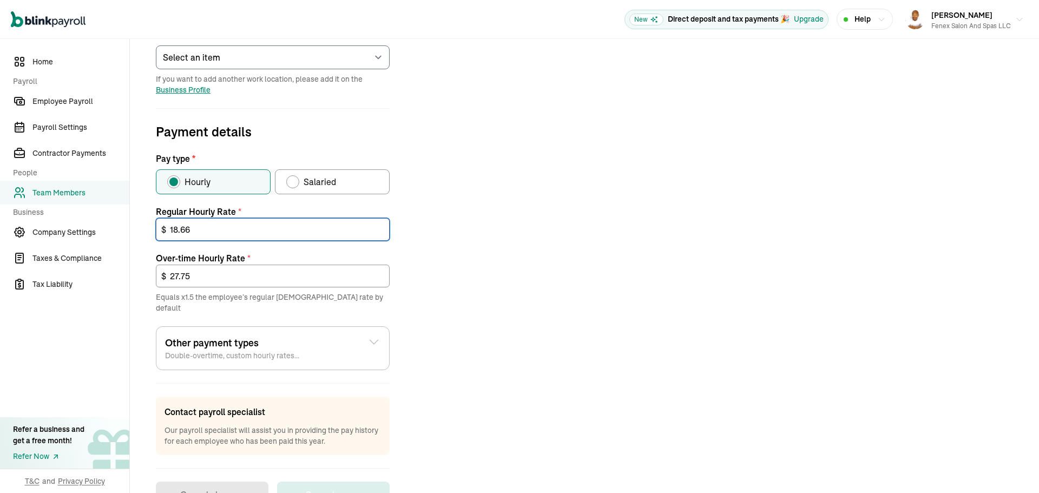
click at [247, 227] on input "18.66" at bounding box center [273, 229] width 234 height 23
type input "20.66"
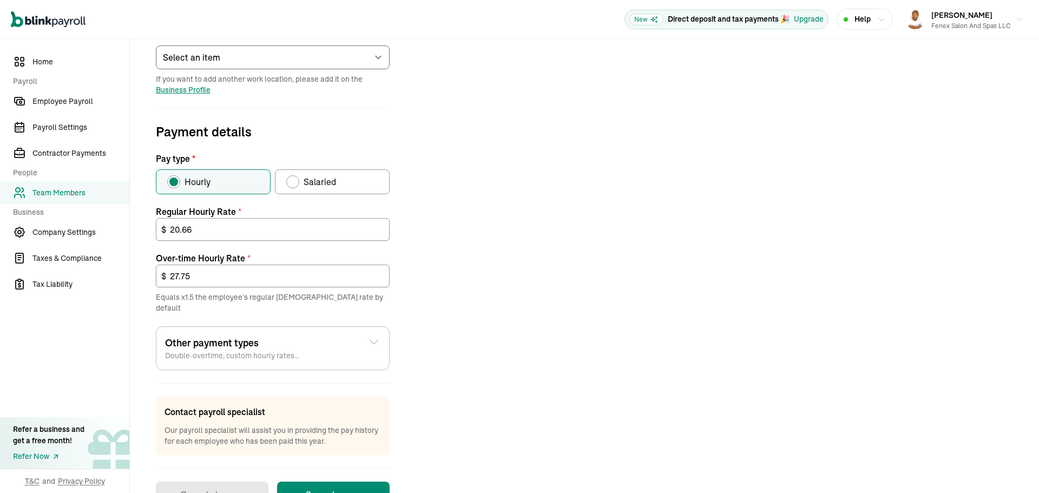
click at [440, 276] on div "Job details Job title (optional) Manager Hire date * 04/23/2021 Apr 2021 Mon Tu…" at bounding box center [584, 201] width 883 height 614
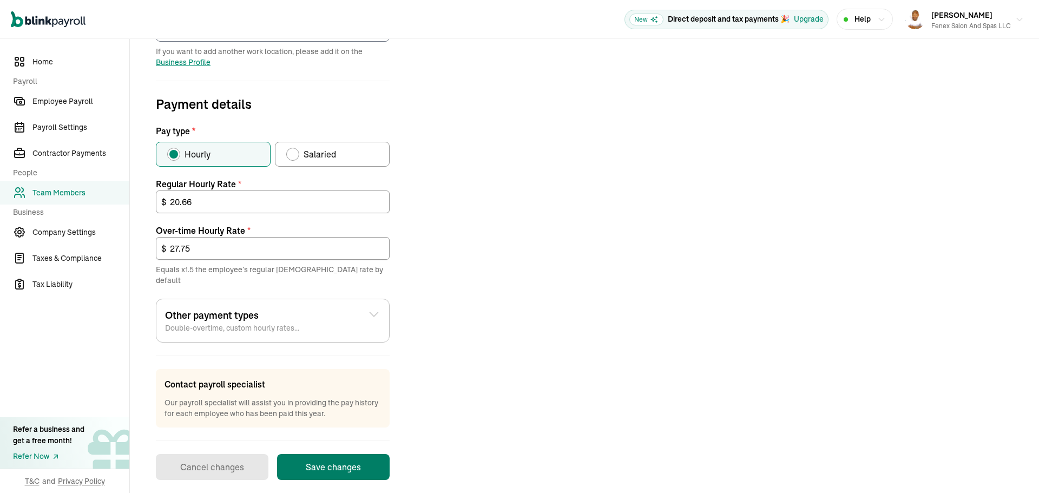
click at [343, 456] on button "Save changes" at bounding box center [333, 467] width 113 height 26
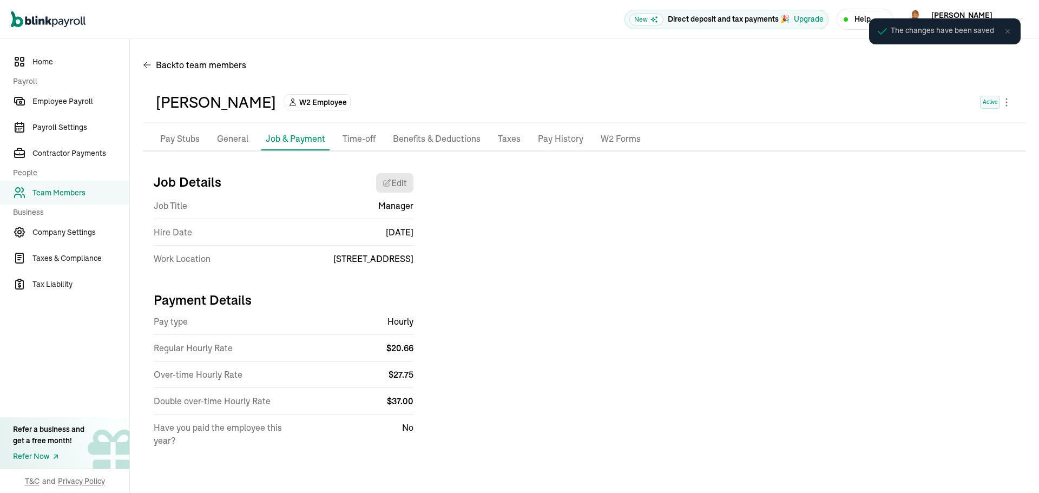
scroll to position [0, 0]
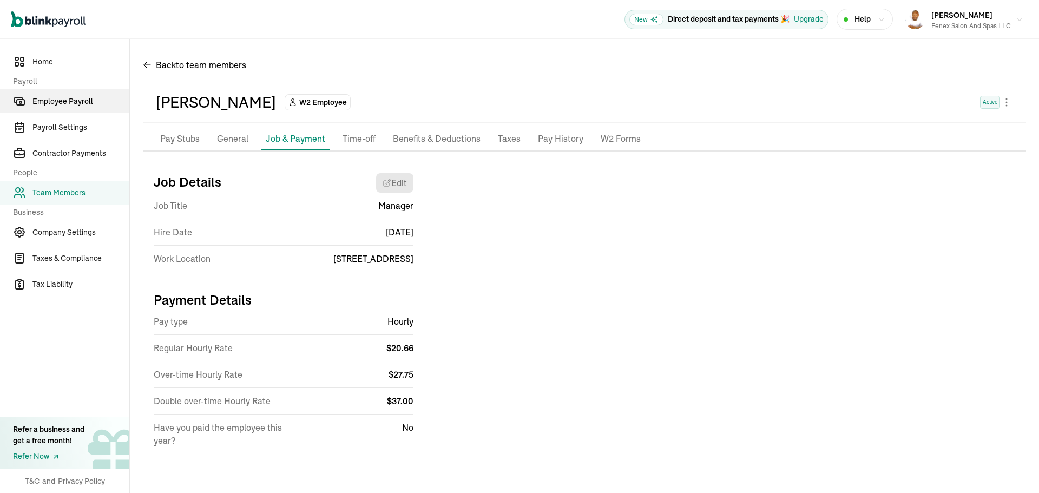
click at [66, 99] on span "Employee Payroll" at bounding box center [80, 101] width 97 height 11
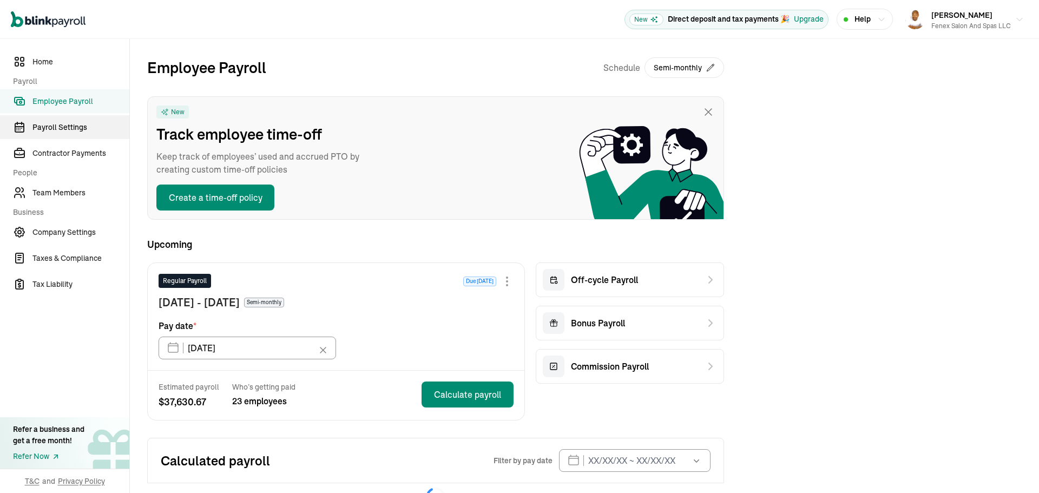
click at [66, 123] on span "Payroll Settings" at bounding box center [80, 127] width 97 height 11
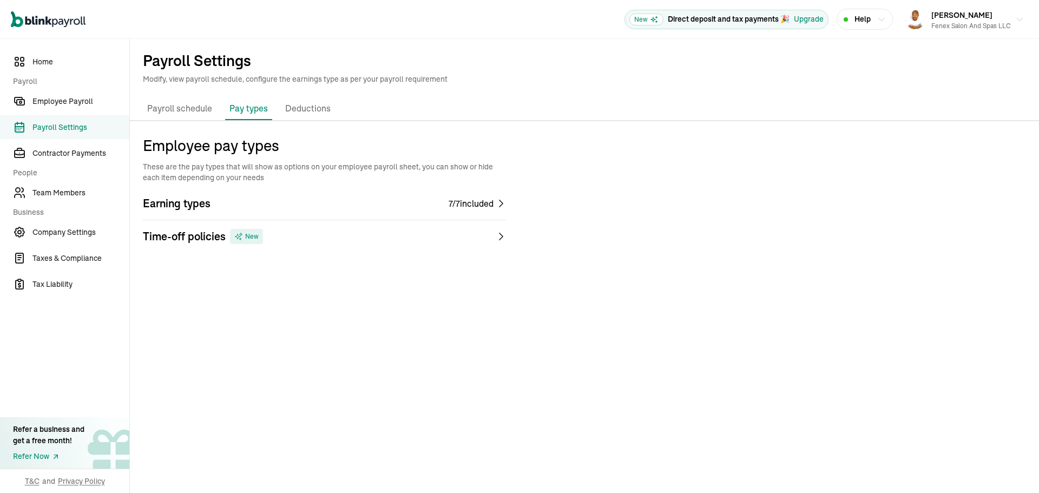
click at [171, 109] on p "Payroll schedule" at bounding box center [179, 109] width 65 height 14
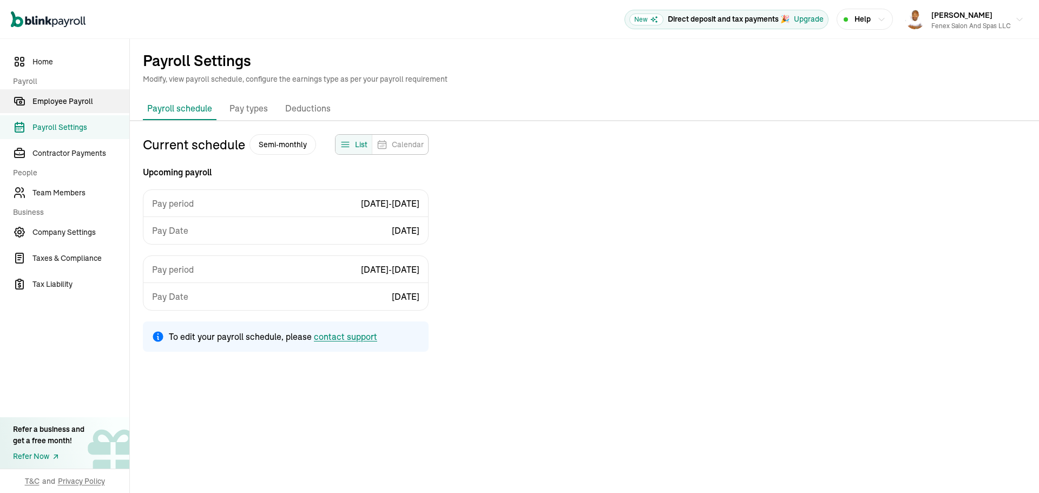
click at [68, 95] on link "Employee Payroll" at bounding box center [64, 101] width 129 height 24
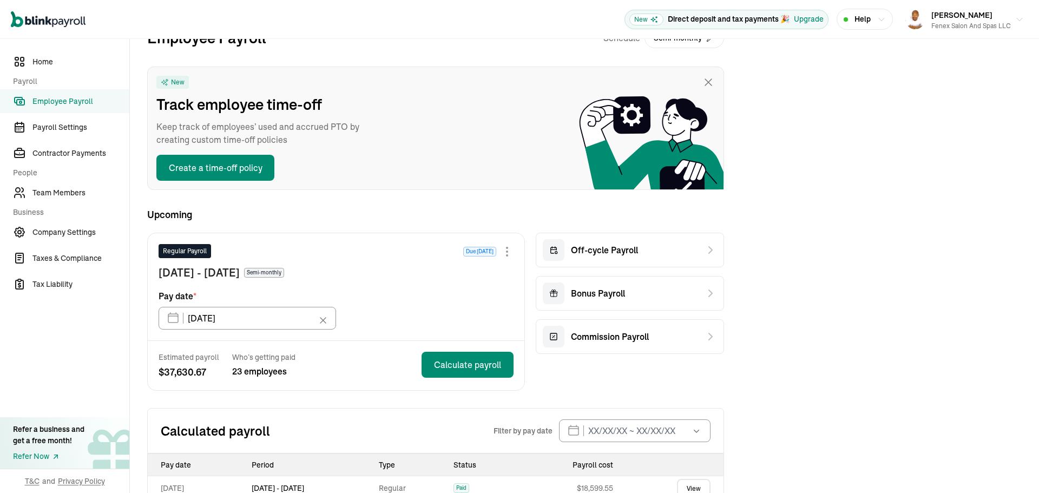
scroll to position [54, 0]
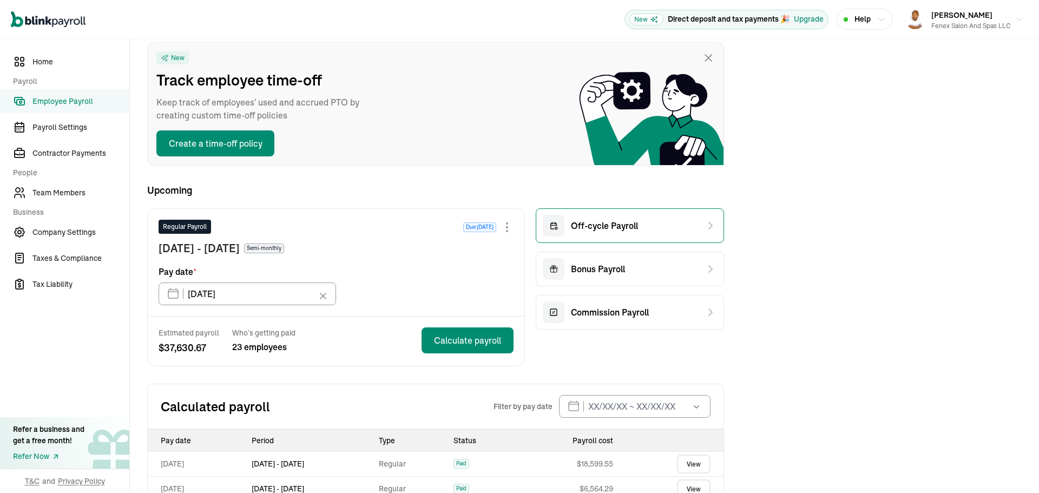
click at [599, 231] on span "Off-cycle Payroll" at bounding box center [604, 225] width 67 height 13
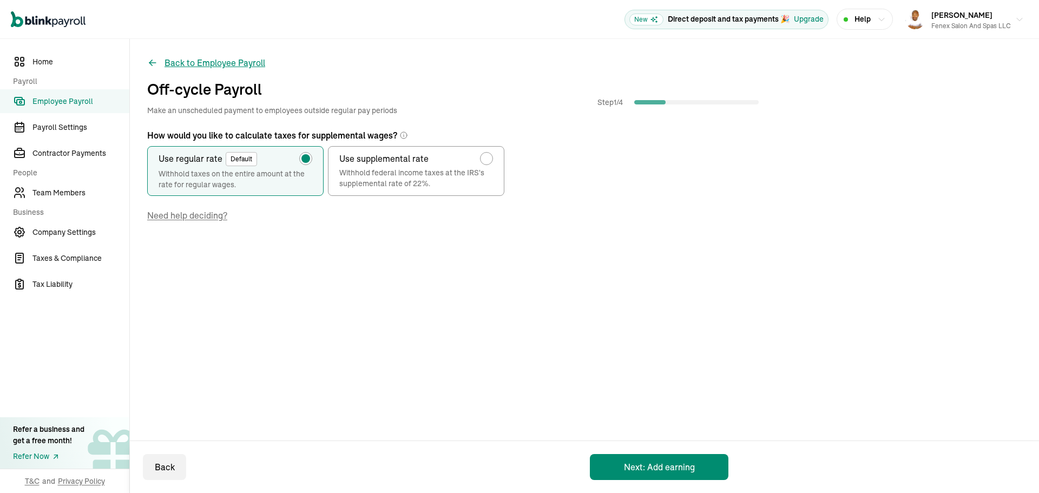
click at [176, 63] on button "Back to Employee Payroll" at bounding box center [206, 62] width 118 height 13
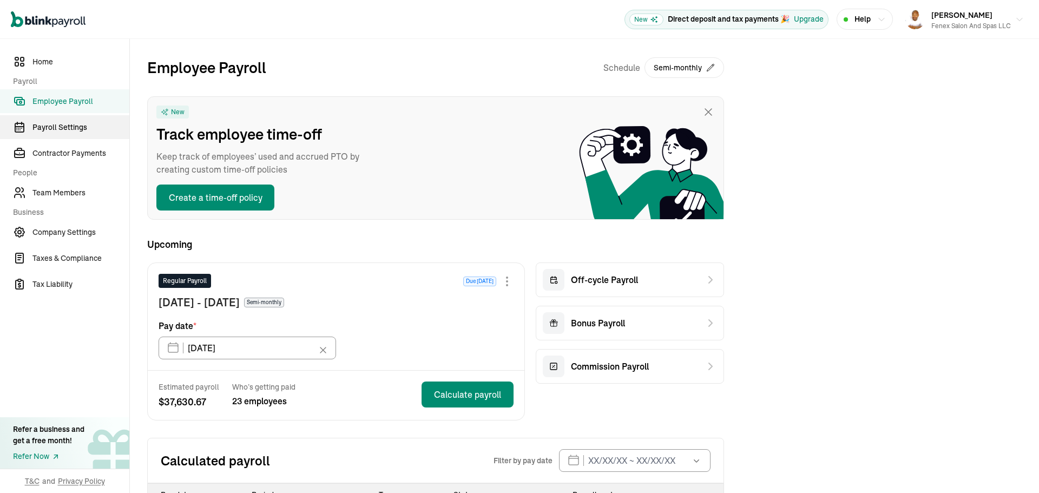
click at [43, 129] on span "Payroll Settings" at bounding box center [80, 127] width 97 height 11
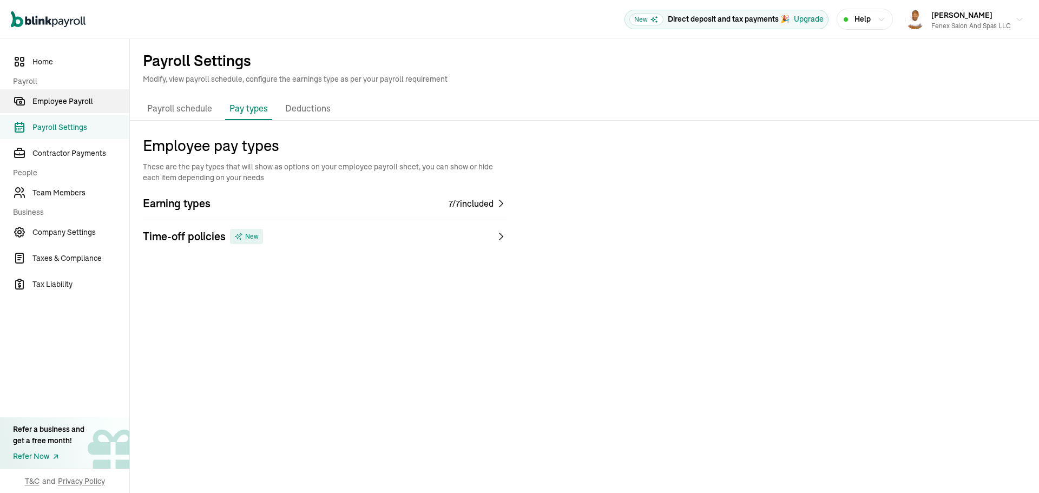
click at [77, 96] on span "Employee Payroll" at bounding box center [80, 101] width 97 height 11
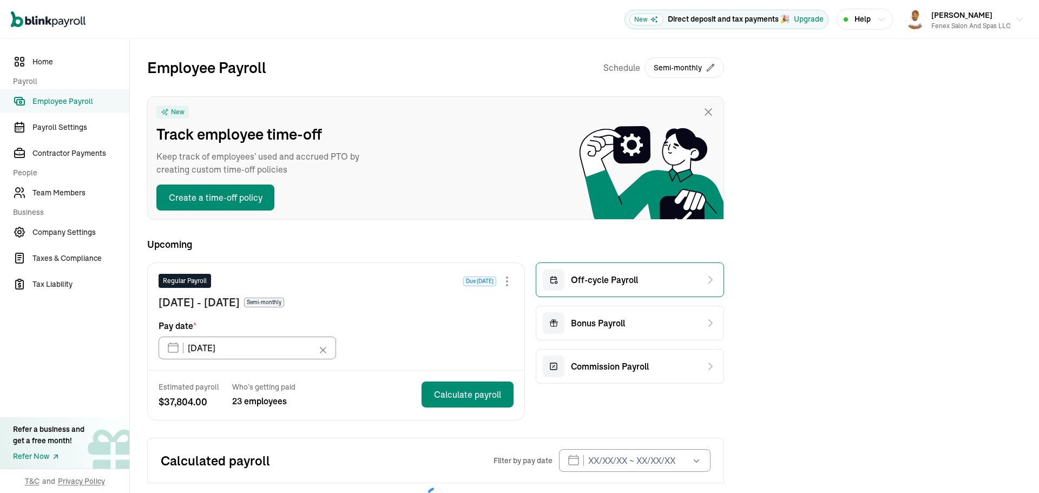
click at [596, 285] on span "Off-cycle Payroll" at bounding box center [604, 279] width 67 height 13
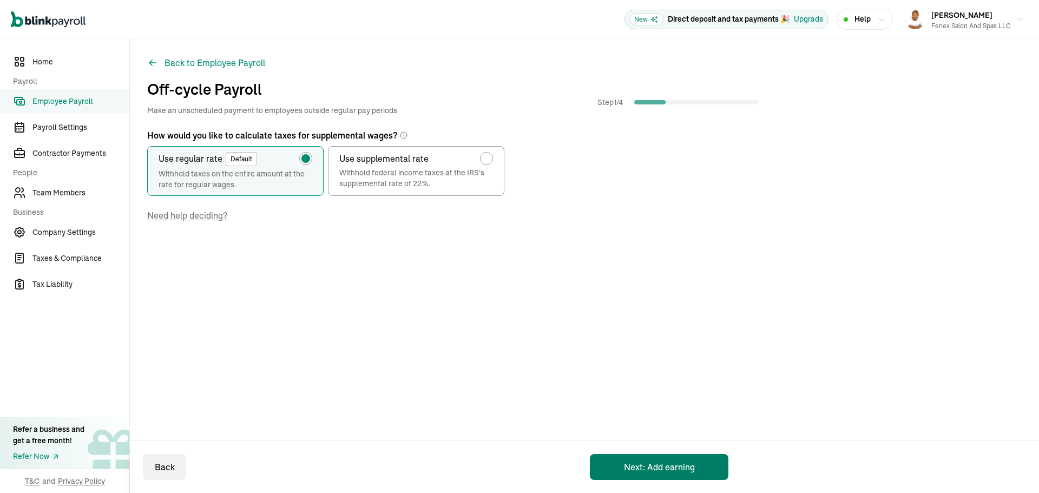
click at [641, 463] on button "Next: Add earning" at bounding box center [659, 467] width 139 height 26
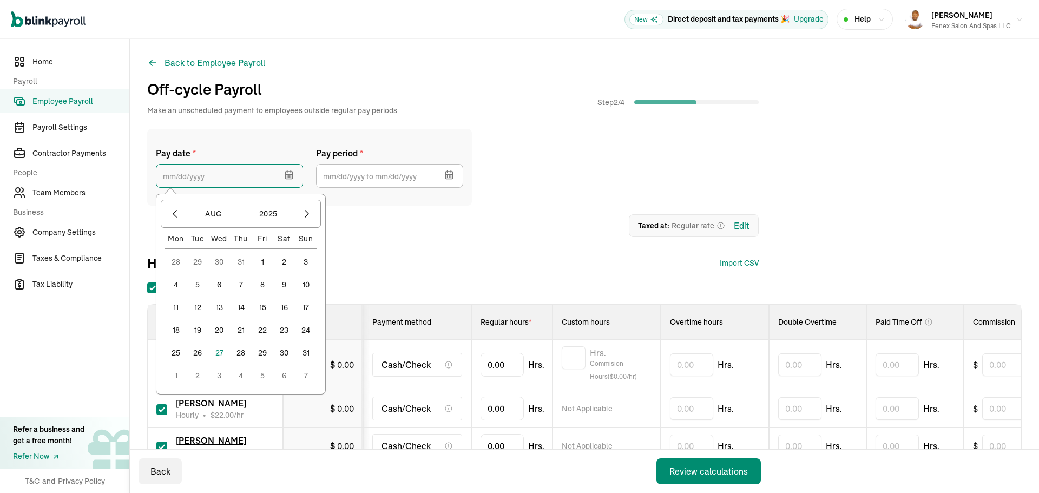
click at [232, 178] on input "text" at bounding box center [229, 176] width 147 height 24
click at [280, 353] on button "30" at bounding box center [284, 353] width 22 height 22
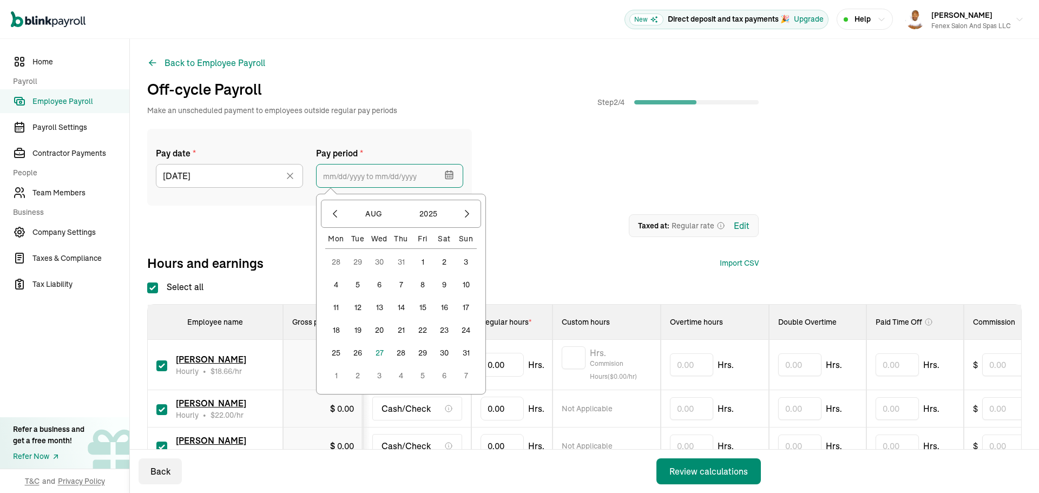
click at [333, 185] on input "text" at bounding box center [389, 176] width 147 height 24
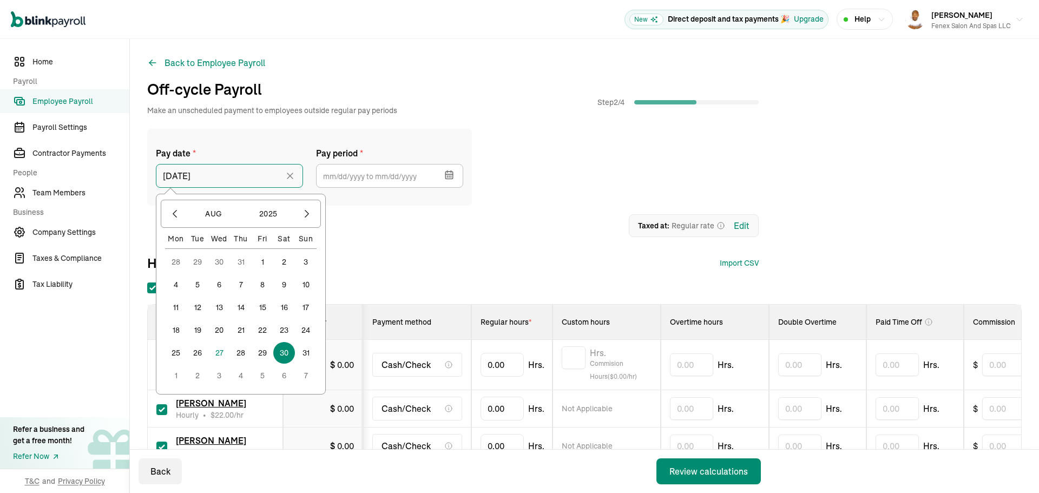
click at [225, 181] on input "[DATE]" at bounding box center [229, 176] width 147 height 24
click at [262, 350] on button "29" at bounding box center [263, 353] width 22 height 22
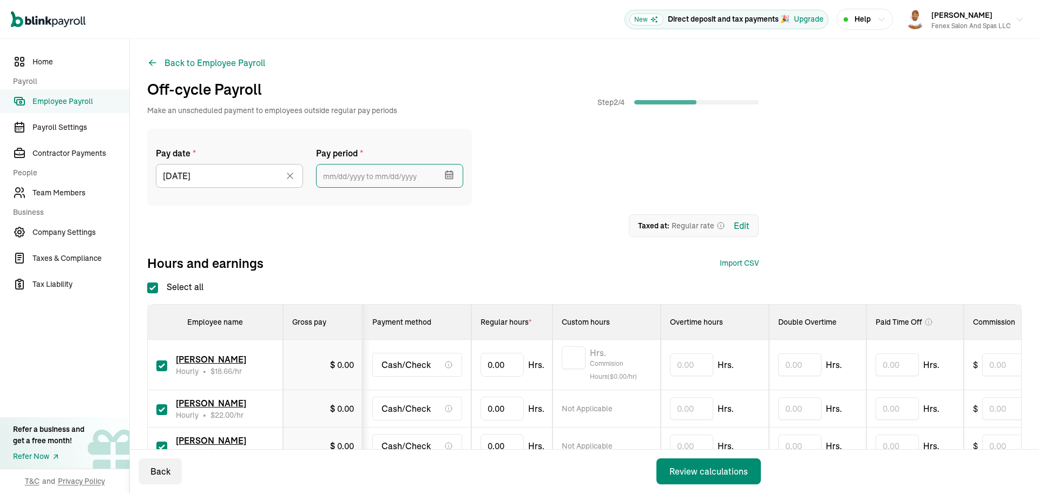
click at [333, 174] on input "text" at bounding box center [389, 176] width 147 height 24
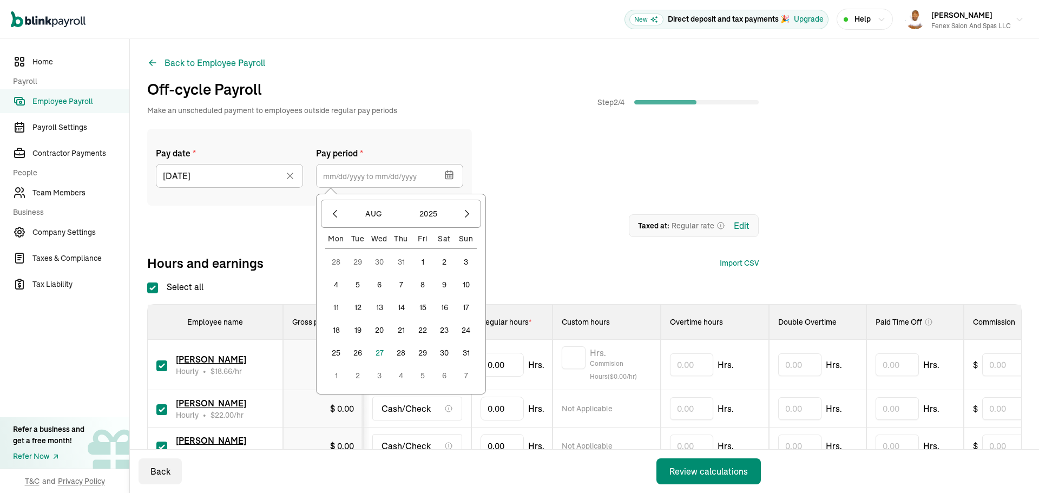
click at [337, 311] on button "11" at bounding box center [336, 308] width 22 height 22
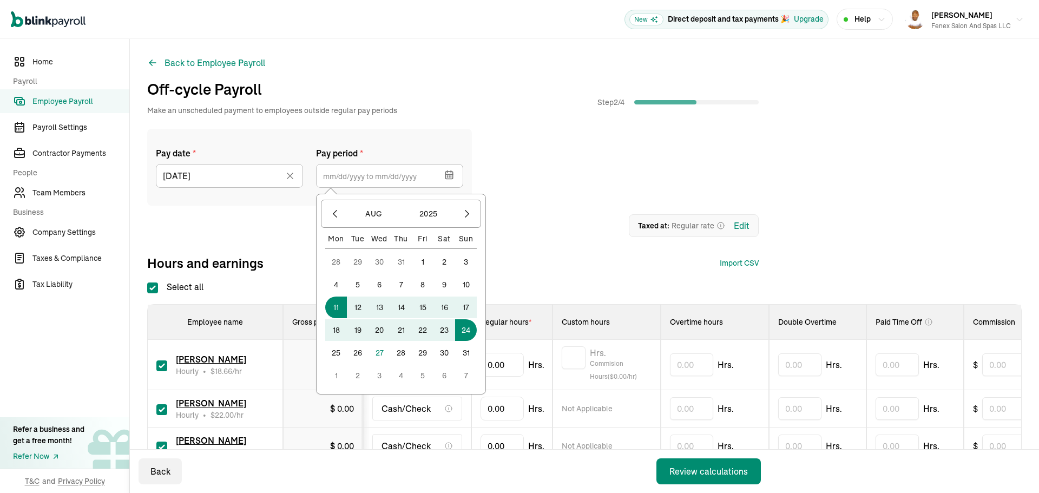
click at [463, 335] on button "24" at bounding box center [466, 330] width 22 height 22
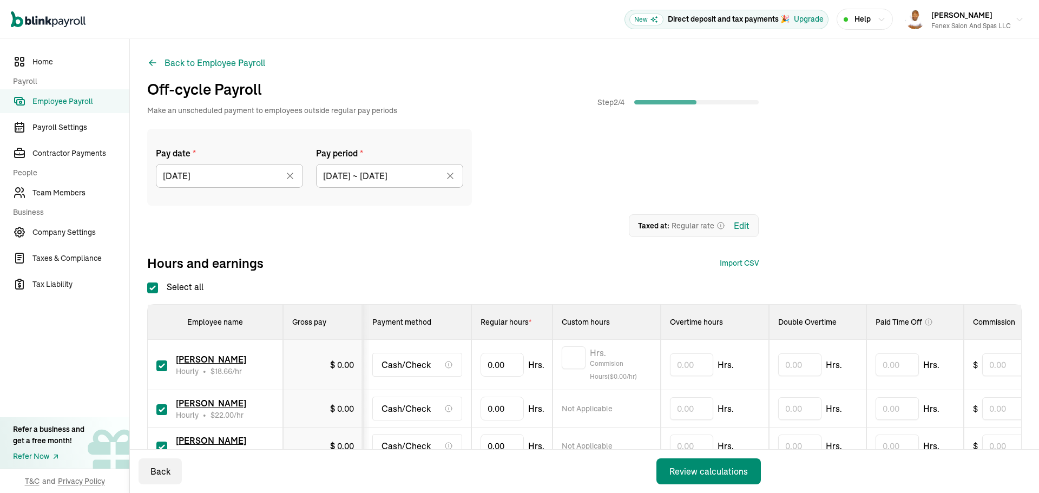
type input "[DATE] ~ [DATE]"
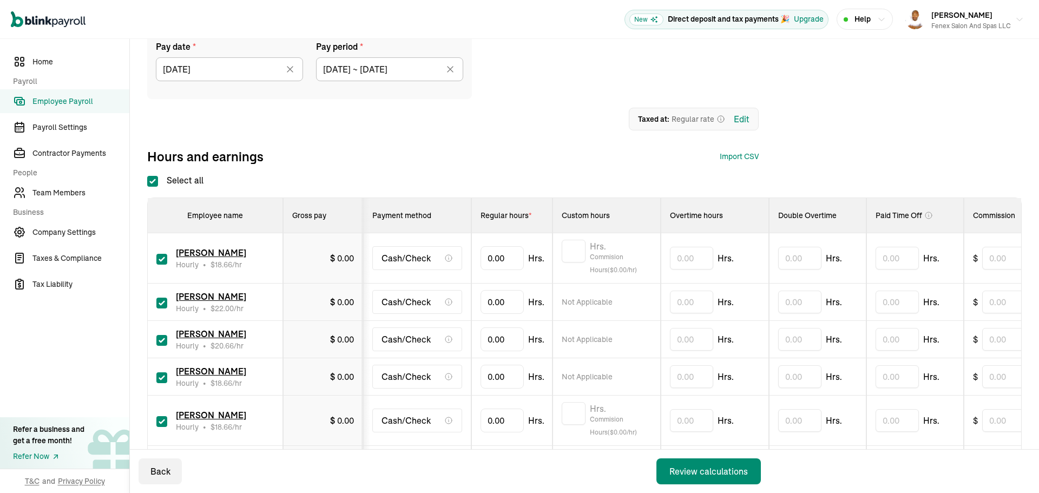
scroll to position [108, 0]
click at [157, 178] on input "Select all" at bounding box center [152, 179] width 11 height 11
checkbox input "false"
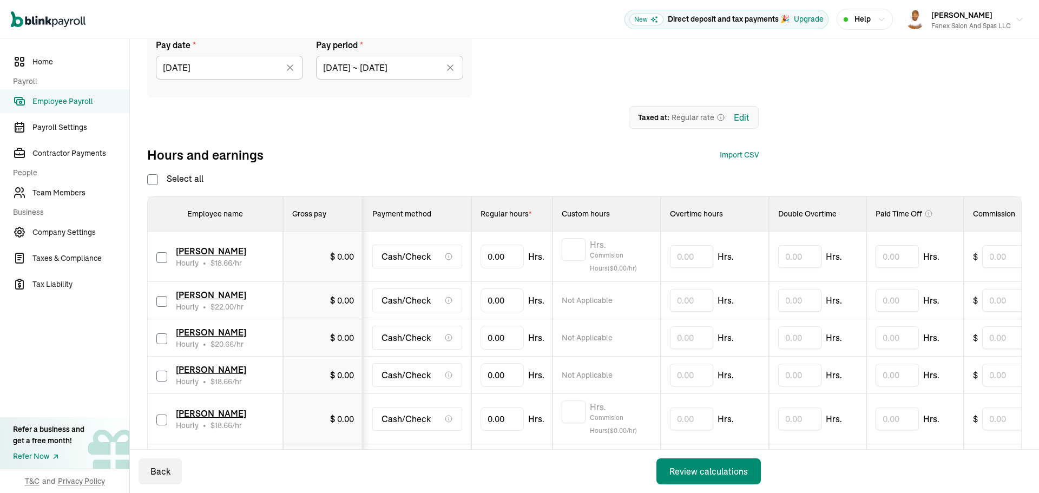
checkbox input "false"
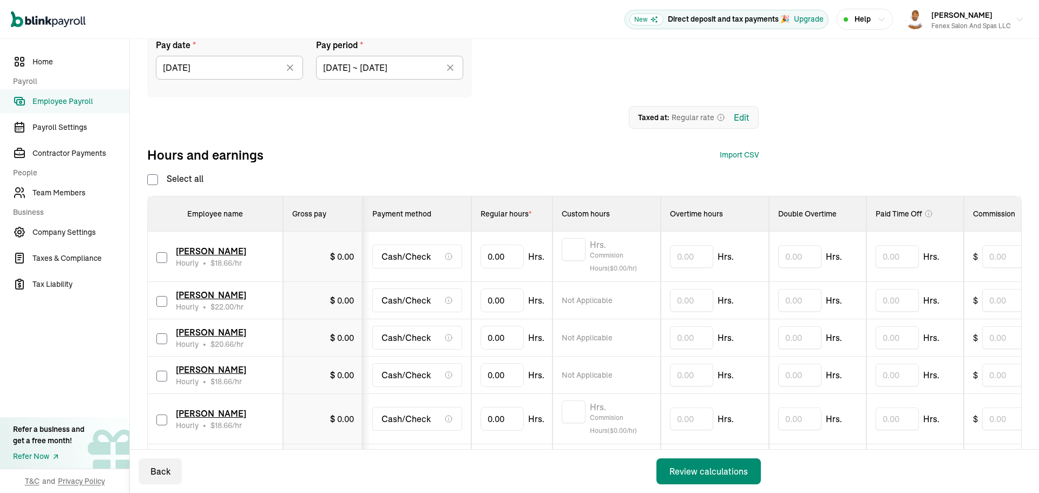
checkbox input "false"
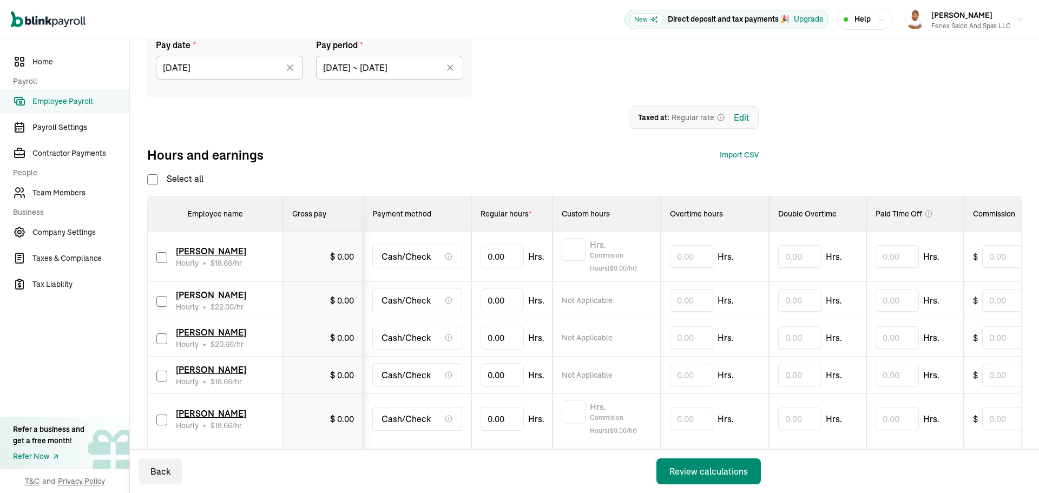
checkbox input "false"
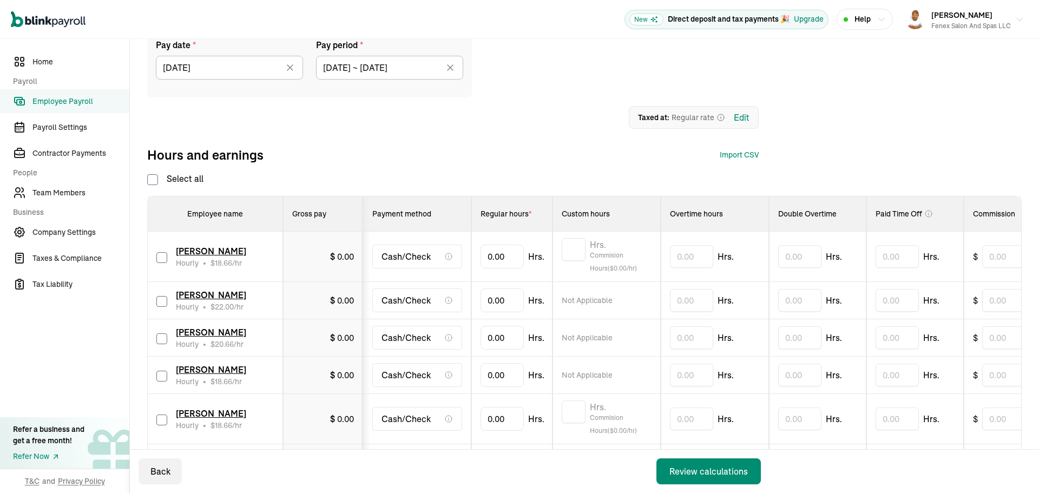
checkbox input "false"
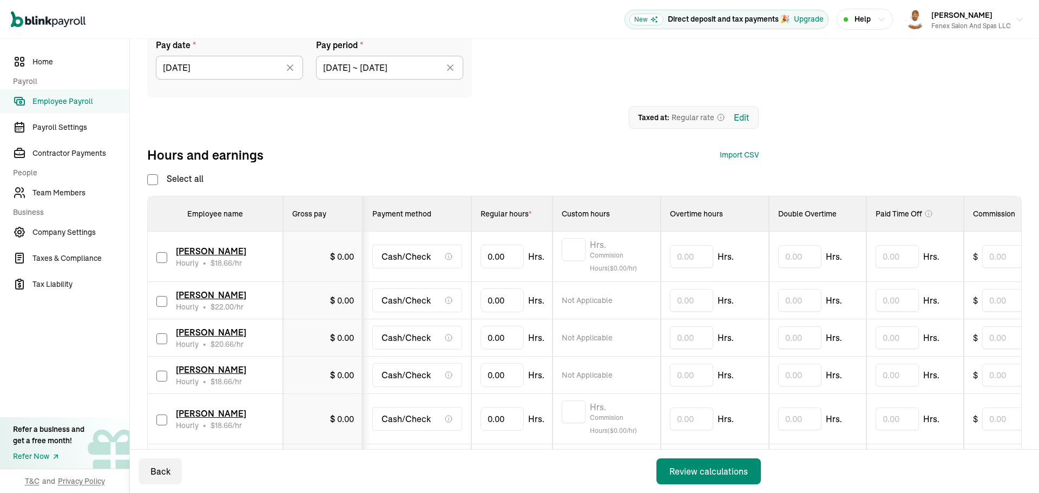
checkbox input "false"
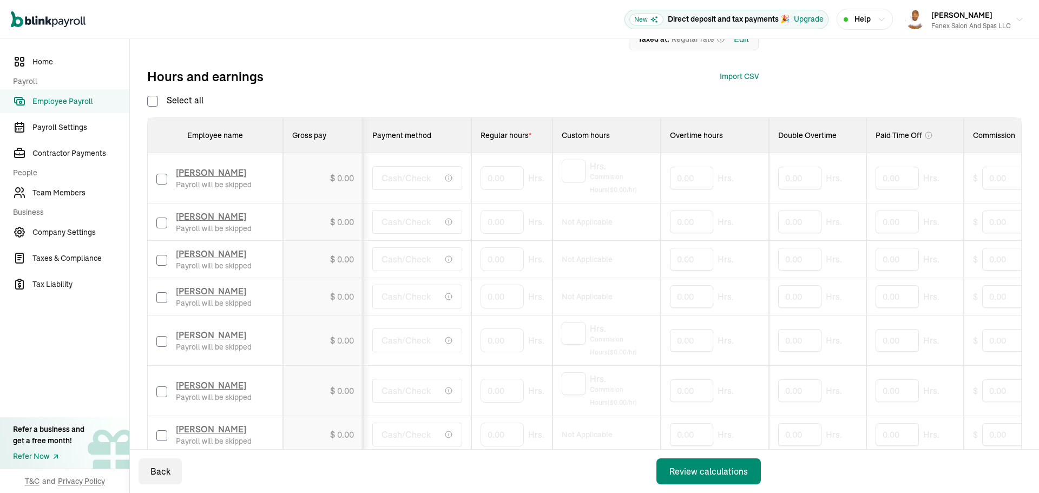
scroll to position [162, 0]
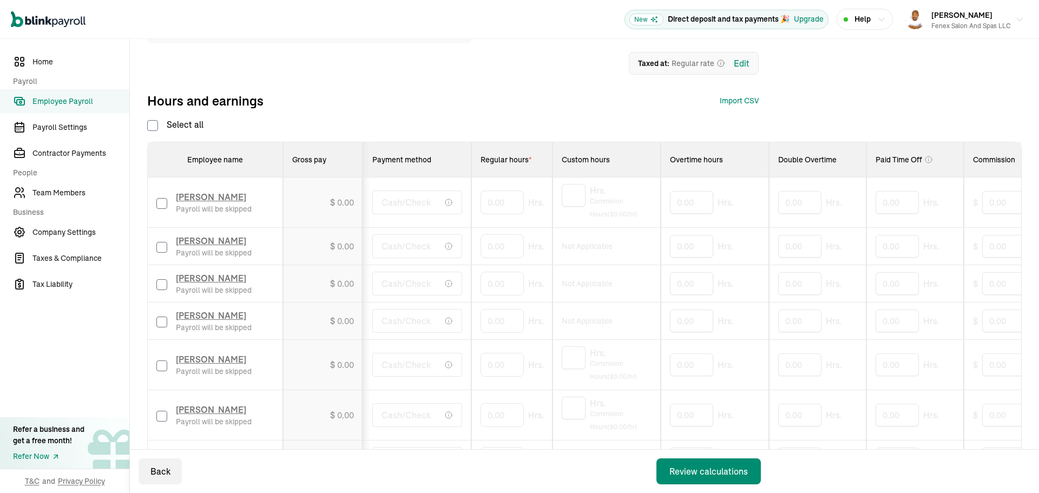
click at [160, 283] on input "checkbox" at bounding box center [161, 284] width 11 height 11
checkbox input "true"
click at [495, 292] on input "0" at bounding box center [502, 283] width 43 height 23
type input "9"
type input "64.42"
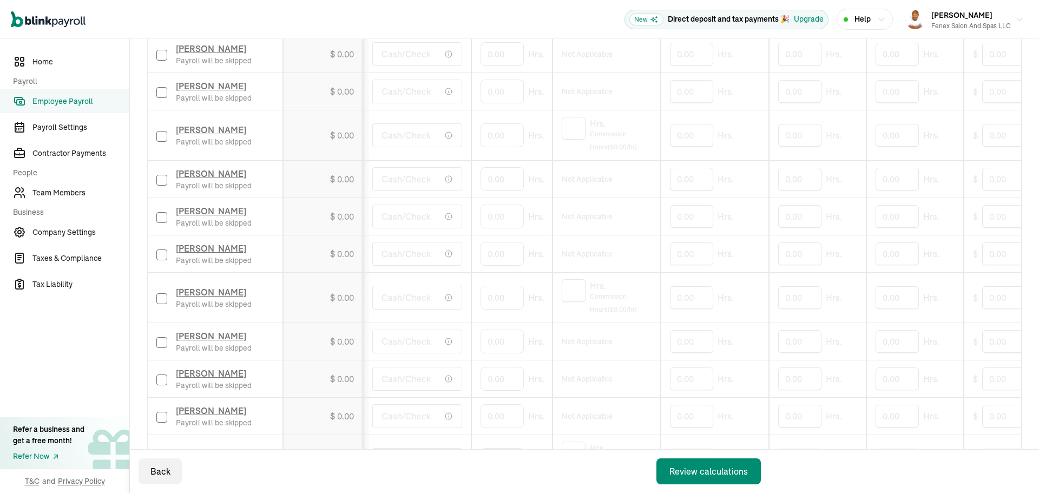
scroll to position [922, 0]
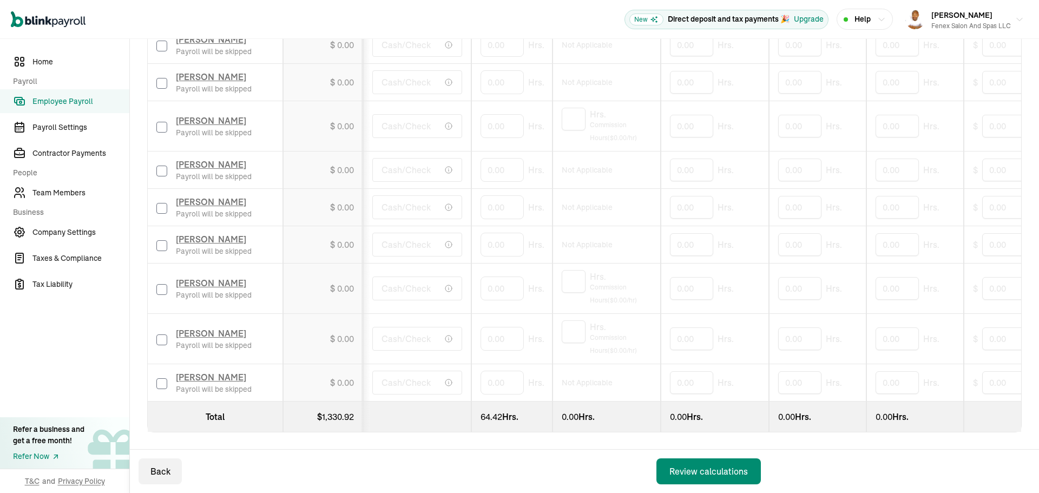
click at [158, 379] on input "checkbox" at bounding box center [161, 383] width 11 height 11
checkbox input "true"
type input "42.31"
click at [160, 166] on input "checkbox" at bounding box center [161, 171] width 11 height 11
checkbox input "true"
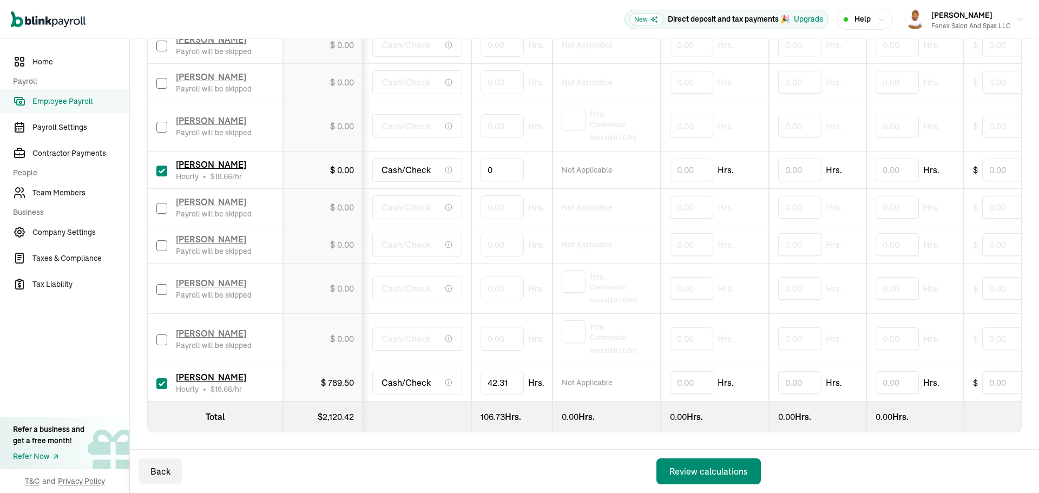
click at [483, 166] on input "0" at bounding box center [502, 170] width 43 height 23
type input "16.23"
click at [161, 203] on input "checkbox" at bounding box center [161, 208] width 11 height 11
checkbox input "true"
click at [488, 201] on input "0" at bounding box center [502, 207] width 43 height 23
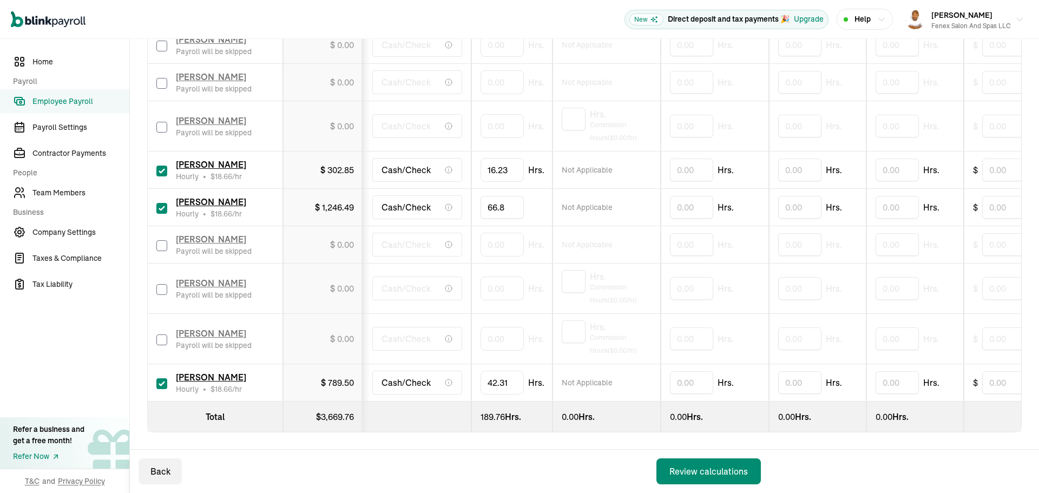
type input "66.88"
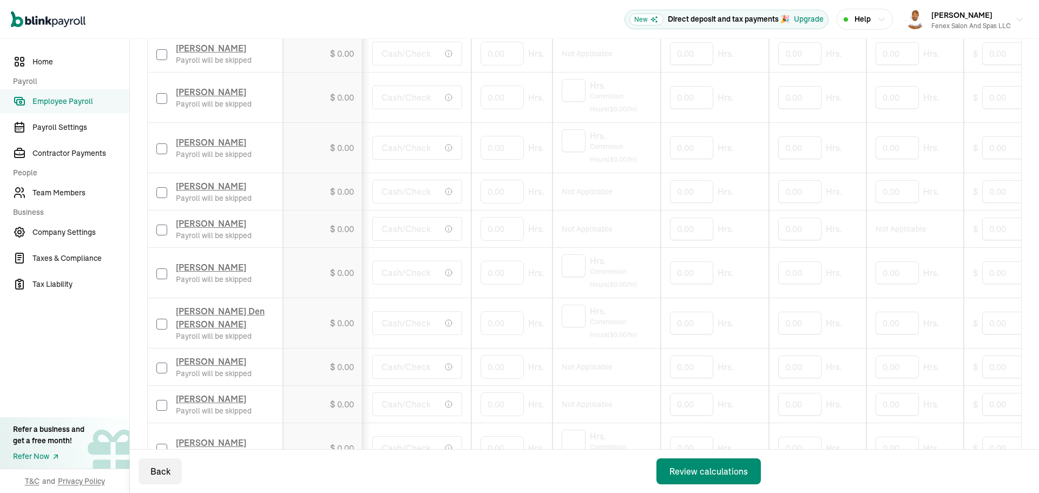
scroll to position [219, 0]
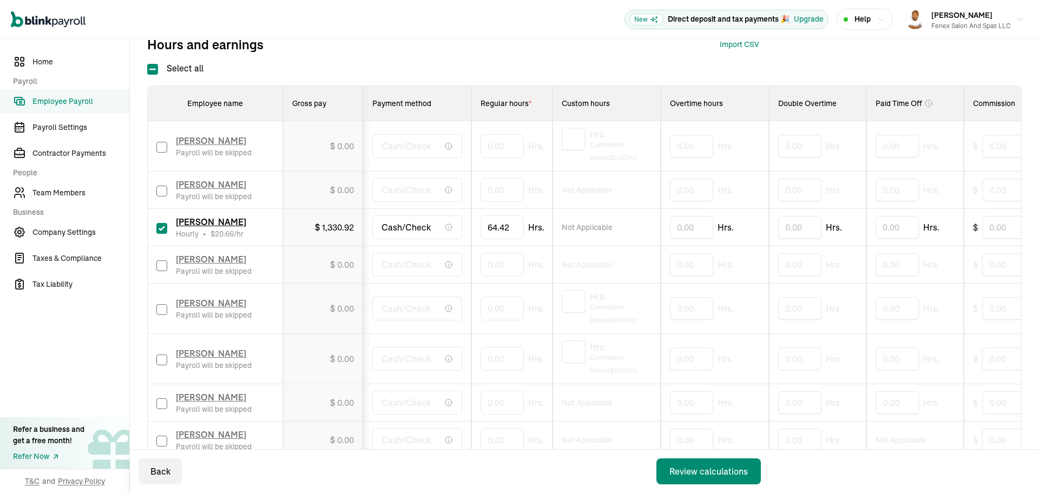
click at [160, 188] on input "checkbox" at bounding box center [161, 191] width 11 height 11
checkbox input "true"
type input "49.02"
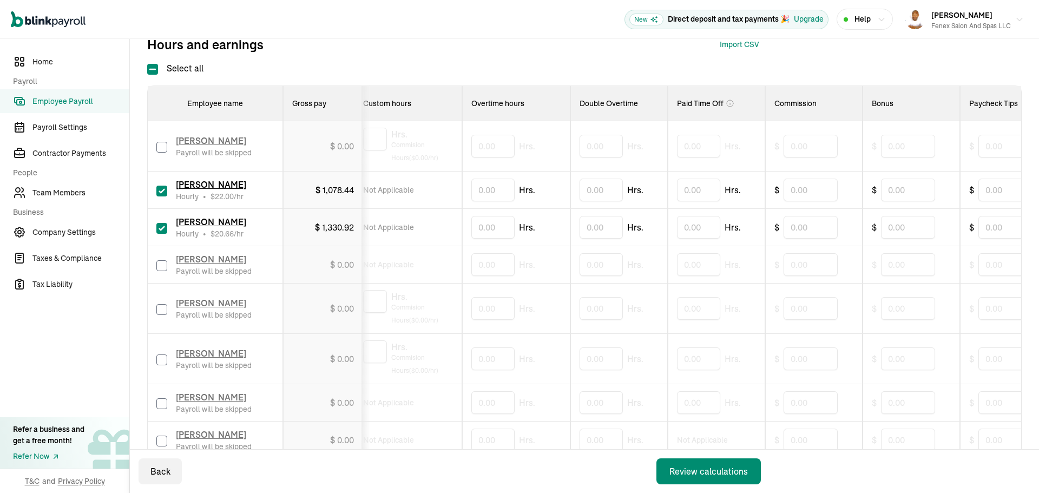
drag, startPoint x: 666, startPoint y: 302, endPoint x: 718, endPoint y: 292, distance: 53.4
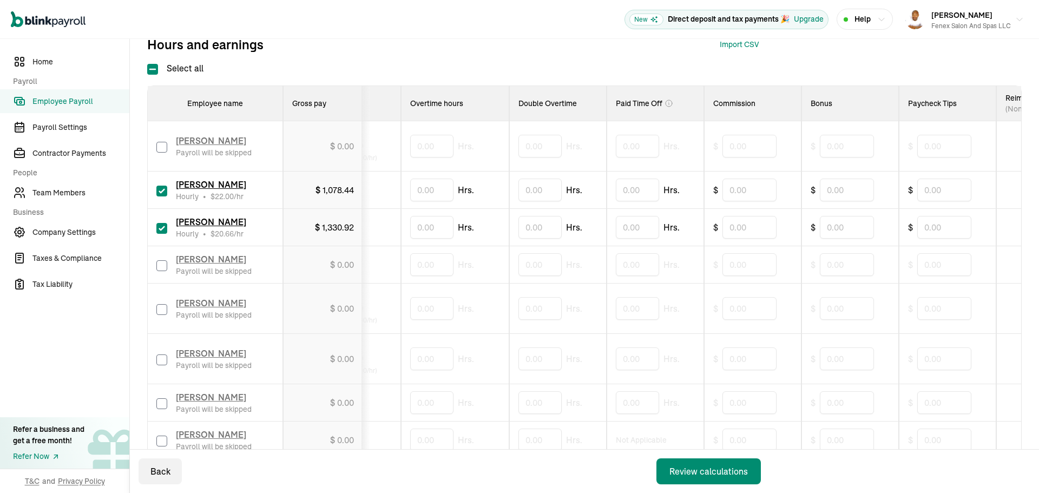
scroll to position [0, 287]
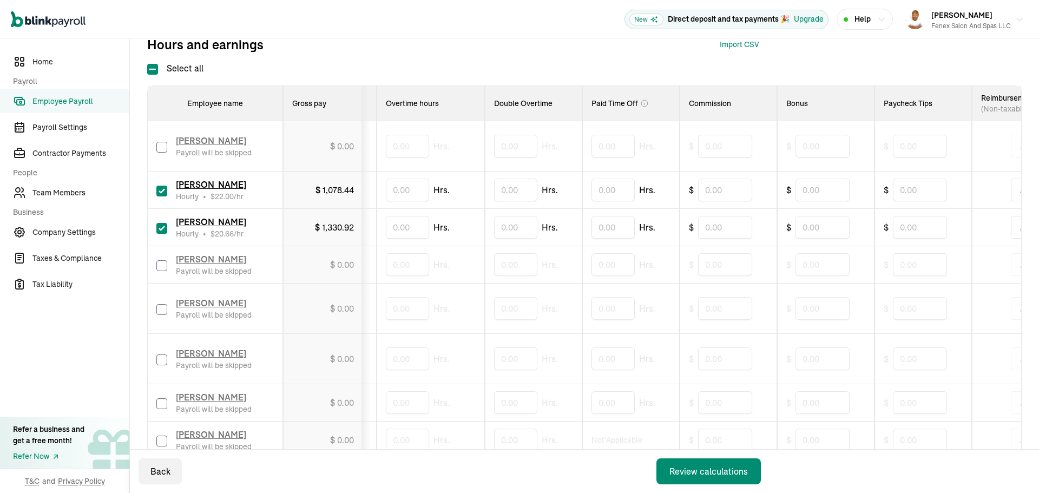
drag, startPoint x: 685, startPoint y: 283, endPoint x: 720, endPoint y: 283, distance: 34.6
click at [708, 191] on input "text" at bounding box center [722, 190] width 54 height 23
type input "2.30"
type input "329.35"
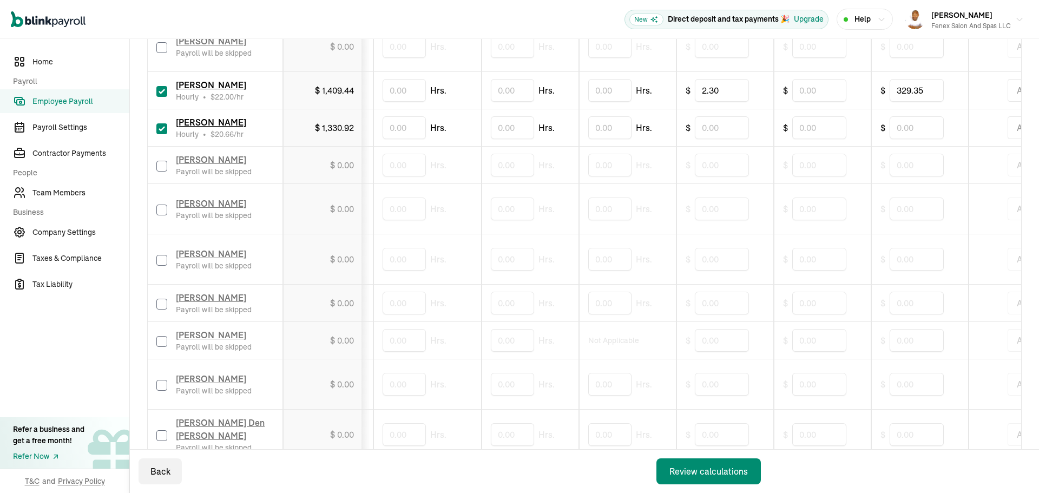
scroll to position [327, 0]
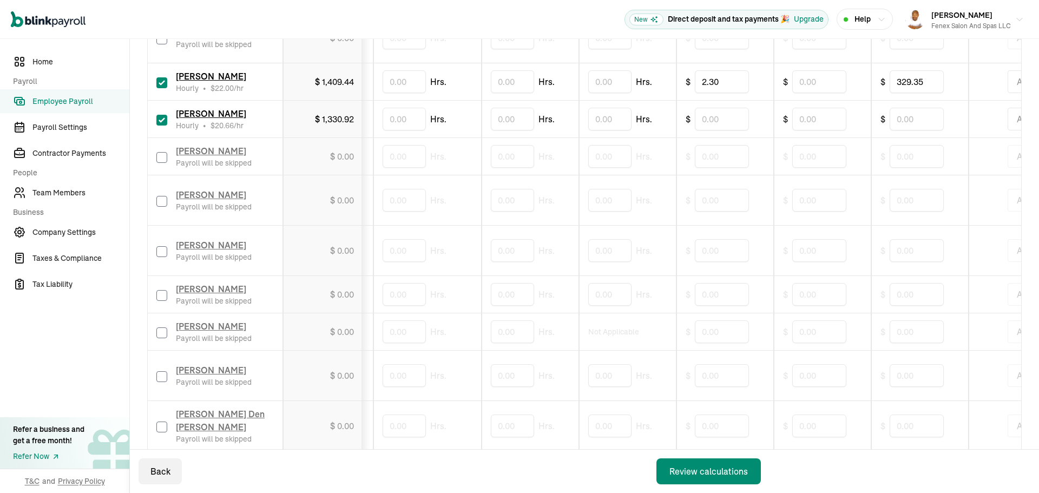
drag, startPoint x: 160, startPoint y: 295, endPoint x: 175, endPoint y: 321, distance: 29.8
click at [160, 295] on input "checkbox" at bounding box center [161, 295] width 11 height 11
checkbox input "true"
click at [402, 301] on input "text" at bounding box center [404, 294] width 43 height 23
type input "59.48"
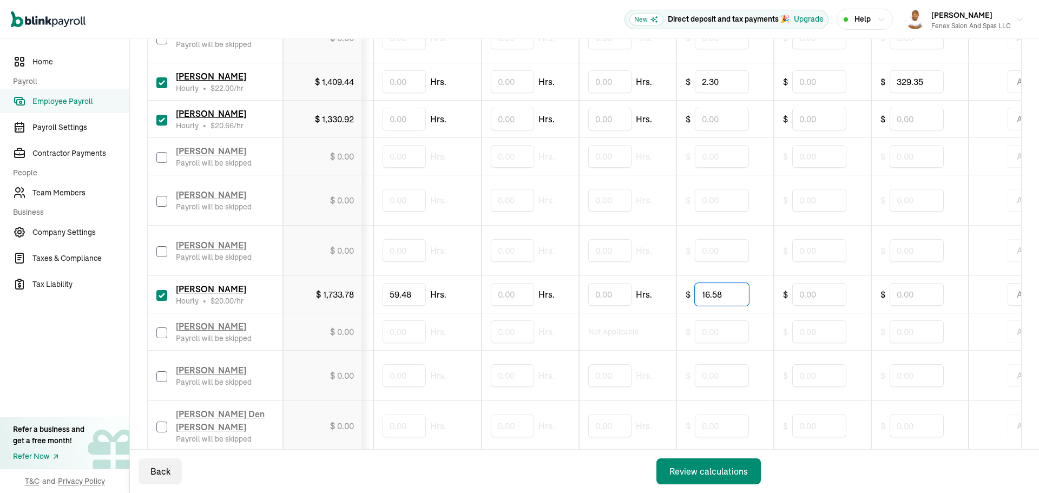
type input "16.58"
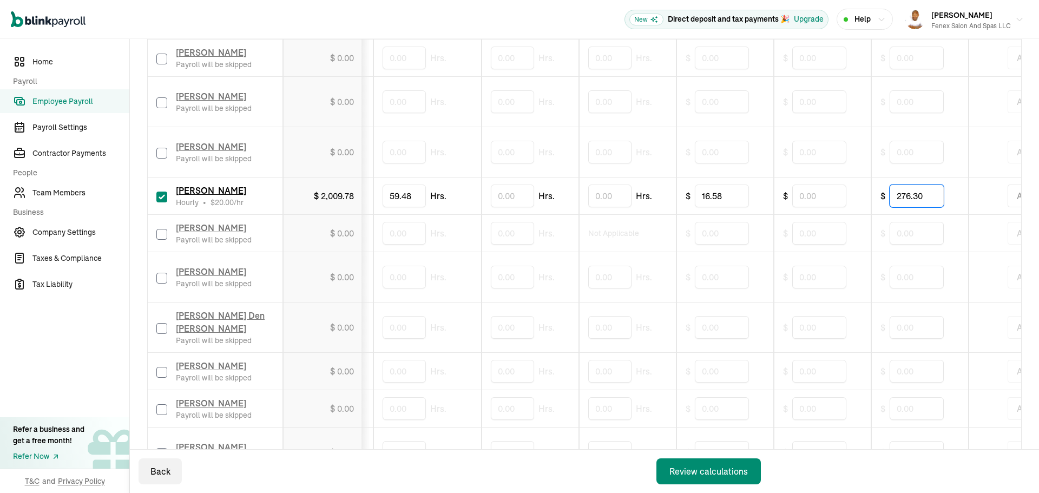
scroll to position [435, 0]
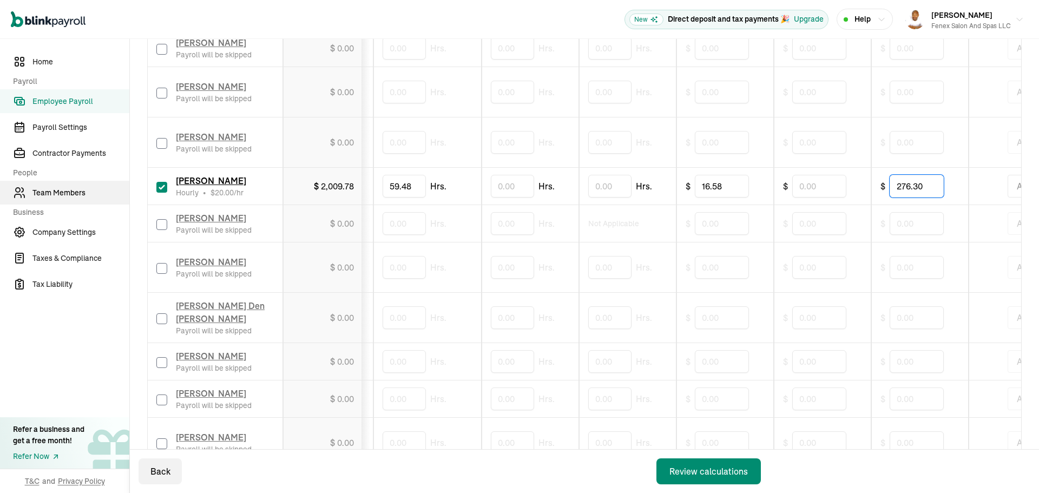
type input "276.30"
click at [165, 55] on div "Paiton Royev Payroll will be skipped" at bounding box center [214, 48] width 117 height 24
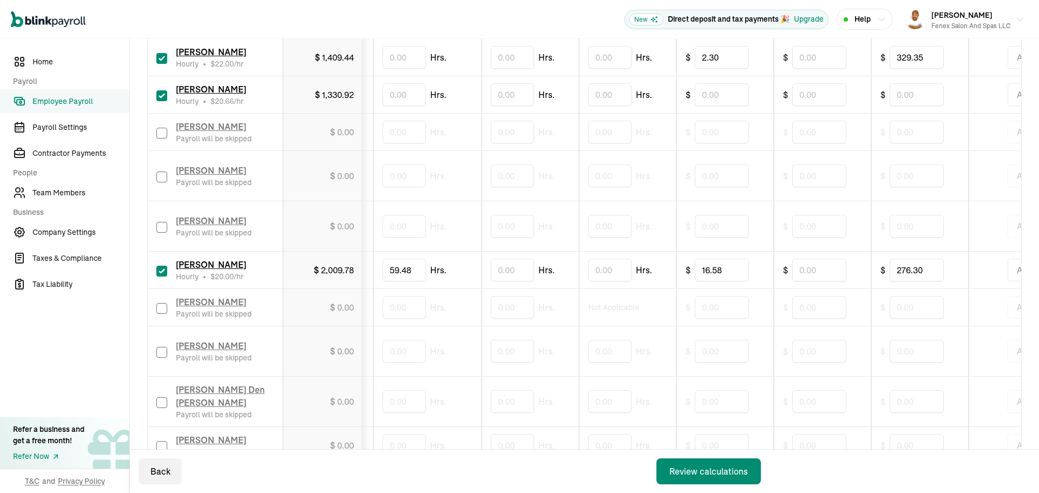
scroll to position [327, 0]
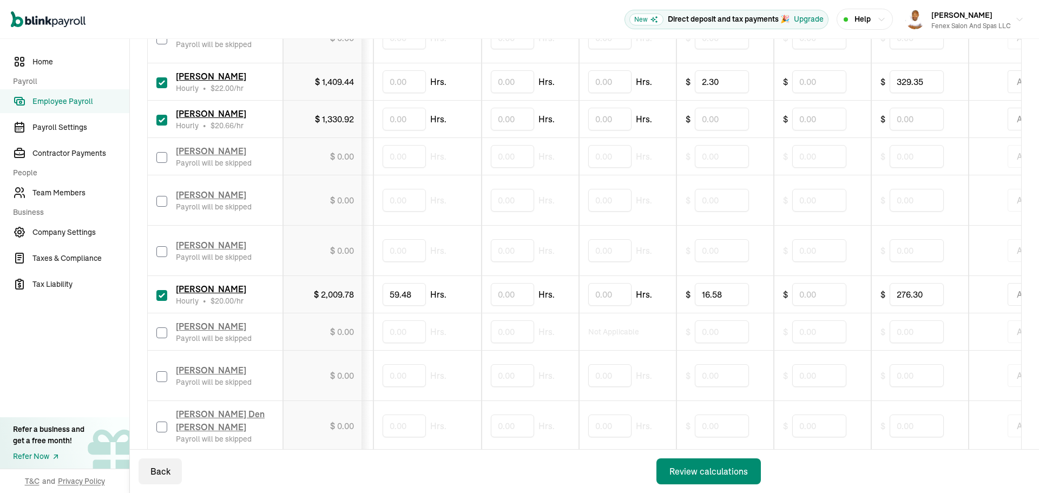
click at [160, 163] on div "Paiton Royev Payroll will be skipped" at bounding box center [214, 157] width 117 height 24
click at [161, 156] on input "checkbox" at bounding box center [161, 157] width 11 height 11
checkbox input "true"
click at [357, 155] on td "$ 0.00" at bounding box center [323, 156] width 80 height 37
click at [344, 156] on span "0.00" at bounding box center [345, 156] width 17 height 11
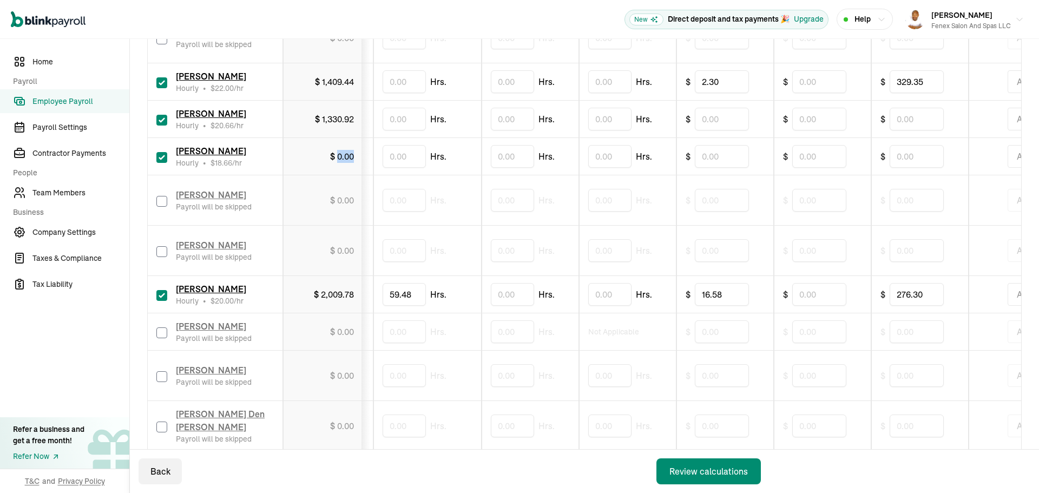
click at [344, 156] on span "0.00" at bounding box center [345, 156] width 17 height 11
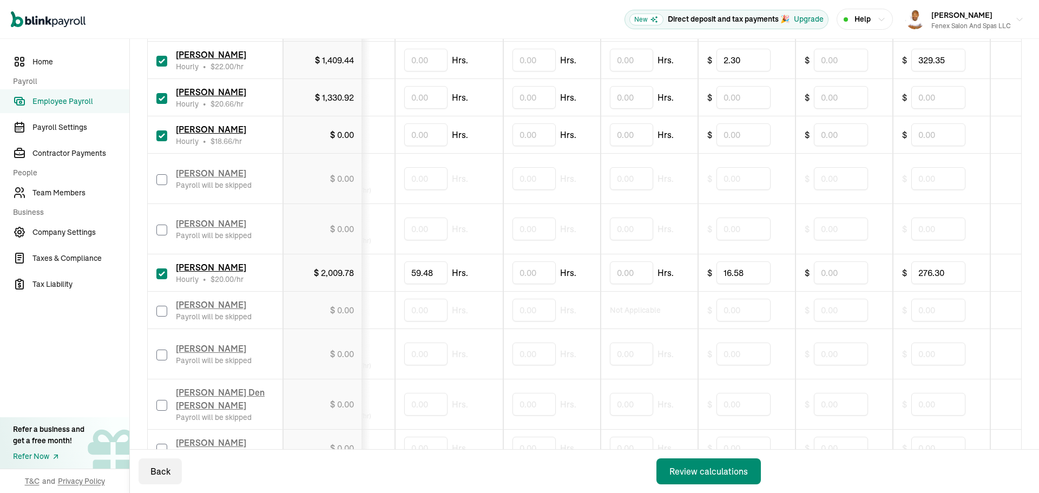
scroll to position [0, 0]
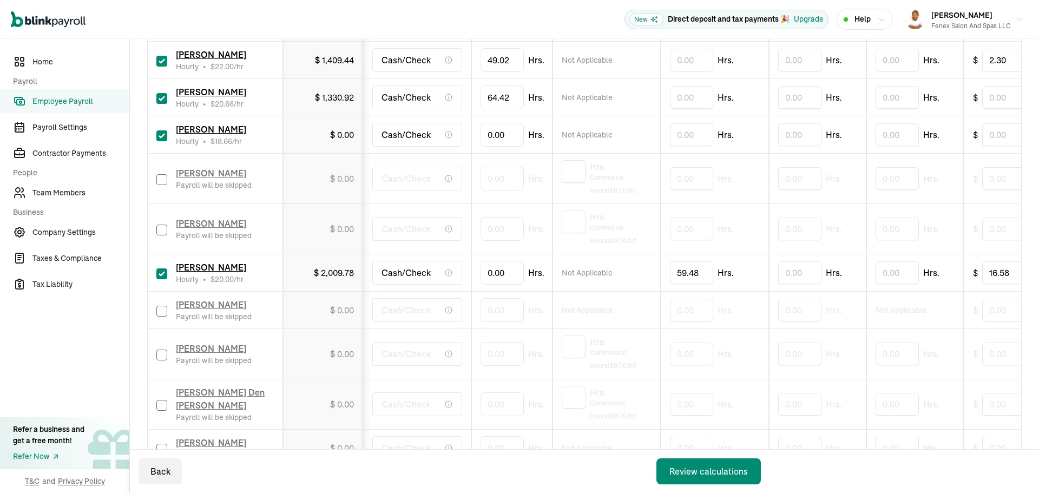
drag, startPoint x: 567, startPoint y: 150, endPoint x: 311, endPoint y: 144, distance: 256.1
click at [483, 129] on input "0" at bounding box center [502, 134] width 43 height 23
type input "24.63"
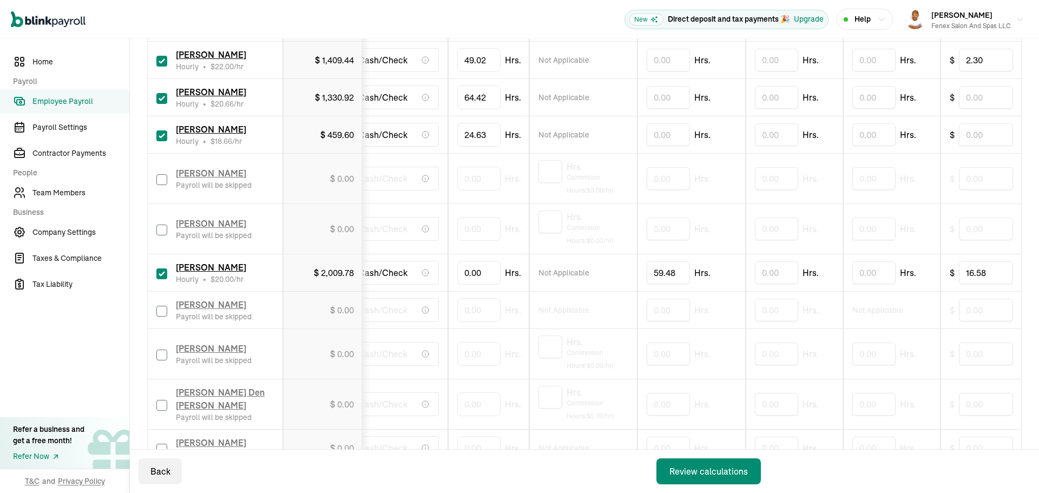
scroll to position [0, 449]
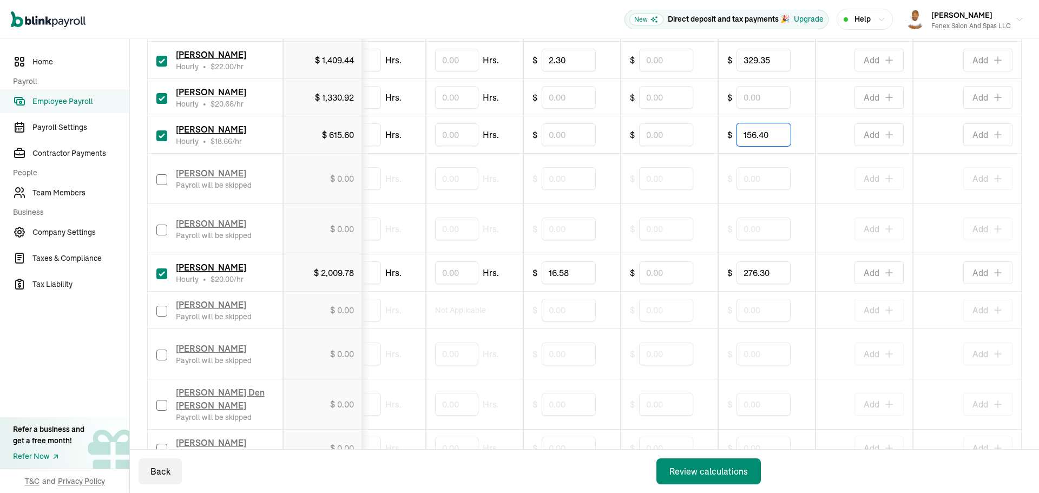
type input "156.40"
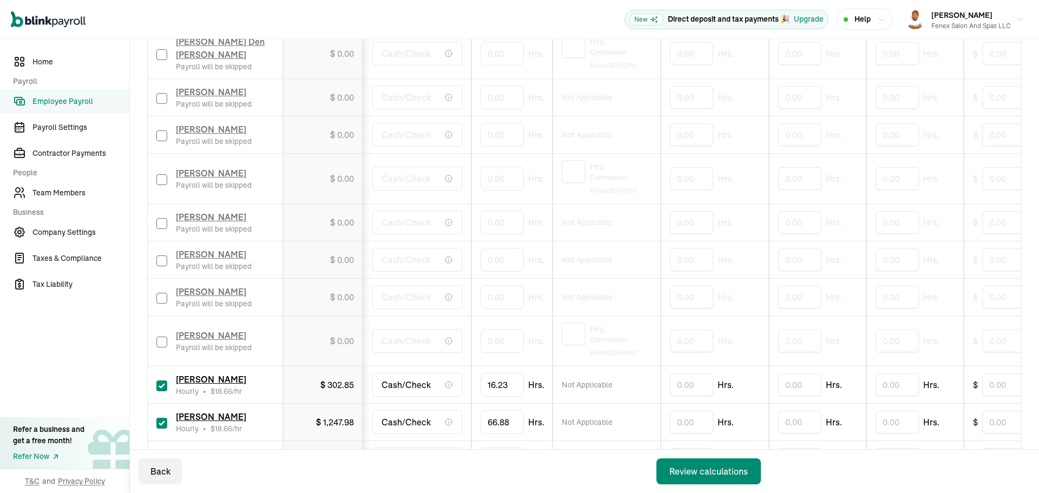
scroll to position [673, 0]
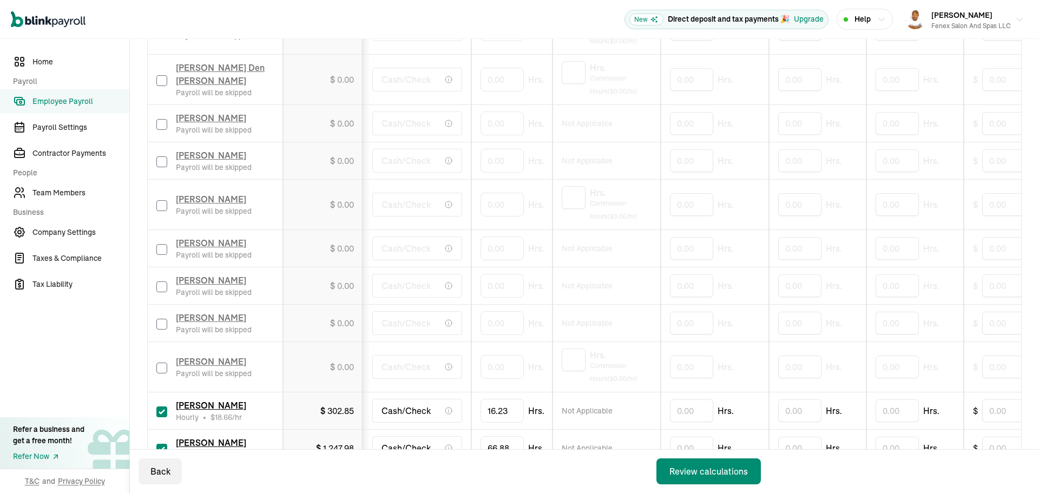
click at [163, 208] on input "checkbox" at bounding box center [161, 205] width 11 height 11
checkbox input "true"
click at [505, 207] on input "0" at bounding box center [502, 204] width 43 height 23
type input "9.22"
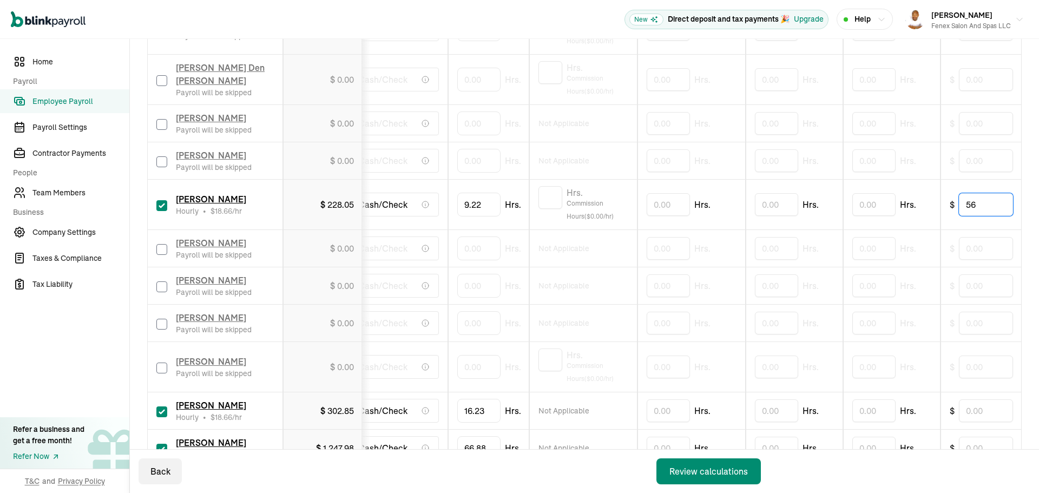
type input "5"
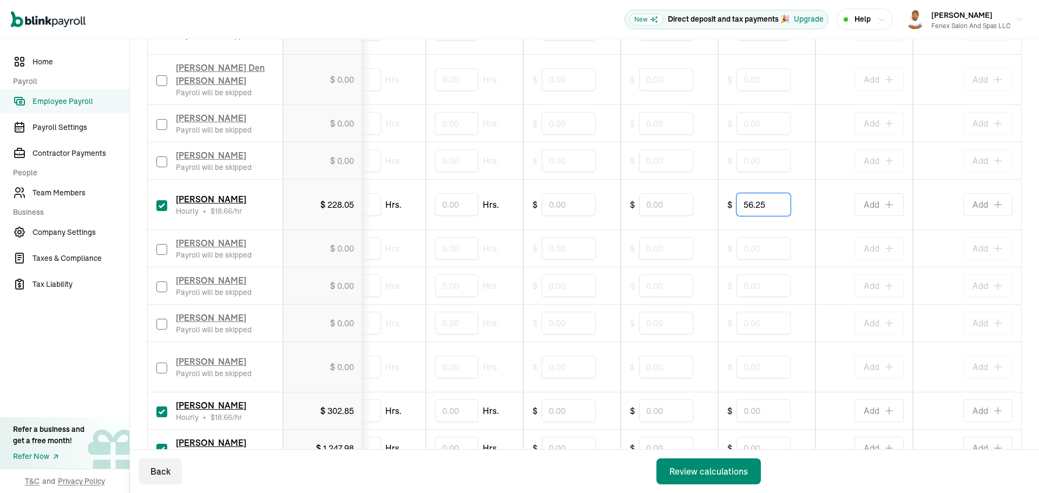
type input "56.25"
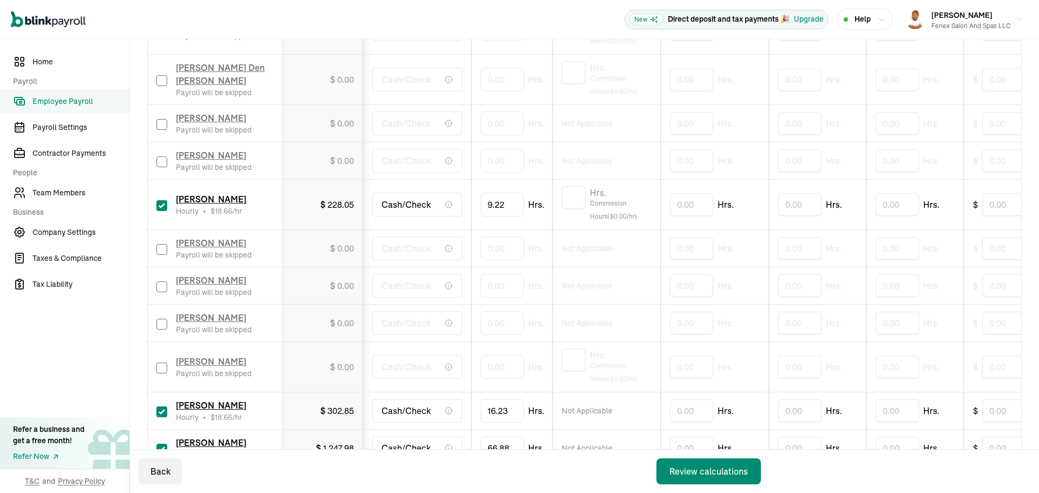
drag, startPoint x: 531, startPoint y: 266, endPoint x: 321, endPoint y: 267, distance: 210.0
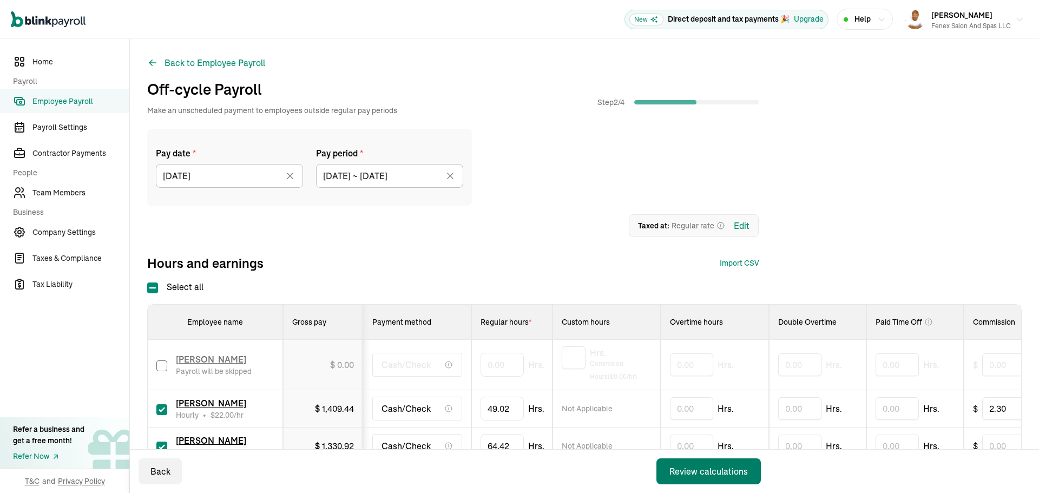
click at [712, 471] on div "Review calculations" at bounding box center [709, 471] width 78 height 13
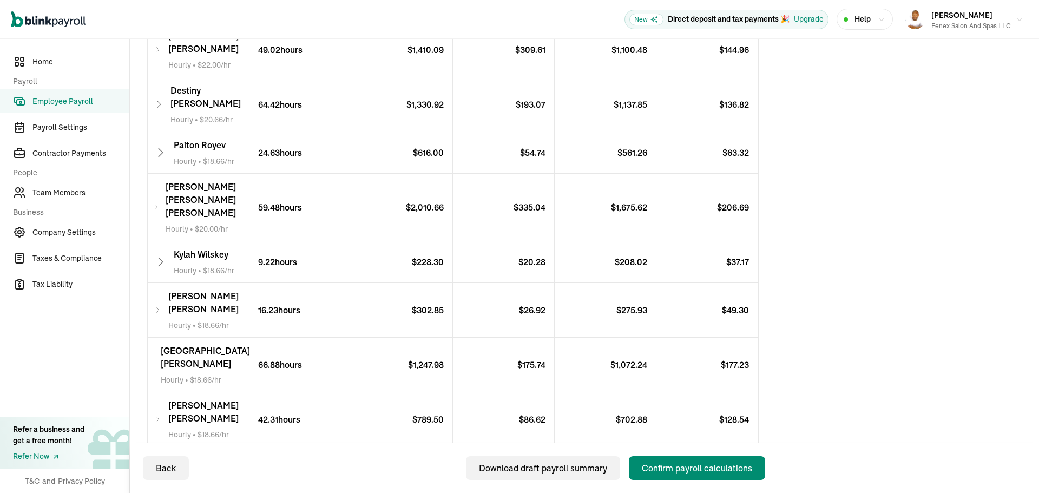
scroll to position [324, 0]
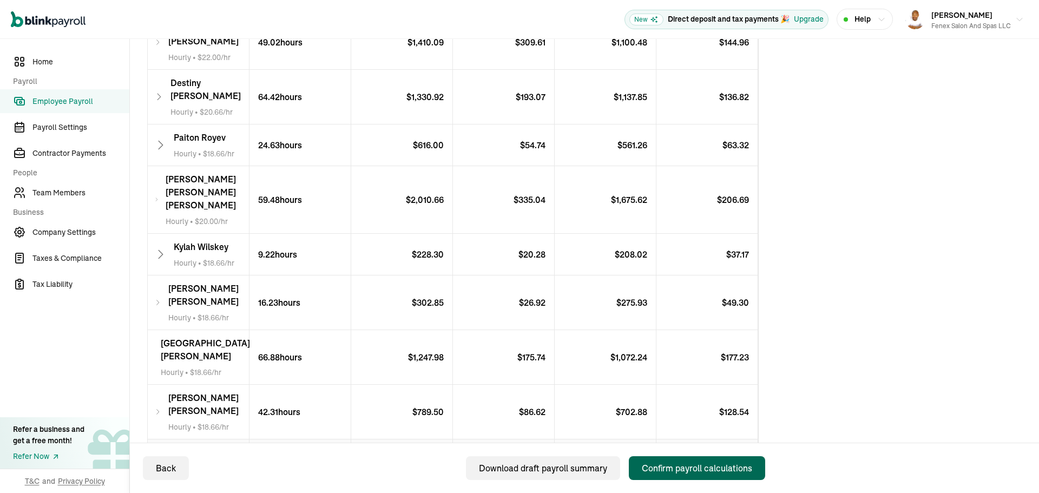
click at [675, 470] on div "Confirm payroll calculations" at bounding box center [697, 468] width 110 height 13
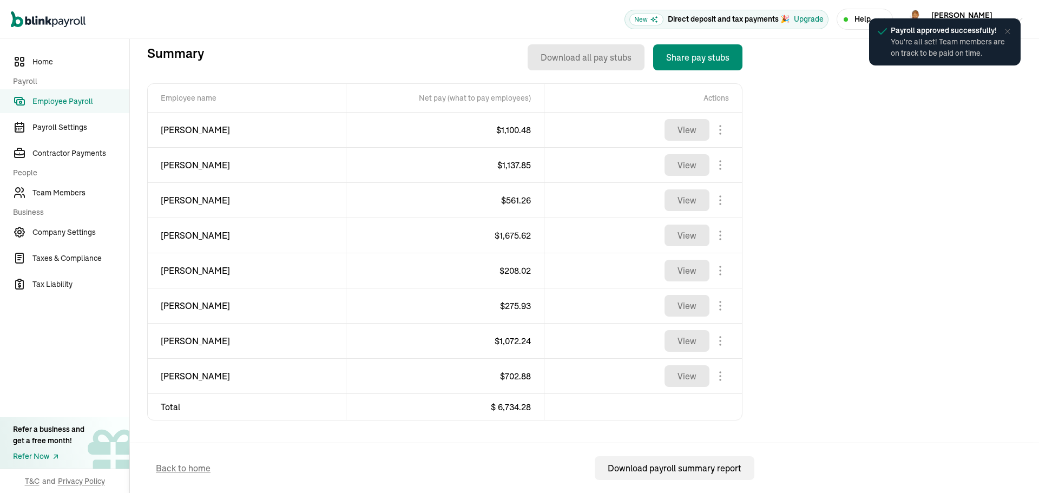
scroll to position [389, 0]
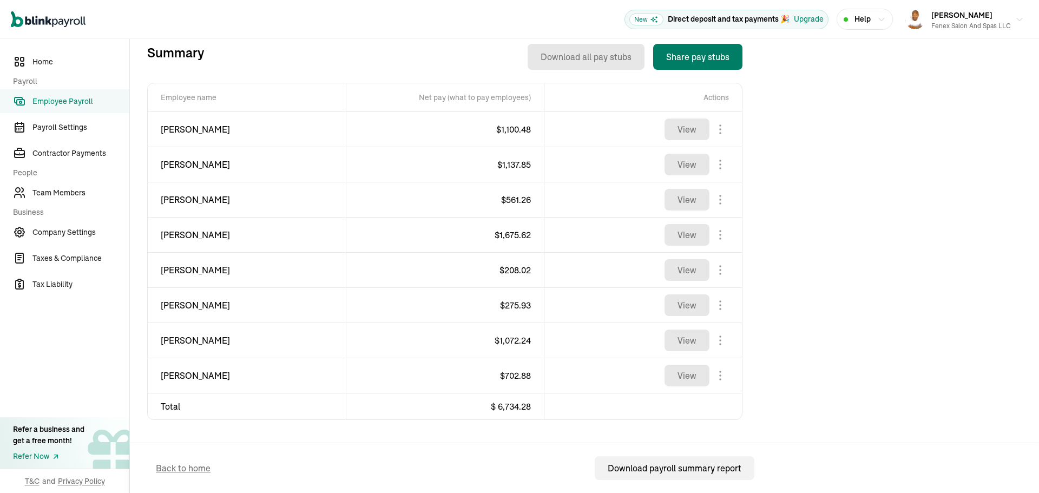
click at [681, 61] on button "Share pay stubs" at bounding box center [697, 57] width 89 height 26
click at [166, 129] on span "[PERSON_NAME]" at bounding box center [247, 129] width 172 height 13
copy div "[PERSON_NAME]"
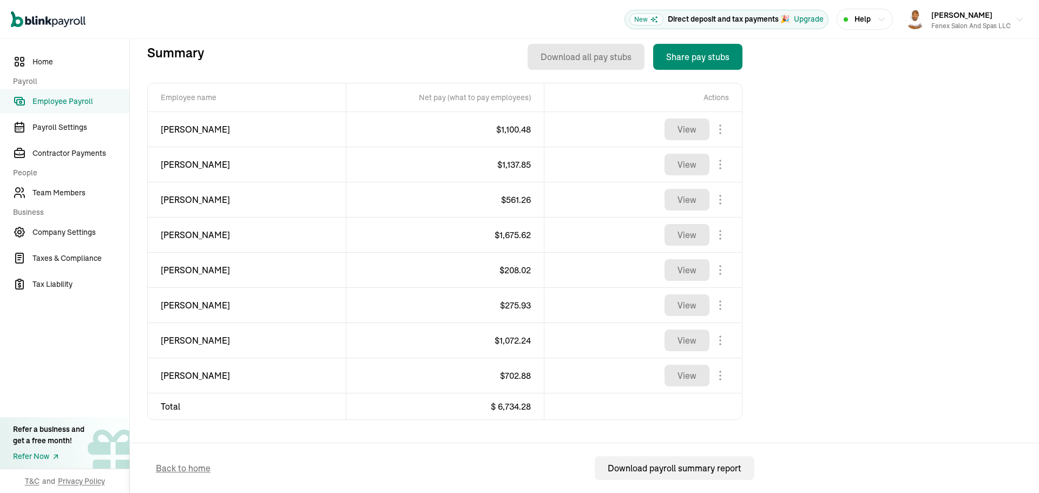
click at [508, 128] on span "$ 1,100.48" at bounding box center [513, 129] width 35 height 11
copy span "1,100.48"
click at [172, 162] on span "[PERSON_NAME]" at bounding box center [247, 164] width 172 height 13
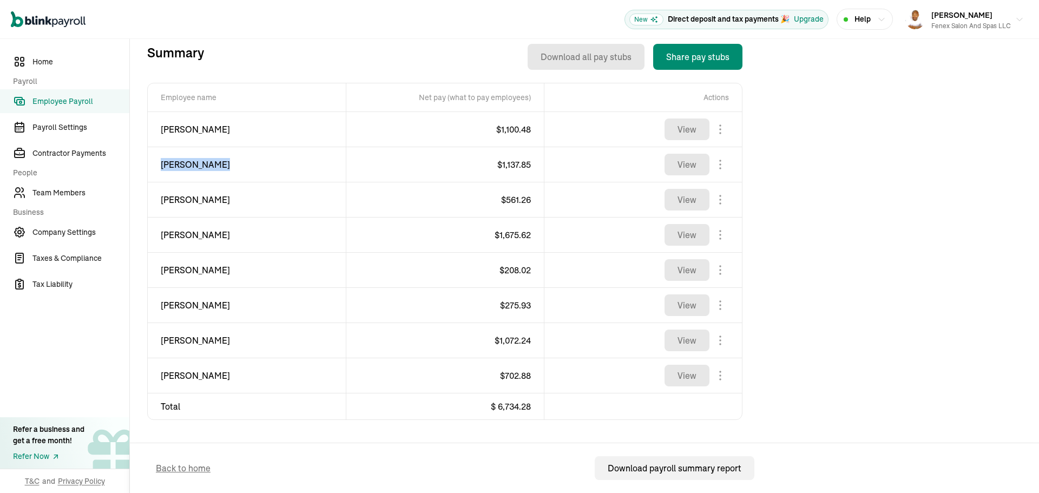
click at [172, 162] on span "[PERSON_NAME]" at bounding box center [247, 164] width 172 height 13
copy div "[PERSON_NAME]"
click at [524, 163] on span "$ 1,137.85" at bounding box center [514, 164] width 34 height 11
copy span "1,137.85"
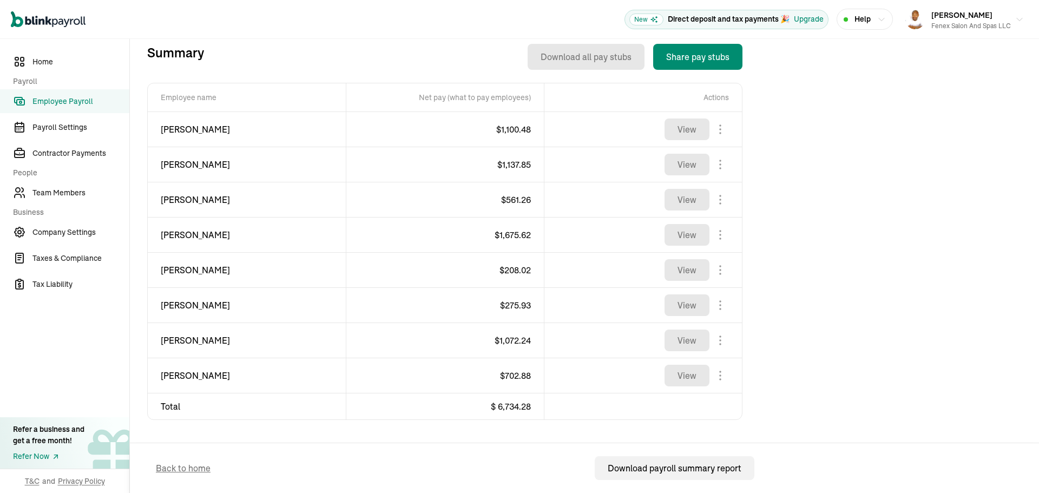
click at [176, 199] on span "[PERSON_NAME]" at bounding box center [247, 199] width 172 height 13
copy div "[PERSON_NAME]"
click at [508, 199] on span "$ 561.26" at bounding box center [516, 199] width 30 height 11
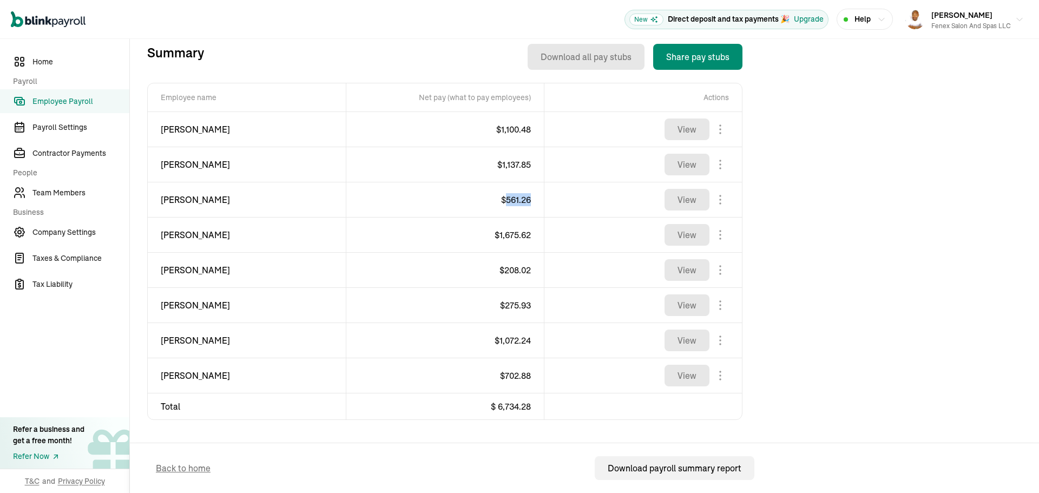
click at [508, 199] on span "$ 561.26" at bounding box center [516, 199] width 30 height 11
copy span "561.26"
click at [521, 235] on span "$ 1,675.62" at bounding box center [513, 235] width 36 height 11
copy span "1,675.62"
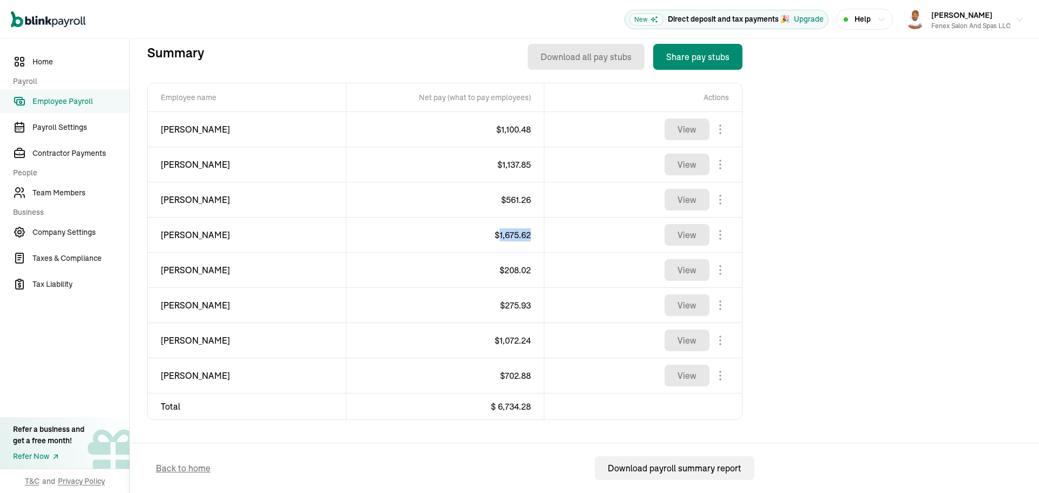
click at [205, 234] on span "[PERSON_NAME]" at bounding box center [247, 234] width 172 height 13
copy div "[PERSON_NAME]"
click at [179, 273] on span "[PERSON_NAME]" at bounding box center [247, 270] width 172 height 13
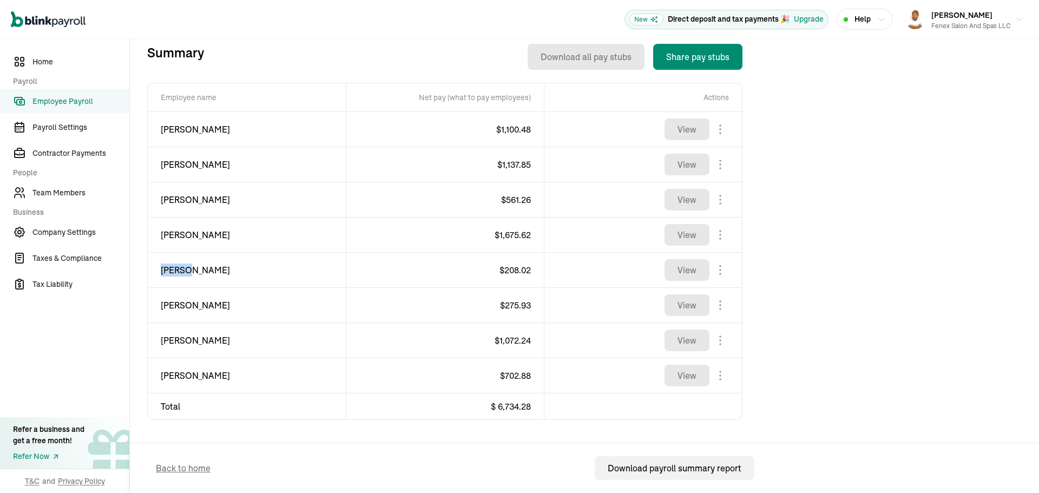
click at [179, 273] on span "[PERSON_NAME]" at bounding box center [247, 270] width 172 height 13
copy div "[PERSON_NAME]"
click at [521, 268] on span "$ 208.02" at bounding box center [515, 270] width 31 height 11
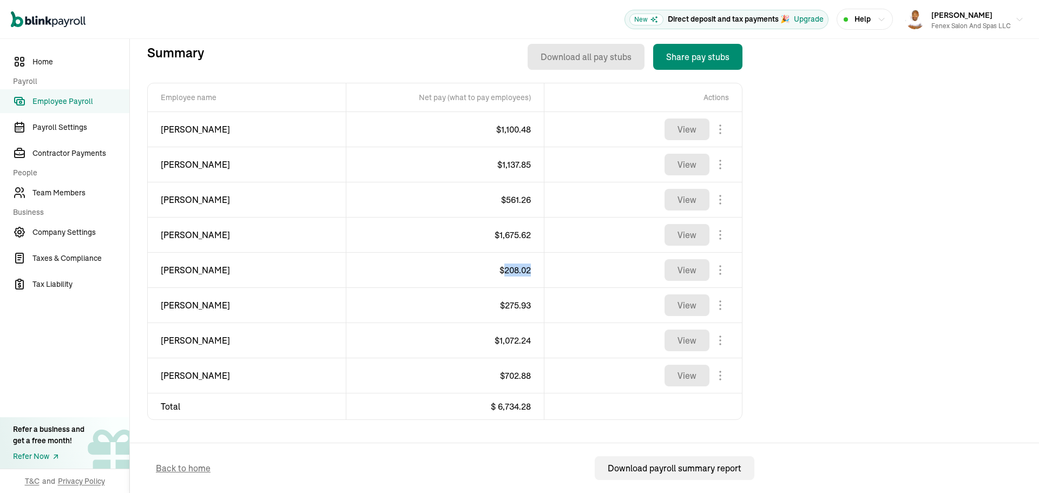
copy span "208.02"
click at [174, 304] on span "[PERSON_NAME]" at bounding box center [247, 305] width 172 height 13
click at [513, 307] on span "$ 275.93" at bounding box center [515, 305] width 31 height 11
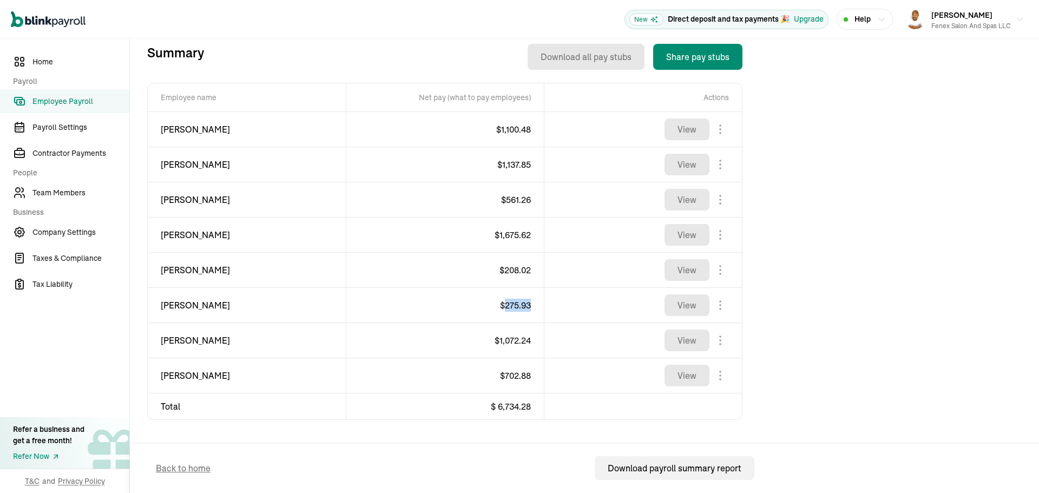
click at [513, 307] on span "$ 275.93" at bounding box center [515, 305] width 31 height 11
click at [515, 339] on span "$ 1,072.24" at bounding box center [513, 340] width 36 height 11
click at [181, 338] on span "[PERSON_NAME]" at bounding box center [247, 340] width 172 height 13
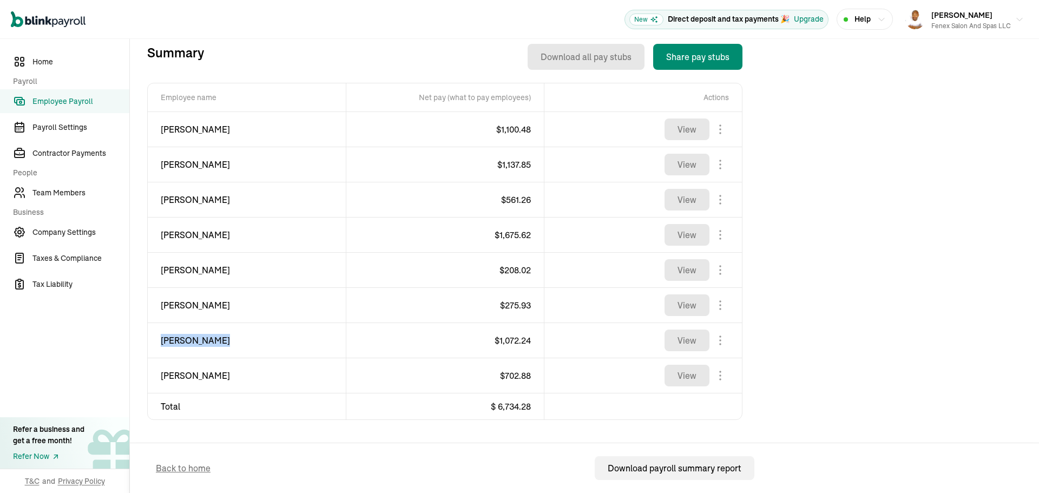
click at [181, 338] on span "[PERSON_NAME]" at bounding box center [247, 340] width 172 height 13
click at [520, 378] on span "$ 702.88" at bounding box center [515, 375] width 31 height 11
click at [187, 377] on span "[PERSON_NAME]" at bounding box center [247, 375] width 172 height 13
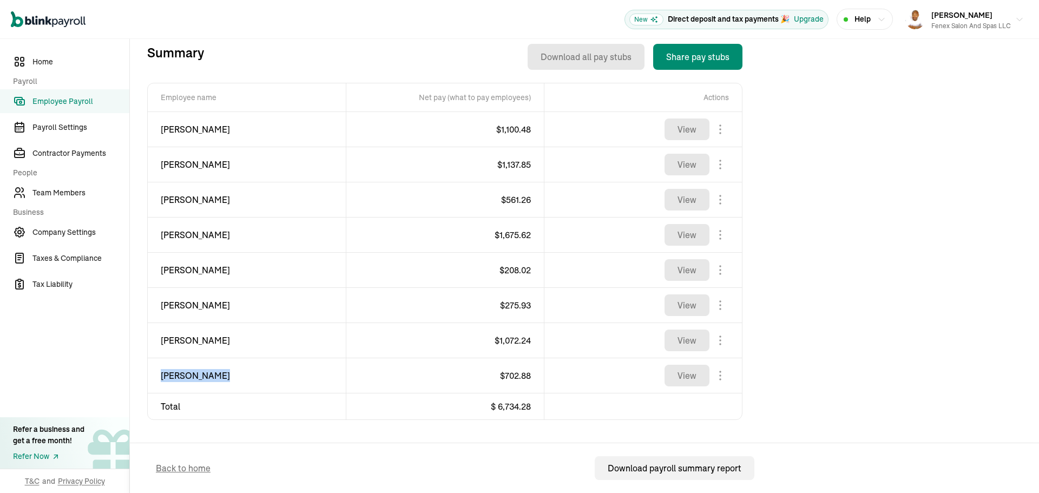
click at [187, 377] on span "[PERSON_NAME]" at bounding box center [247, 375] width 172 height 13
